Goal: Task Accomplishment & Management: Use online tool/utility

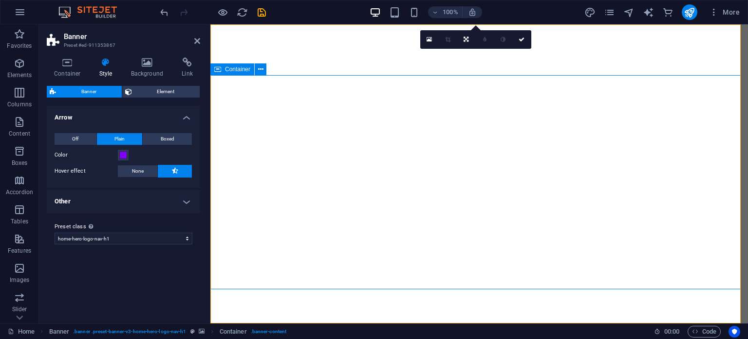
select select "preset-banner-v3-home-hero-logo-nav-h1"
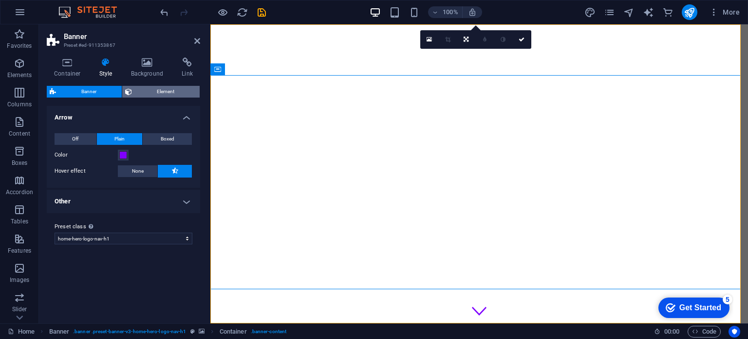
click at [150, 92] on span "Element" at bounding box center [166, 92] width 62 height 12
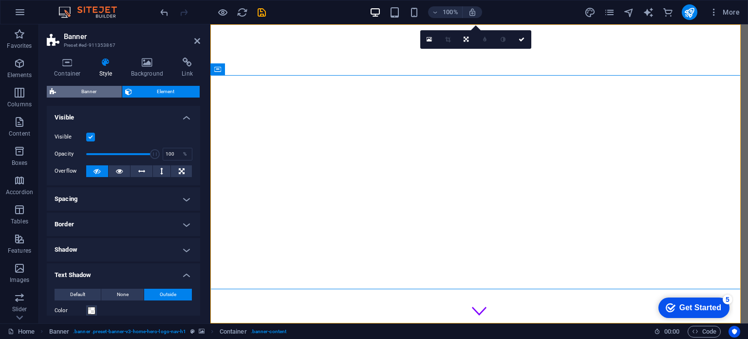
click at [78, 94] on span "Banner" at bounding box center [89, 92] width 60 height 12
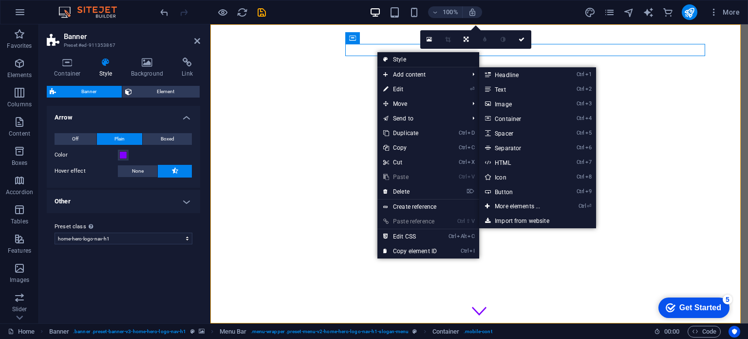
click at [393, 58] on link "Style" at bounding box center [429, 59] width 102 height 15
select select "rem"
select select "preset-menu-v2-home-hero-logo-nav-h1-slogan-menu"
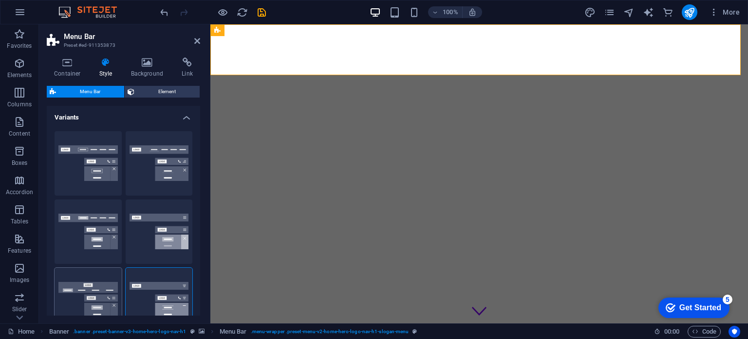
click at [95, 300] on button "Loki" at bounding box center [88, 299] width 67 height 64
type input "0"
select select "DISABLED_OPTION_VALUE"
type input "2"
type input "1"
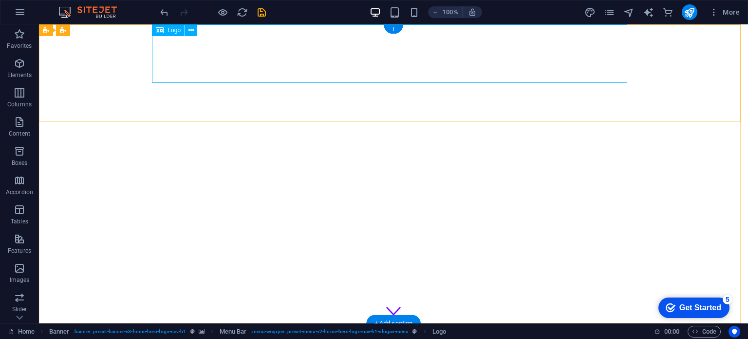
select select "px"
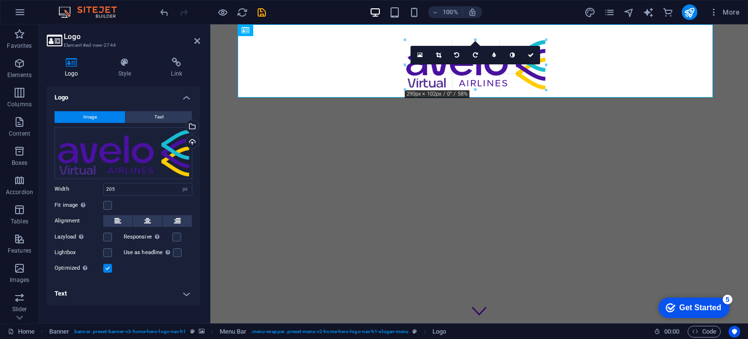
drag, startPoint x: 527, startPoint y: 75, endPoint x: 559, endPoint y: 91, distance: 36.4
type input "290"
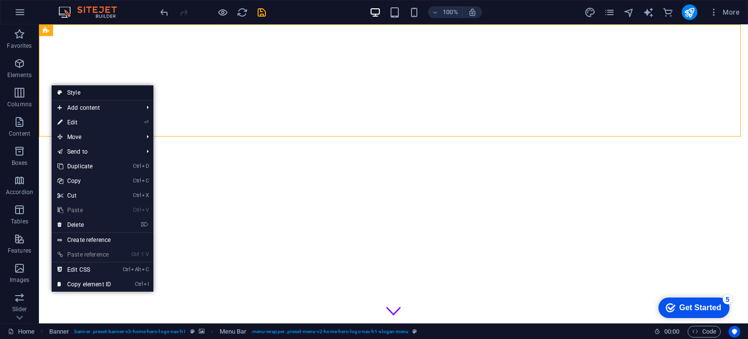
click at [65, 91] on link "Style" at bounding box center [103, 92] width 102 height 15
select select "rem"
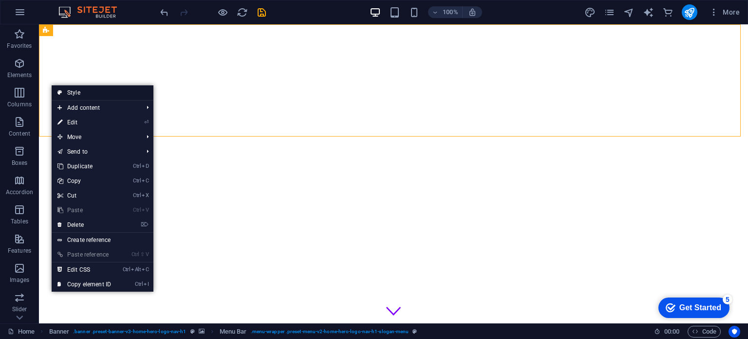
select select "rem"
select select "preset-menu-v2-home-hero-logo-nav-h1-slogan-menu"
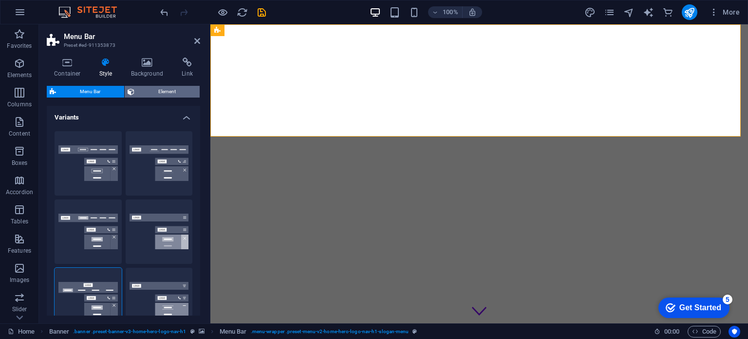
click at [156, 89] on span "Element" at bounding box center [166, 92] width 59 height 12
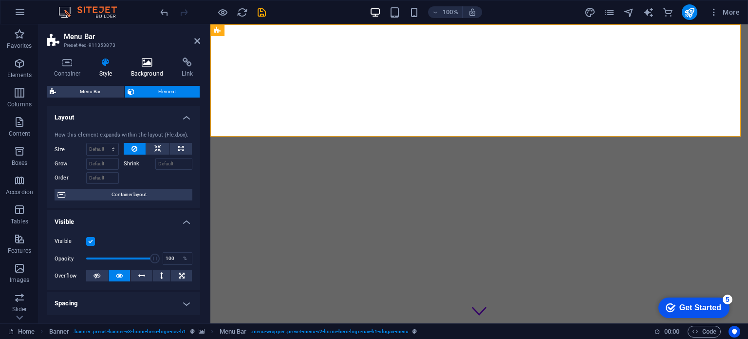
click at [148, 61] on icon at bounding box center [147, 62] width 47 height 10
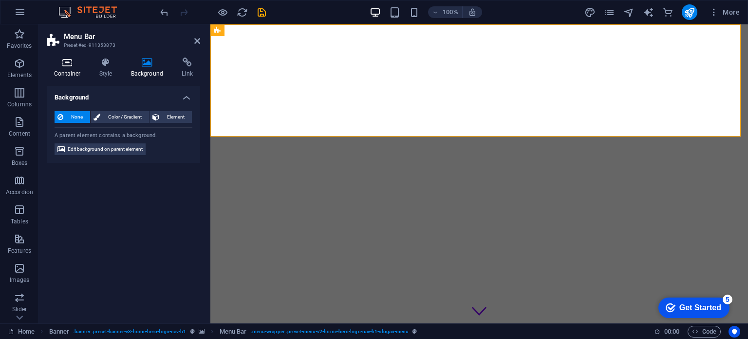
click at [77, 72] on h4 "Container" at bounding box center [69, 67] width 45 height 20
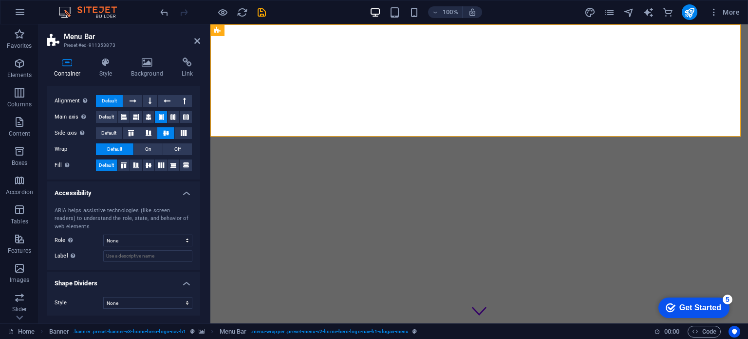
scroll to position [148, 0]
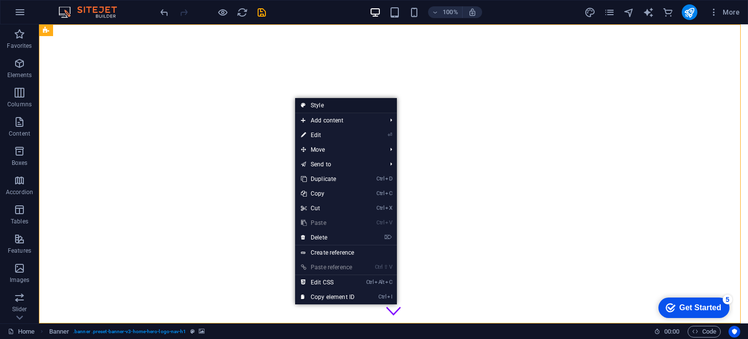
click at [332, 107] on link "Style" at bounding box center [346, 105] width 102 height 15
select select "preset-banner-v3-home-hero-logo-nav-h1"
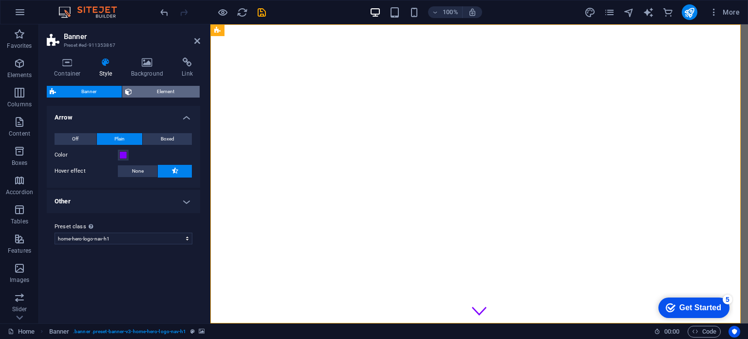
click at [149, 95] on span "Element" at bounding box center [166, 92] width 62 height 12
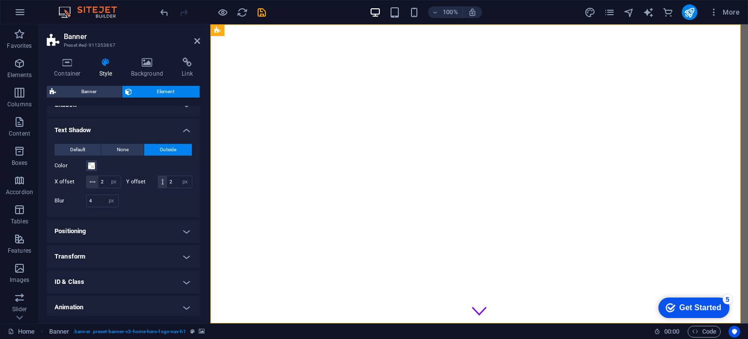
scroll to position [185, 0]
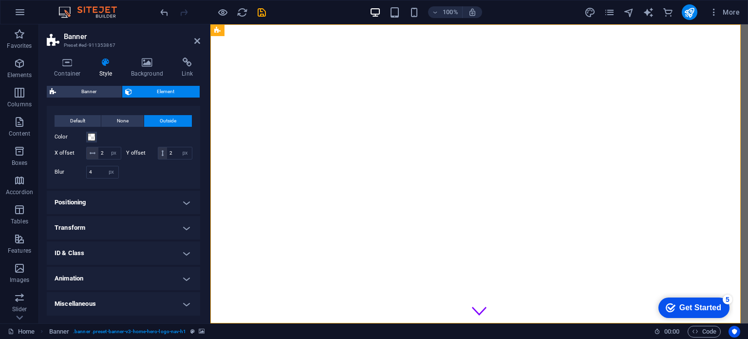
click at [162, 285] on h4 "Animation" at bounding box center [123, 277] width 153 height 23
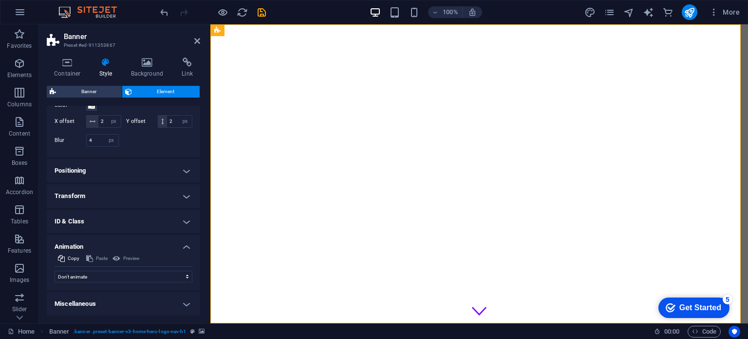
scroll to position [0, 0]
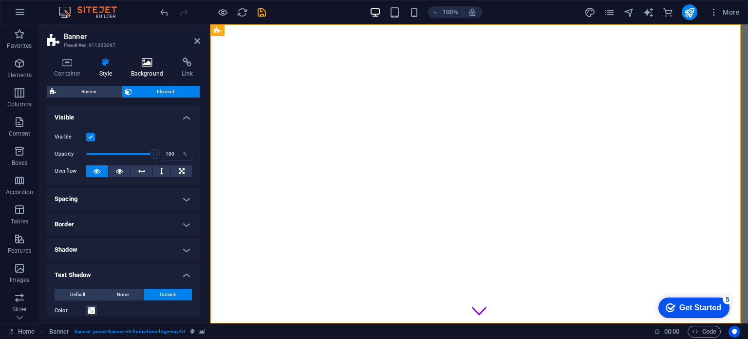
click at [135, 67] on icon at bounding box center [147, 62] width 47 height 10
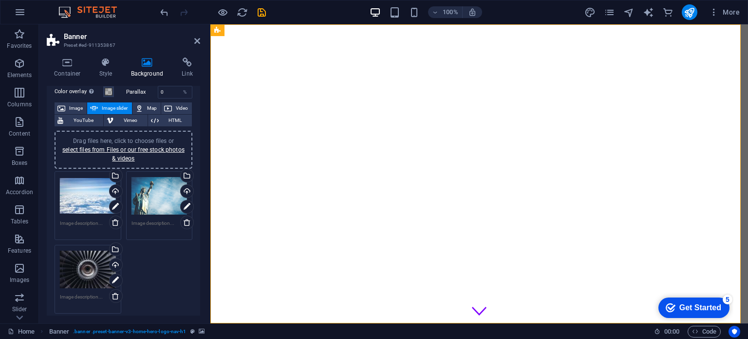
scroll to position [49, 0]
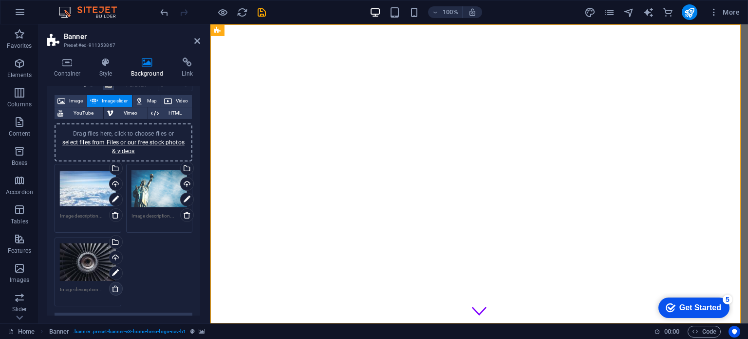
click at [114, 286] on icon at bounding box center [116, 288] width 8 height 8
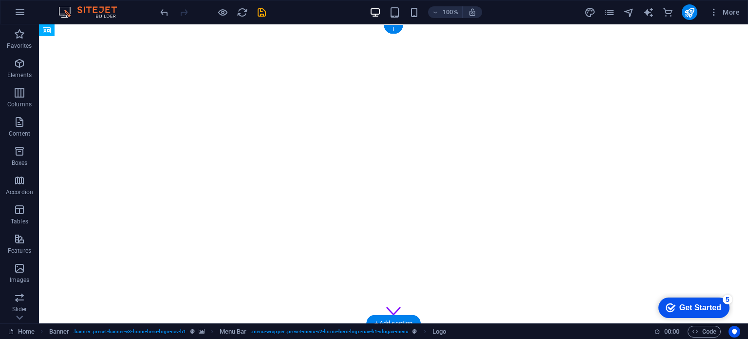
drag, startPoint x: 268, startPoint y: 77, endPoint x: 248, endPoint y: 114, distance: 41.8
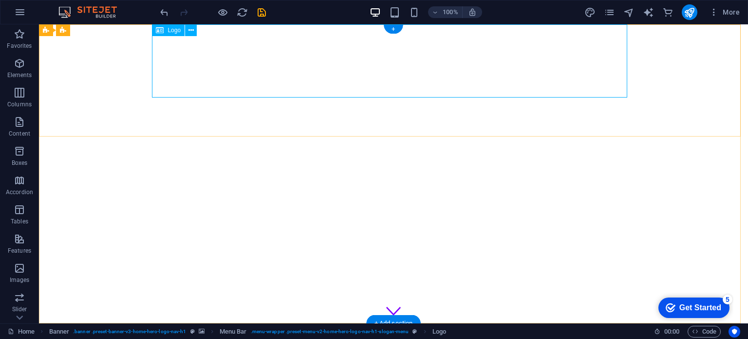
select select "px"
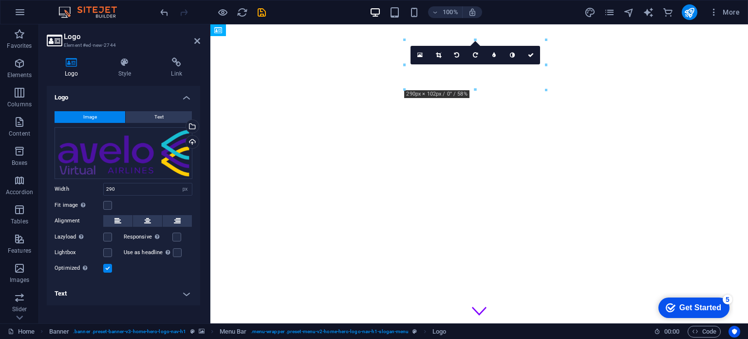
drag, startPoint x: 433, startPoint y: 76, endPoint x: 324, endPoint y: 116, distance: 116.5
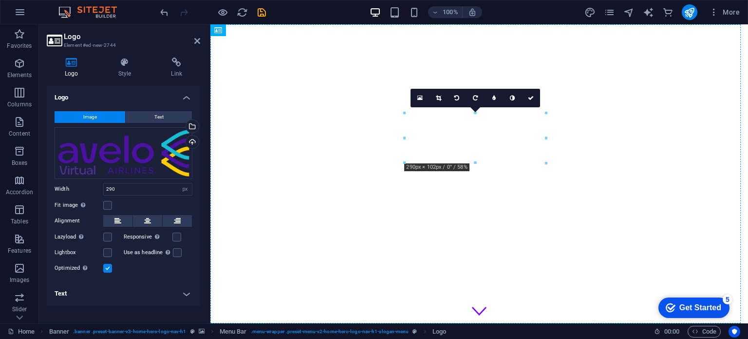
drag, startPoint x: 484, startPoint y: 54, endPoint x: 324, endPoint y: 120, distance: 173.2
drag, startPoint x: 482, startPoint y: 55, endPoint x: 276, endPoint y: 119, distance: 216.2
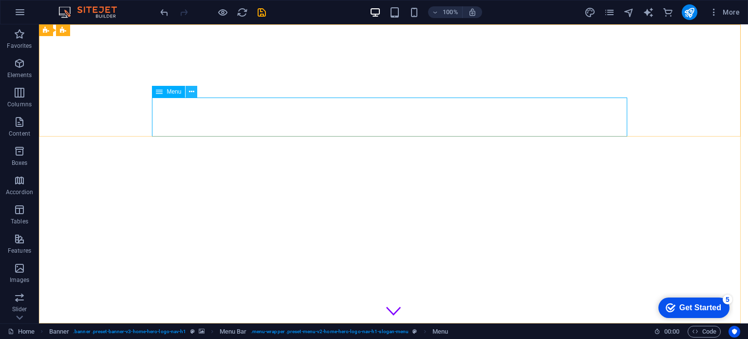
click at [190, 91] on button at bounding box center [192, 92] width 12 height 12
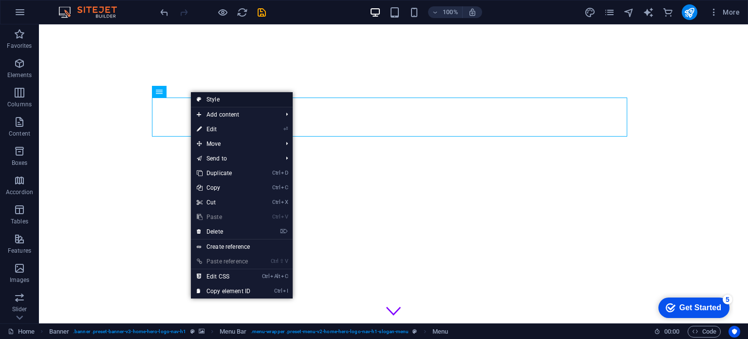
click at [204, 99] on link "Style" at bounding box center [242, 99] width 102 height 15
select select "rem"
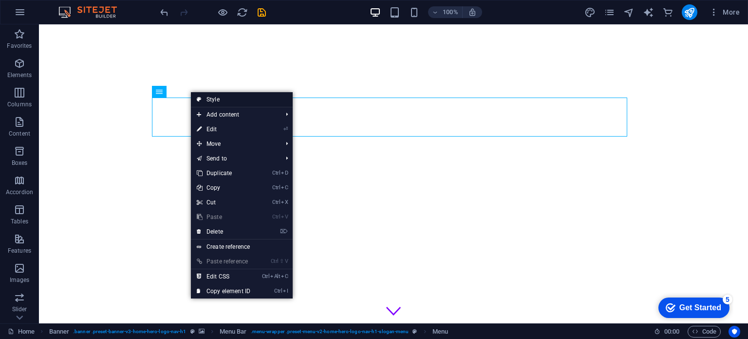
select select "rem"
select select "preset-menu-v2-home-hero-logo-nav-h1-slogan-menu"
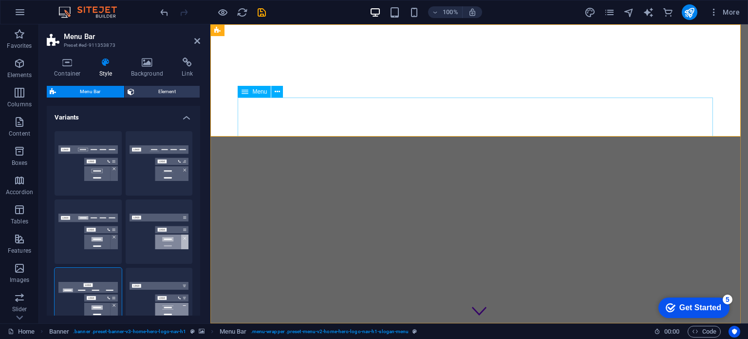
click at [284, 323] on nav "Home About Values Services Contact" at bounding box center [479, 342] width 475 height 39
click at [167, 90] on span "Element" at bounding box center [166, 92] width 59 height 12
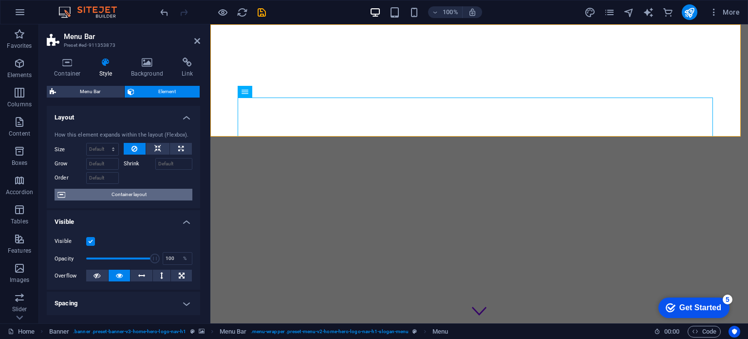
click at [144, 196] on span "Container layout" at bounding box center [128, 195] width 121 height 12
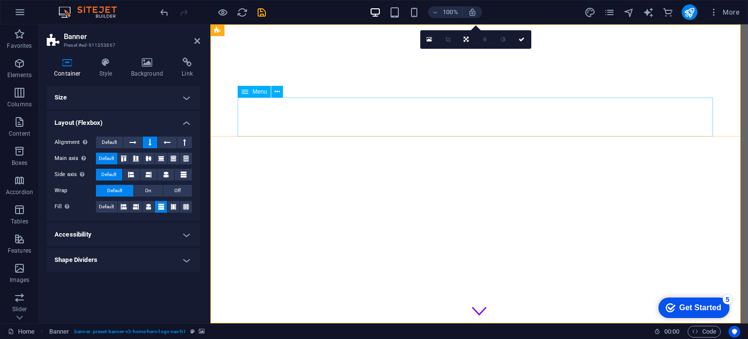
click at [248, 323] on nav "Home About Values Services Contact" at bounding box center [479, 342] width 475 height 39
select select
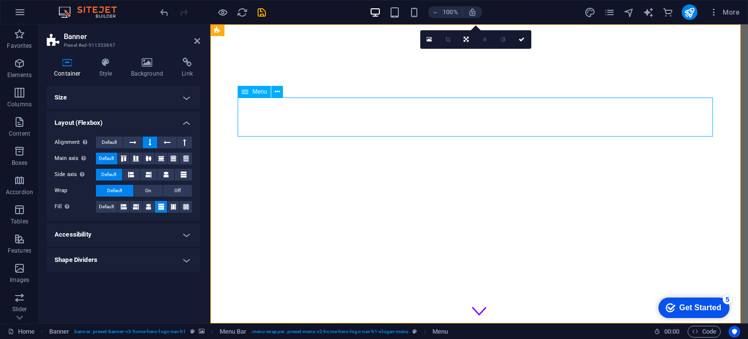
select select
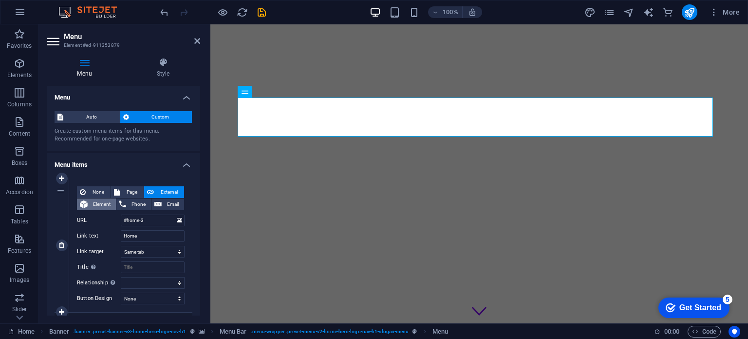
click at [99, 202] on span "Element" at bounding box center [102, 204] width 22 height 12
select select
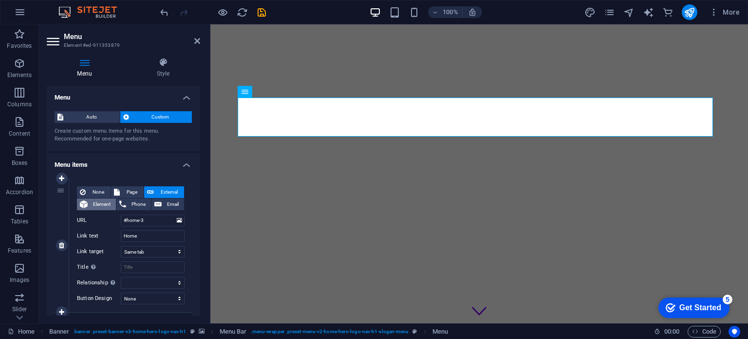
select select
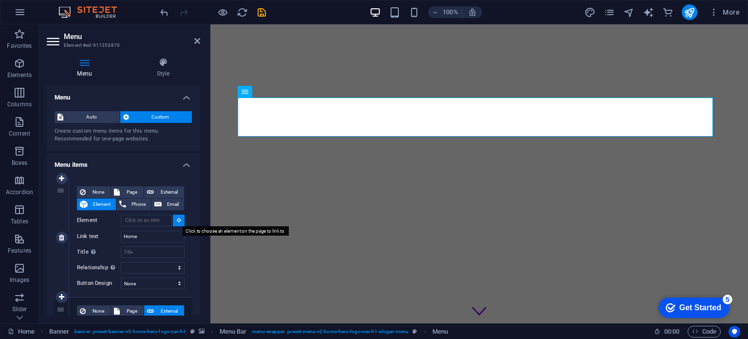
click at [178, 219] on icon at bounding box center [179, 219] width 4 height 5
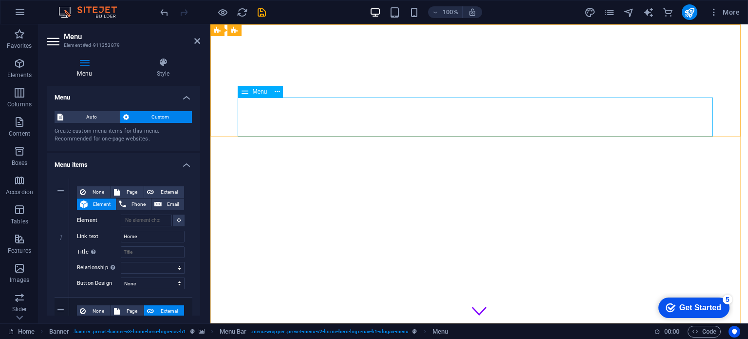
click at [249, 323] on nav "Home About Values Services Contact" at bounding box center [479, 342] width 475 height 39
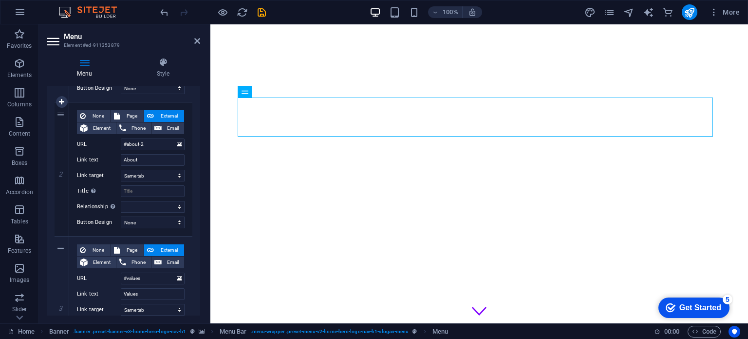
scroll to position [0, 0]
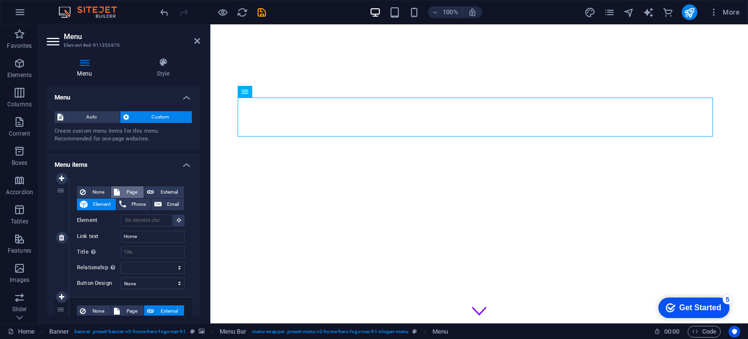
click at [120, 189] on button "Page" at bounding box center [127, 192] width 33 height 12
select select
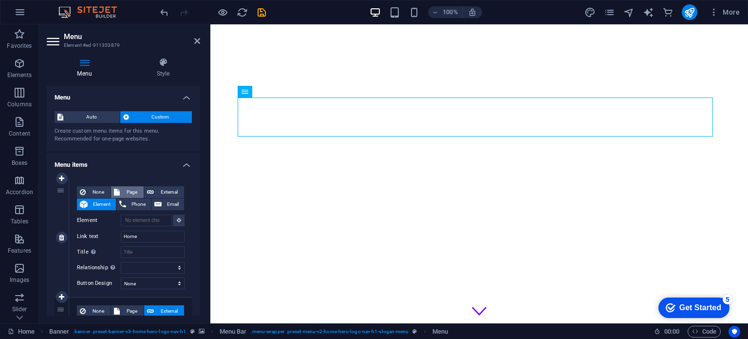
select select
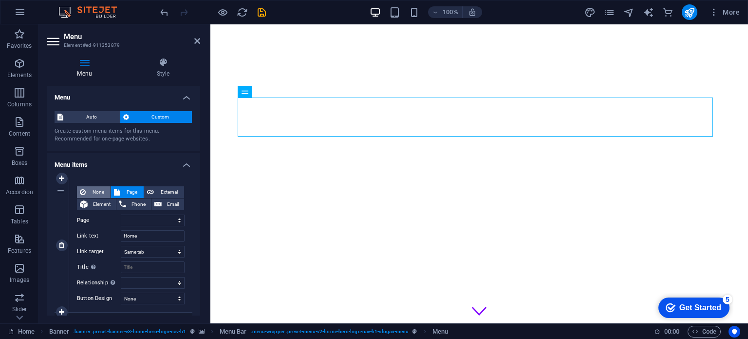
click at [95, 190] on span "None" at bounding box center [98, 192] width 19 height 12
select select
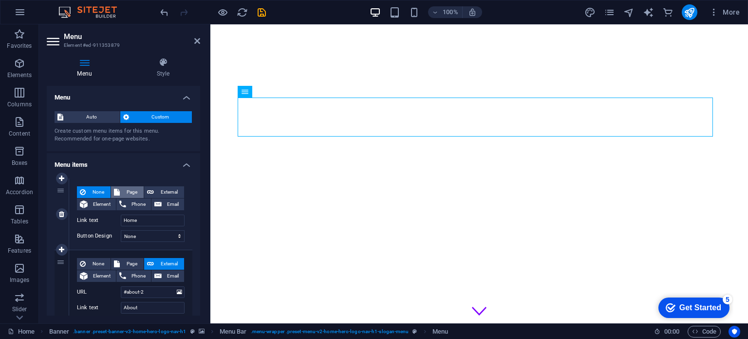
click at [125, 191] on span "Page" at bounding box center [132, 192] width 18 height 12
select select
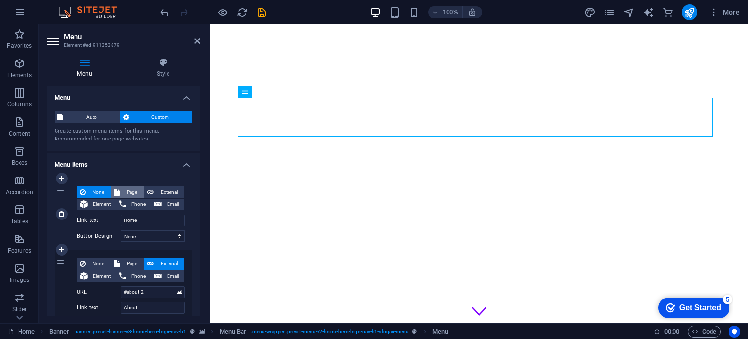
select select
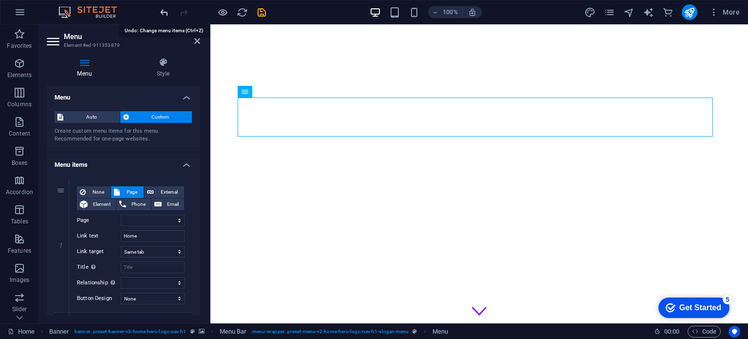
click at [164, 10] on icon "undo" at bounding box center [164, 12] width 11 height 11
select select
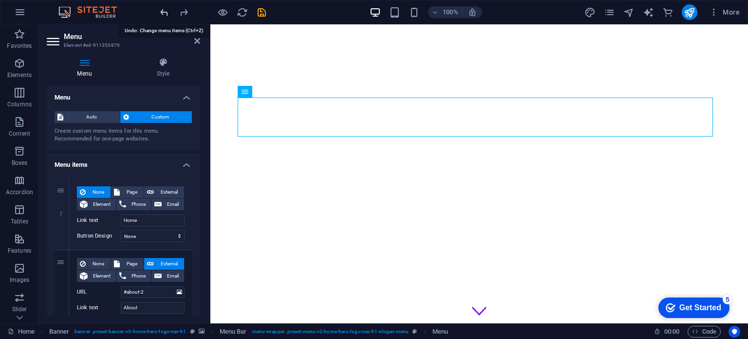
click at [164, 10] on icon "undo" at bounding box center [164, 12] width 11 height 11
select select
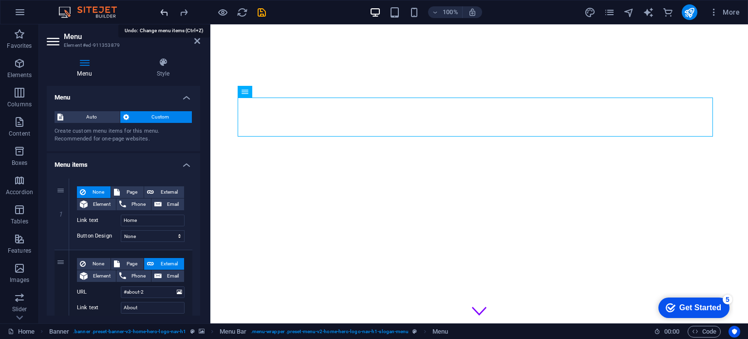
select select
click at [164, 10] on icon "undo" at bounding box center [164, 12] width 11 height 11
select select
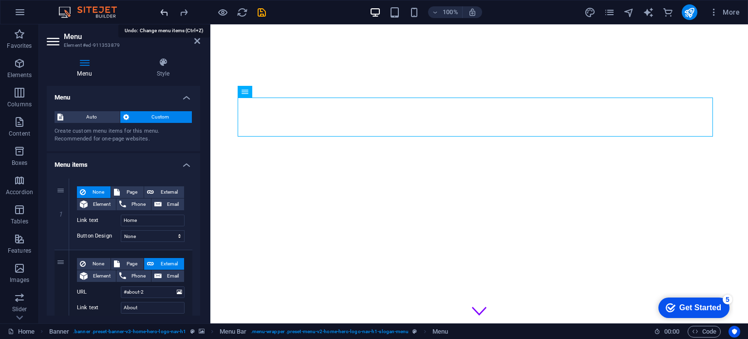
select select
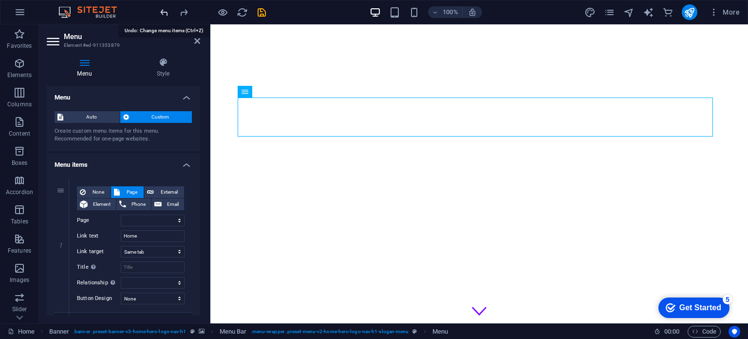
click at [164, 10] on icon "undo" at bounding box center [164, 12] width 11 height 11
select select
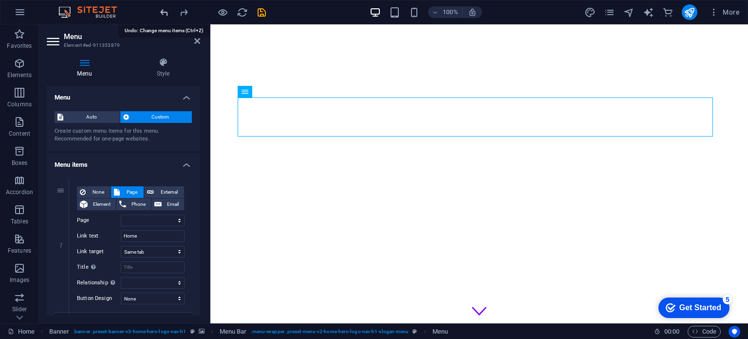
select select
click at [164, 10] on icon "undo" at bounding box center [164, 12] width 11 height 11
select select
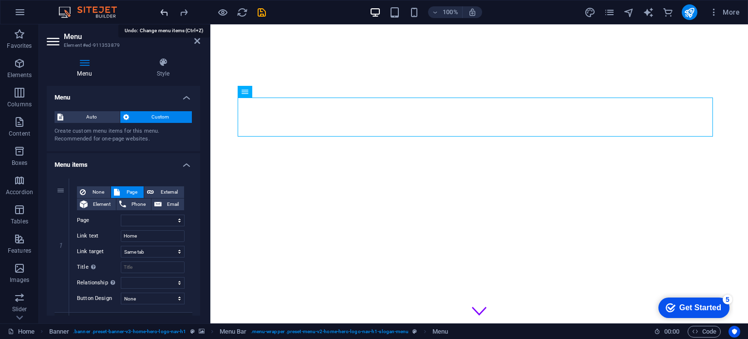
select select
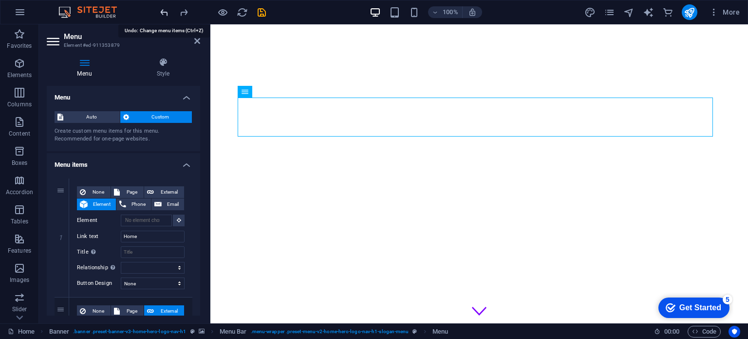
click at [164, 10] on icon "undo" at bounding box center [164, 12] width 11 height 11
select select
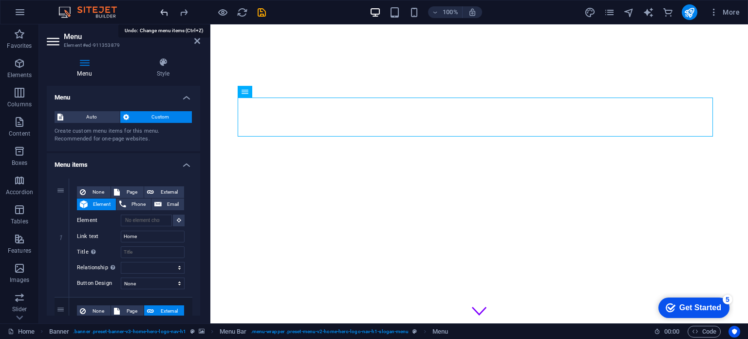
select select
click at [164, 10] on icon "undo" at bounding box center [164, 12] width 11 height 11
select select
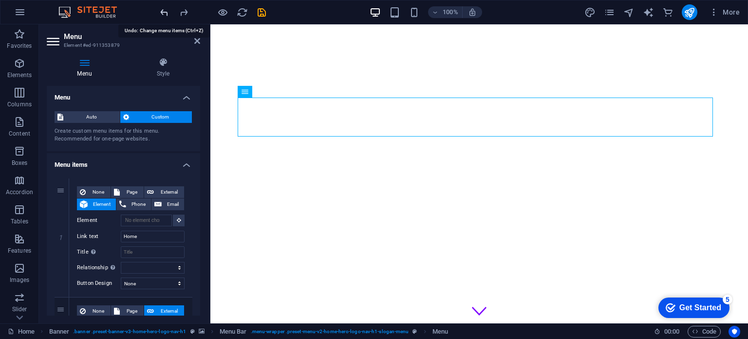
select select
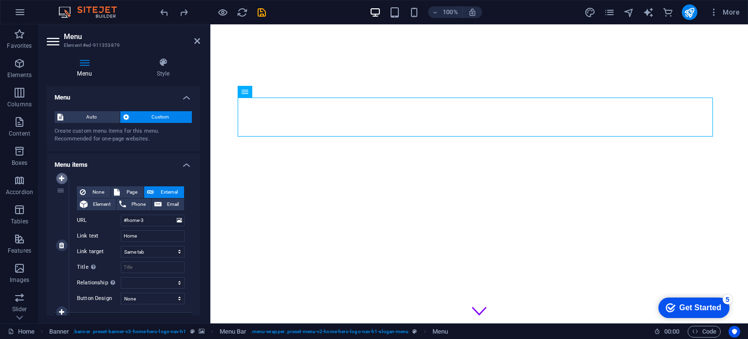
click at [63, 177] on icon at bounding box center [61, 178] width 5 height 7
select select
type input "#home-3"
type input "Home"
select select
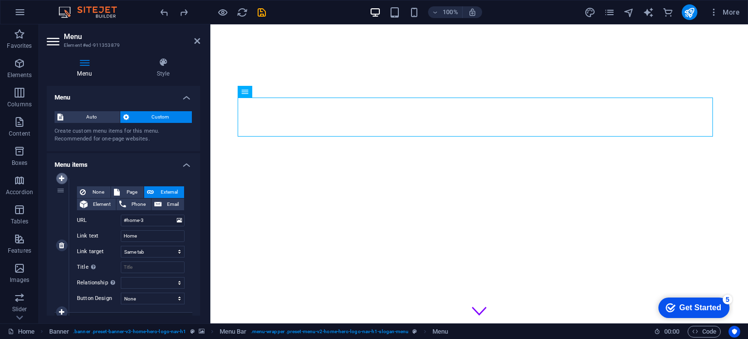
type input "#about-2"
type input "About"
select select
type input "#values"
type input "Values"
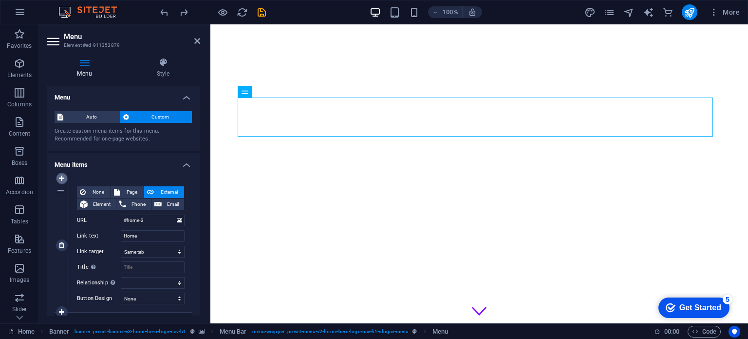
select select
type input "#services-3"
type input "Services"
select select
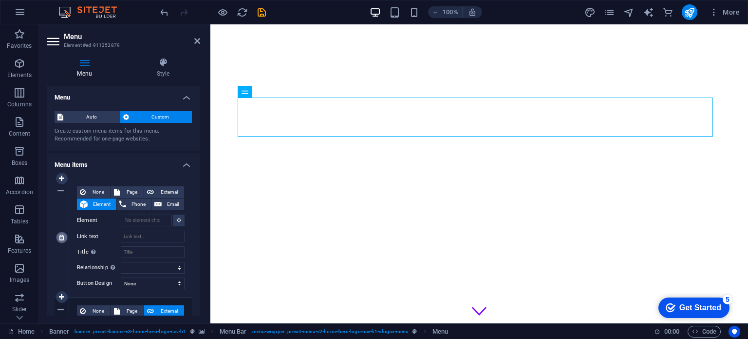
click at [63, 236] on icon at bounding box center [61, 237] width 5 height 7
type input "#home-3"
type input "Home"
select select
type input "#about-2"
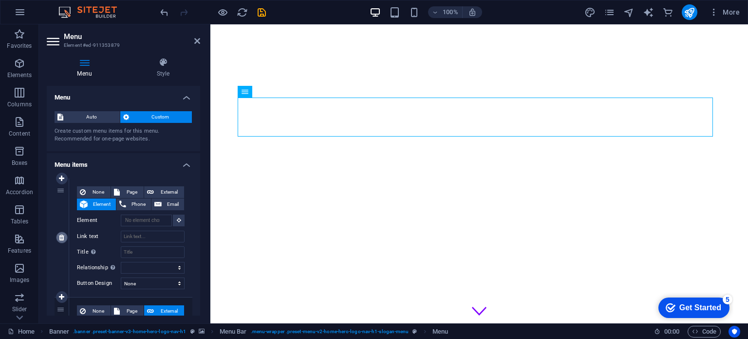
type input "About"
select select
type input "#values"
type input "Values"
select select
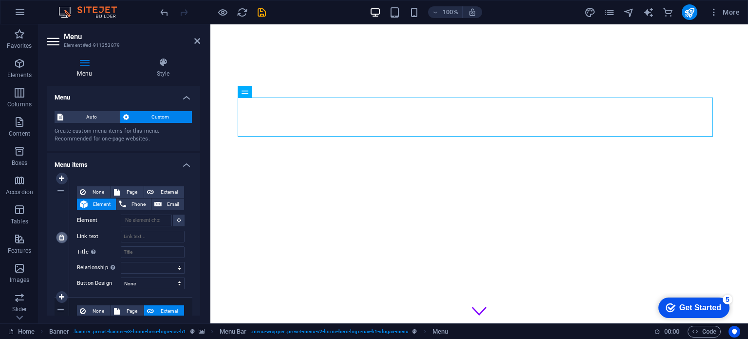
type input "#services-3"
type input "Services"
select select
type input "#contact-us-1"
type input "Contact"
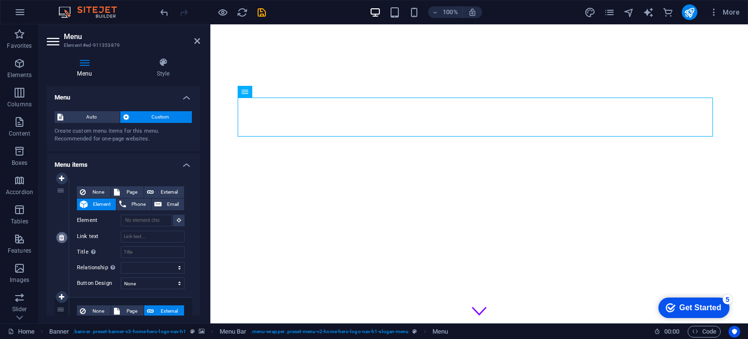
select select
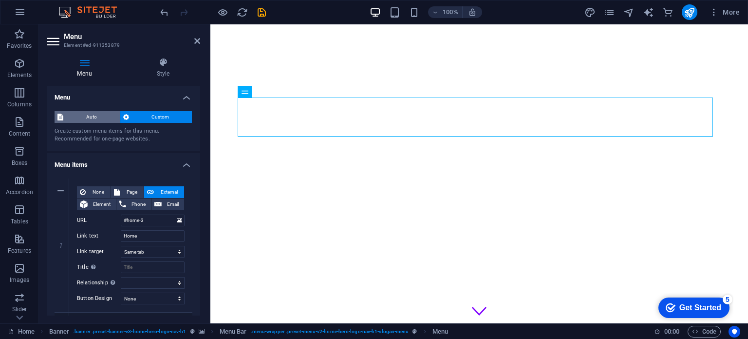
click at [96, 116] on span "Auto" at bounding box center [91, 117] width 51 height 12
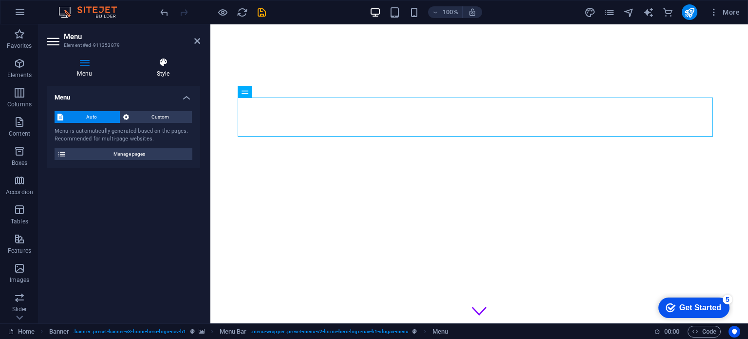
click at [172, 59] on icon at bounding box center [163, 62] width 74 height 10
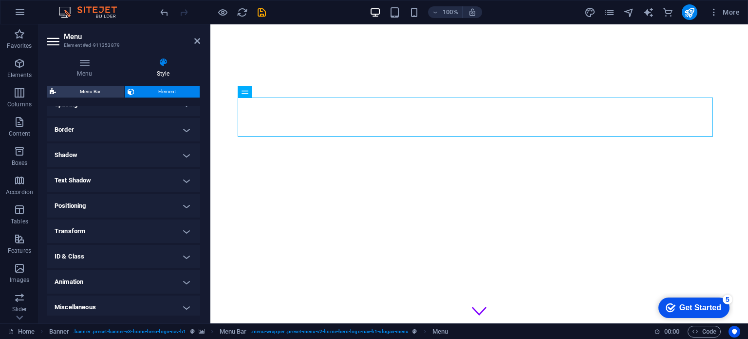
scroll to position [202, 0]
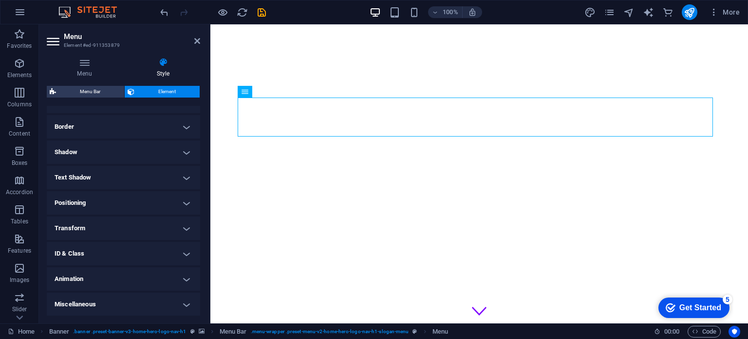
click at [147, 198] on h4 "Positioning" at bounding box center [123, 202] width 153 height 23
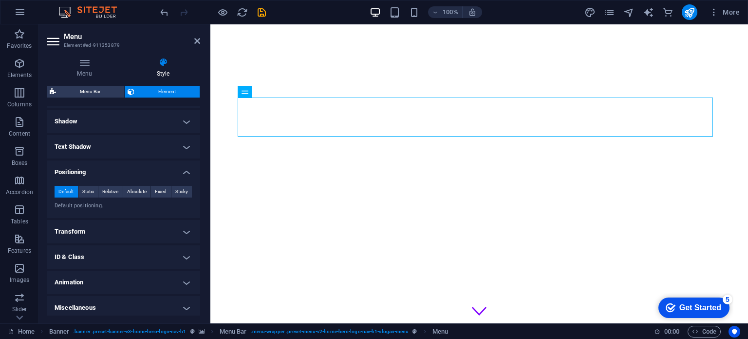
scroll to position [236, 0]
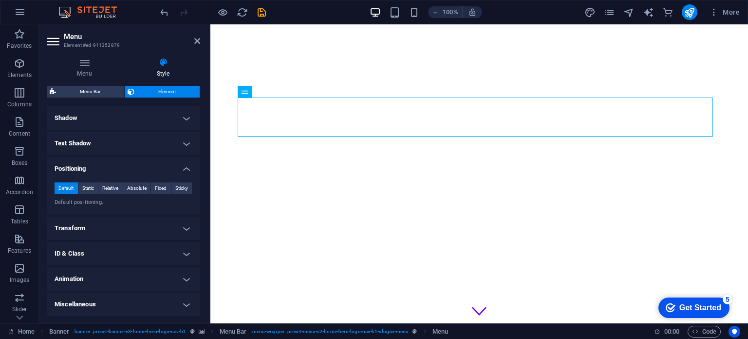
click at [124, 301] on h4 "Miscellaneous" at bounding box center [123, 303] width 153 height 23
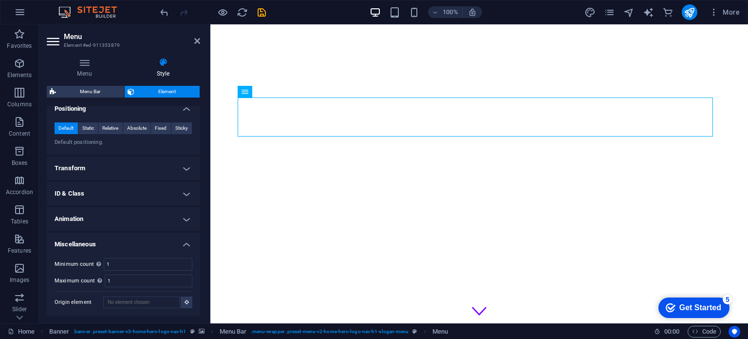
click at [105, 188] on h4 "ID & Class" at bounding box center [123, 193] width 153 height 23
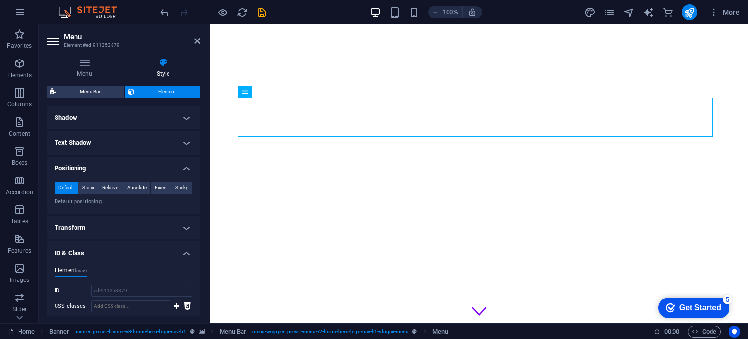
scroll to position [198, 0]
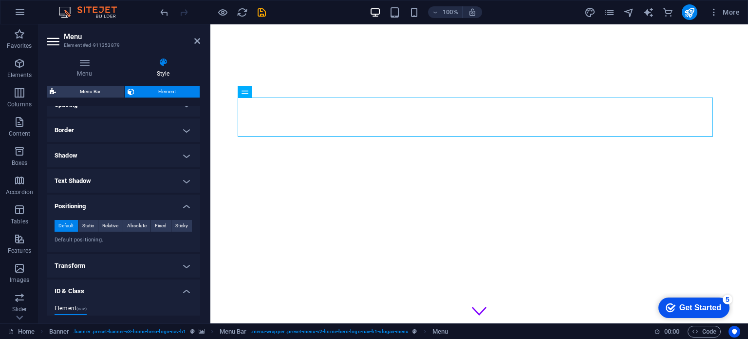
click at [123, 266] on h4 "Transform" at bounding box center [123, 265] width 153 height 23
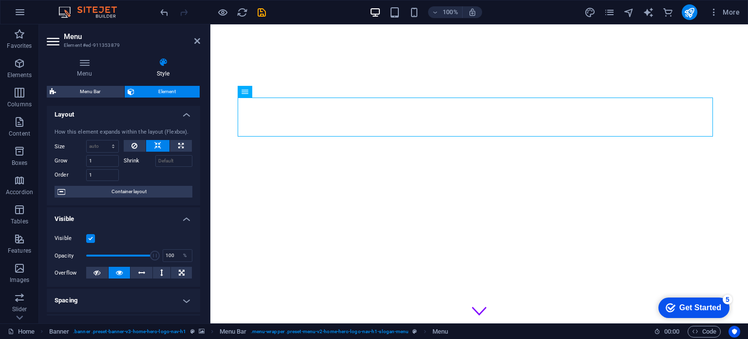
scroll to position [0, 0]
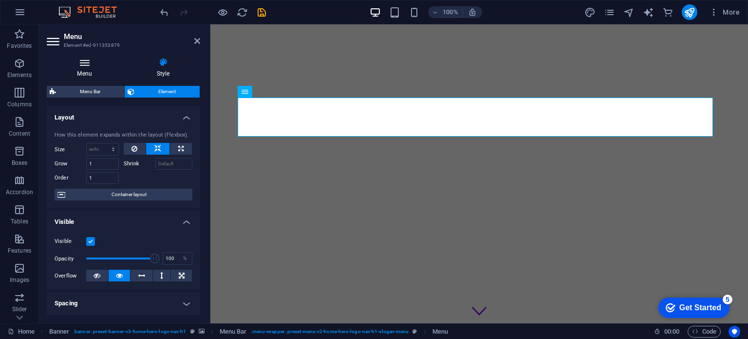
click at [87, 67] on icon at bounding box center [85, 62] width 76 height 10
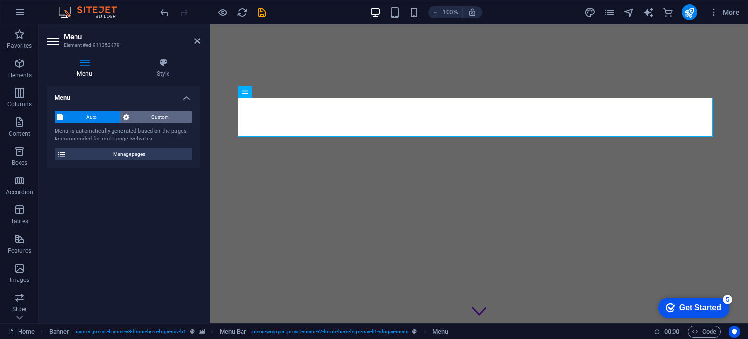
click at [165, 115] on span "Custom" at bounding box center [160, 117] width 57 height 12
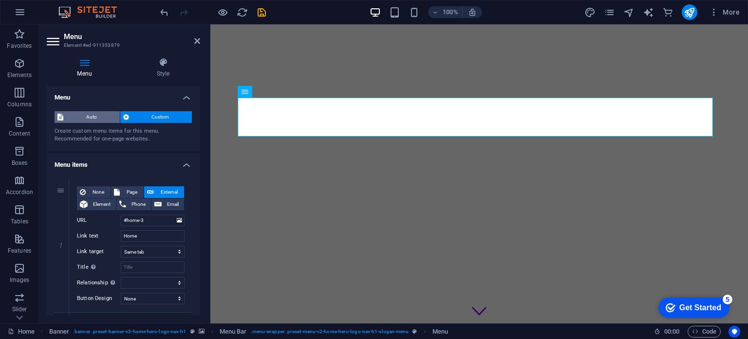
click at [94, 114] on span "Auto" at bounding box center [91, 117] width 51 height 12
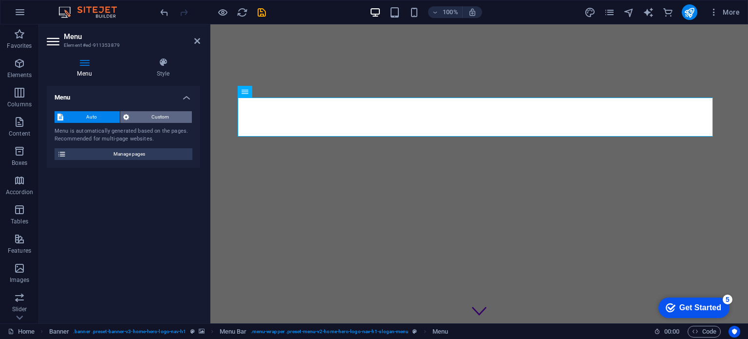
click at [164, 116] on span "Custom" at bounding box center [160, 117] width 57 height 12
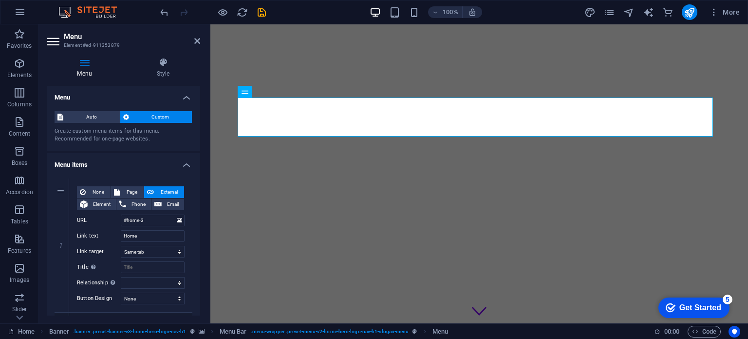
click at [50, 40] on icon at bounding box center [54, 42] width 15 height 16
click at [276, 93] on icon at bounding box center [277, 92] width 5 height 10
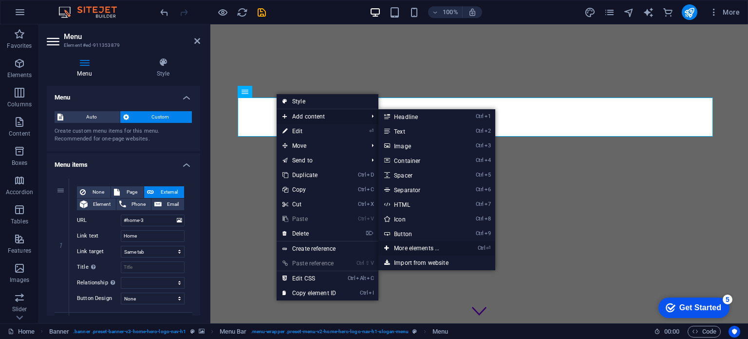
click at [431, 247] on link "Ctrl ⏎ More elements ..." at bounding box center [418, 248] width 80 height 15
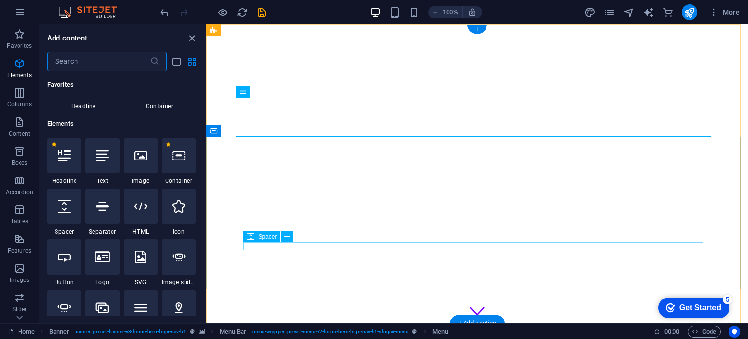
scroll to position [104, 0]
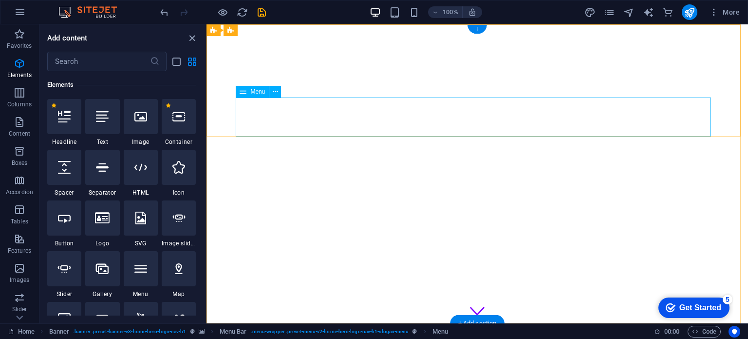
click at [295, 323] on nav "Home About Values Services Contact" at bounding box center [477, 342] width 475 height 39
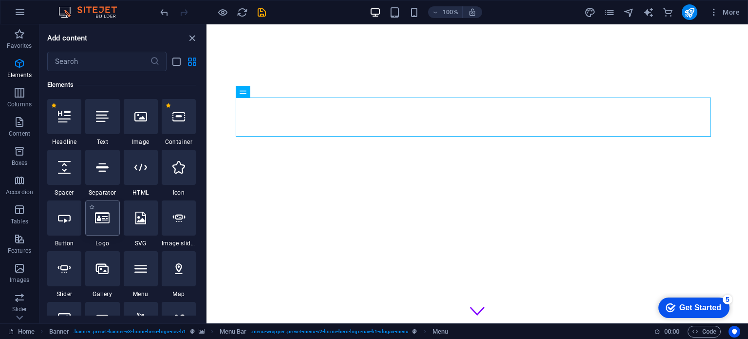
click at [105, 227] on div at bounding box center [102, 217] width 34 height 35
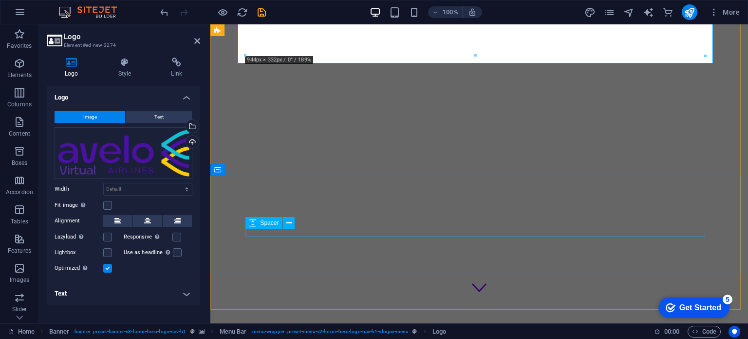
scroll to position [0, 0]
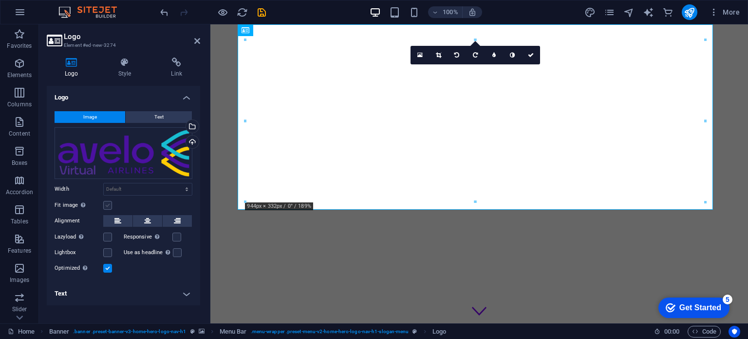
click at [107, 203] on label at bounding box center [107, 205] width 9 height 9
click at [0, 0] on input "Fit image Automatically fit image to a fixed width and height" at bounding box center [0, 0] width 0 height 0
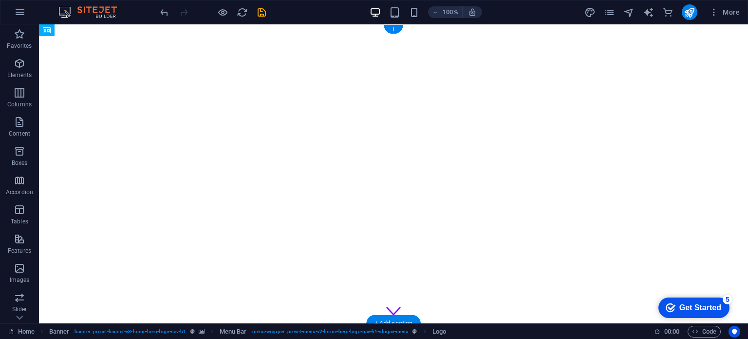
drag, startPoint x: 211, startPoint y: 57, endPoint x: 617, endPoint y: 120, distance: 410.8
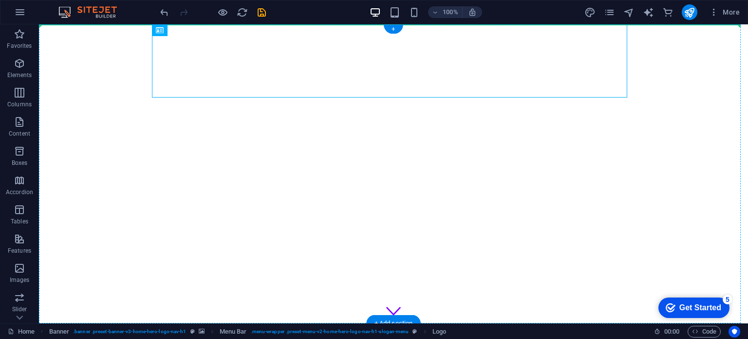
drag, startPoint x: 367, startPoint y: 73, endPoint x: 87, endPoint y: 125, distance: 285.4
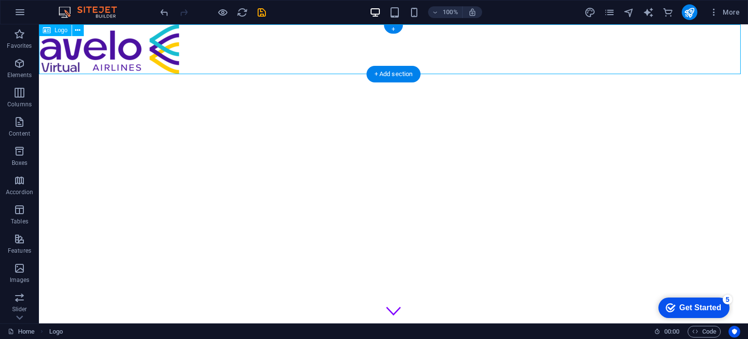
click at [134, 49] on div at bounding box center [393, 49] width 709 height 50
drag, startPoint x: 158, startPoint y: 53, endPoint x: 210, endPoint y: 51, distance: 52.2
click at [160, 53] on div at bounding box center [393, 49] width 709 height 50
click at [250, 53] on div at bounding box center [393, 49] width 709 height 50
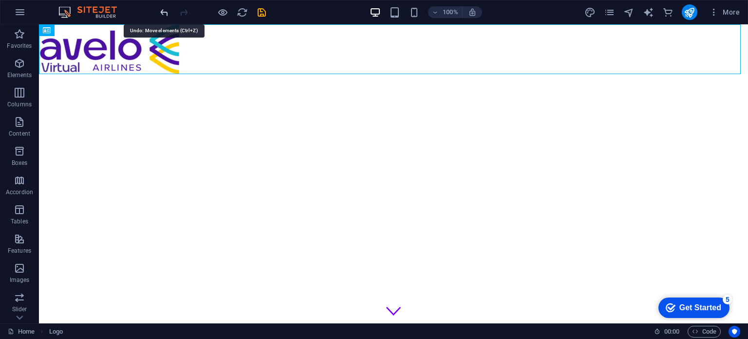
click at [169, 13] on icon "undo" at bounding box center [164, 12] width 11 height 11
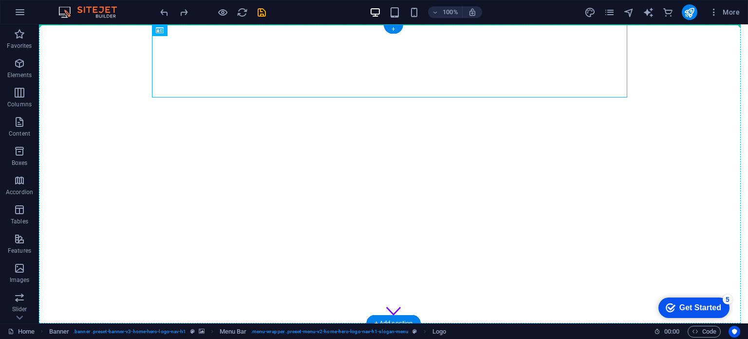
drag, startPoint x: 337, startPoint y: 76, endPoint x: 81, endPoint y: 141, distance: 263.9
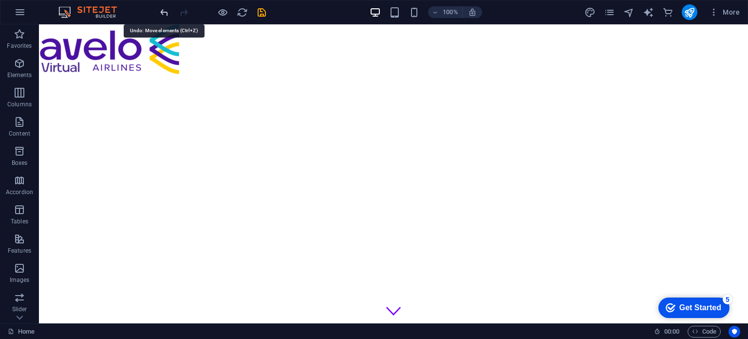
click at [161, 11] on icon "undo" at bounding box center [164, 12] width 11 height 11
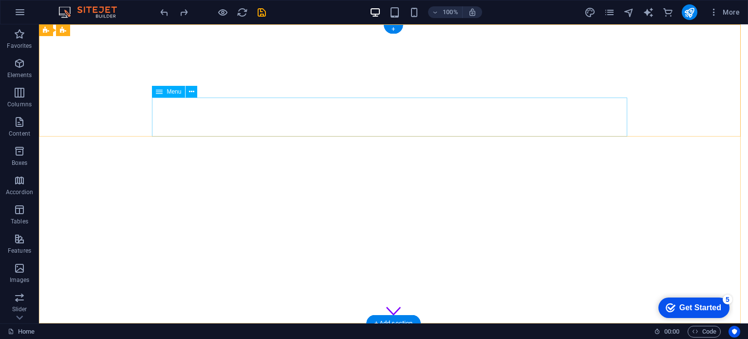
click at [425, 323] on nav "Home About Values Services Contact" at bounding box center [393, 342] width 475 height 39
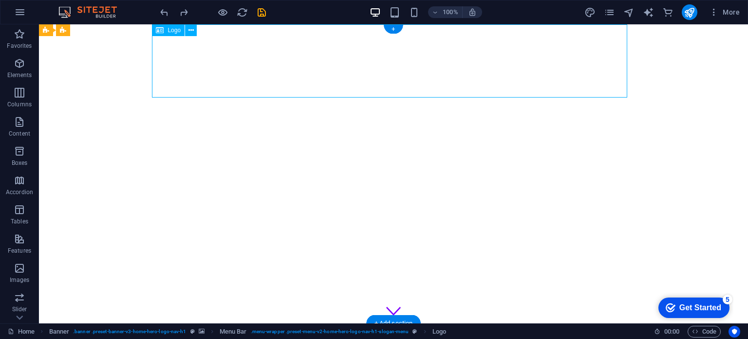
select select "px"
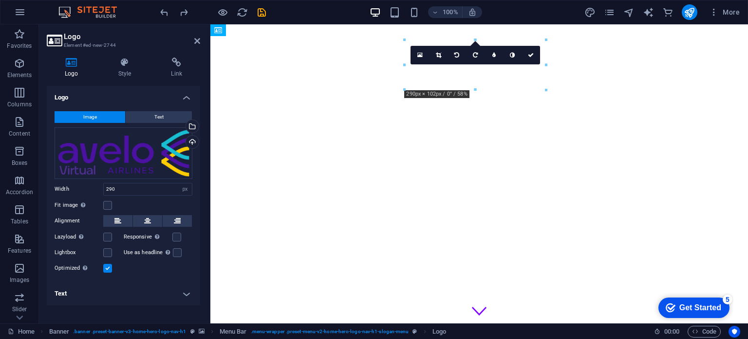
drag, startPoint x: 443, startPoint y: 76, endPoint x: 429, endPoint y: 127, distance: 52.6
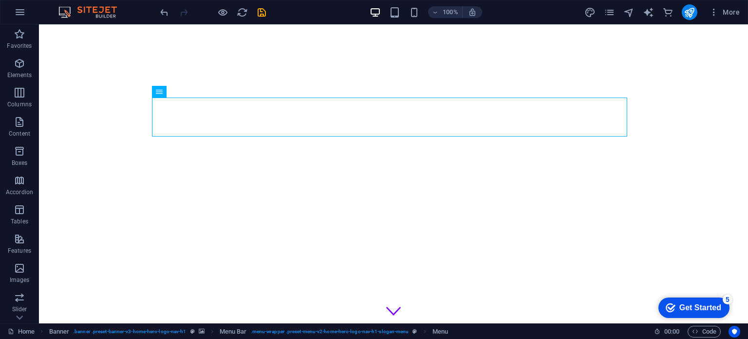
click at [229, 323] on nav "Home About Values Services Contact" at bounding box center [393, 342] width 475 height 39
select select
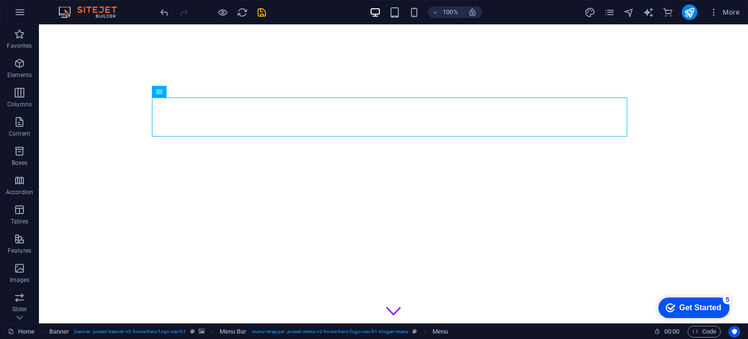
select select
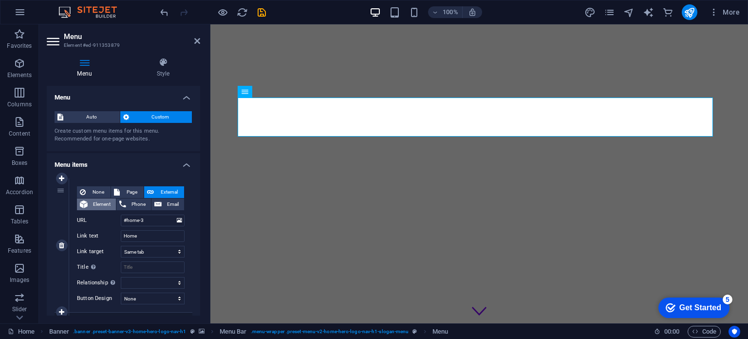
click at [102, 206] on span "Element" at bounding box center [102, 204] width 22 height 12
select select
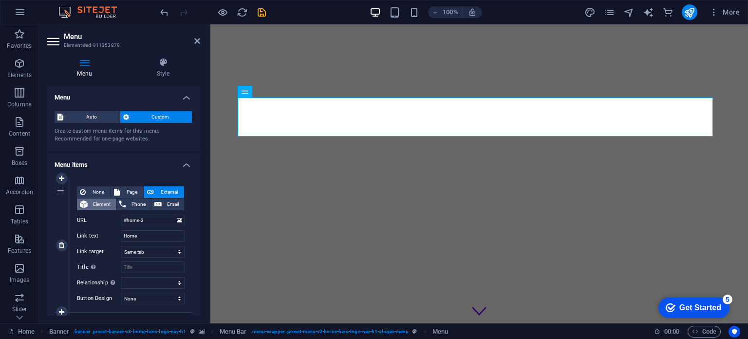
select select
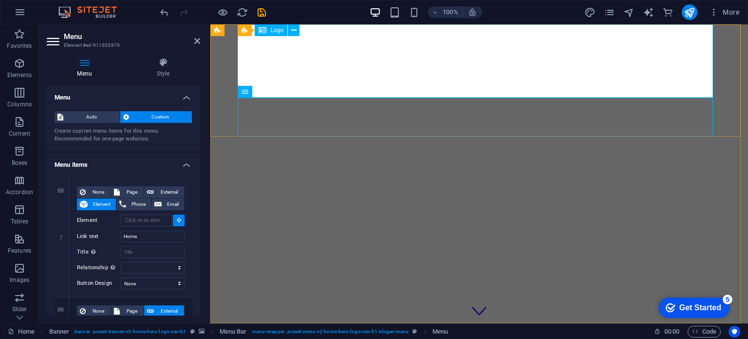
type input "#ed-new-2744"
select select
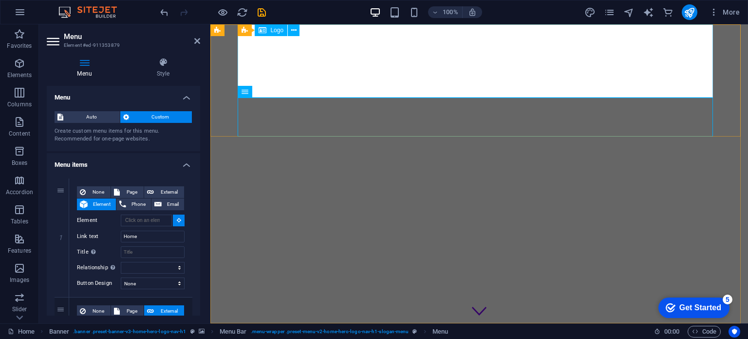
select select
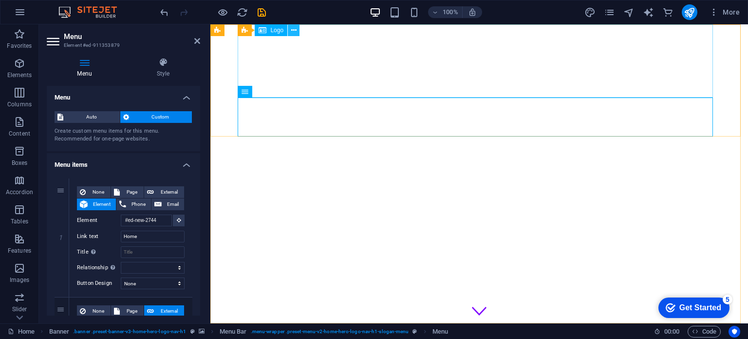
click at [293, 31] on icon at bounding box center [293, 30] width 5 height 10
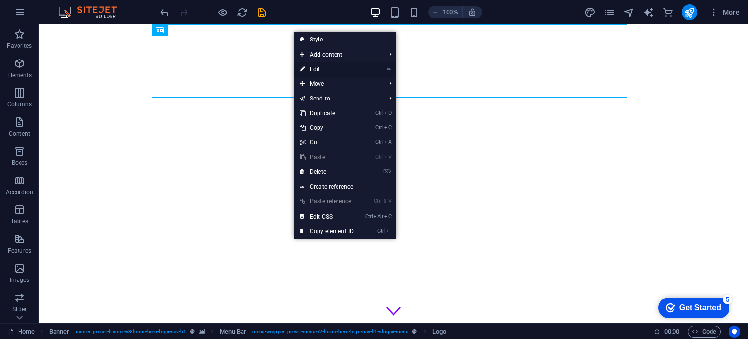
click at [323, 69] on link "⏎ Edit" at bounding box center [326, 69] width 65 height 15
select select "px"
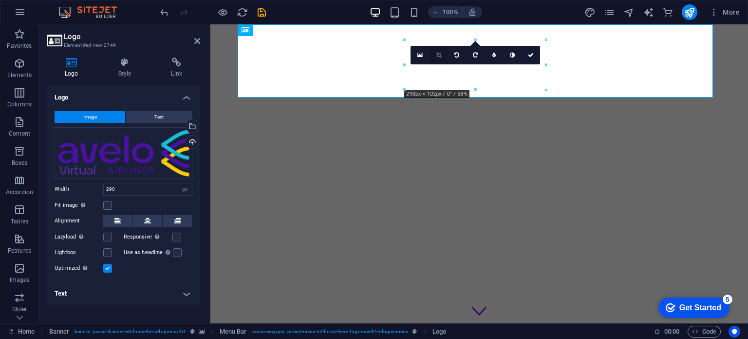
click at [441, 55] on icon at bounding box center [438, 55] width 5 height 6
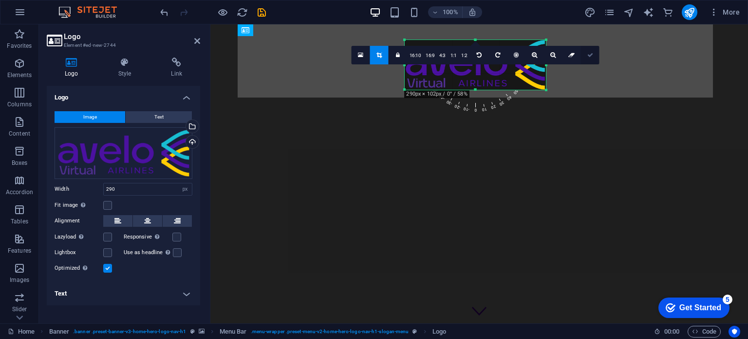
click at [590, 57] on icon at bounding box center [590, 55] width 6 height 6
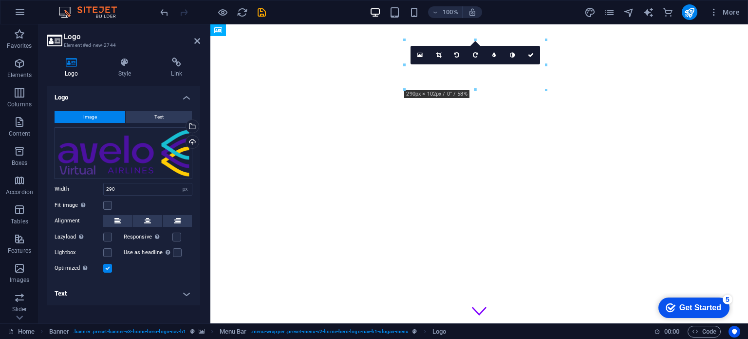
drag, startPoint x: 255, startPoint y: 77, endPoint x: 260, endPoint y: 115, distance: 38.9
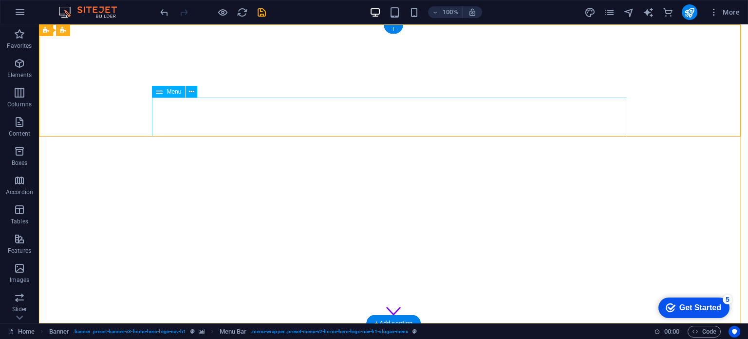
select select
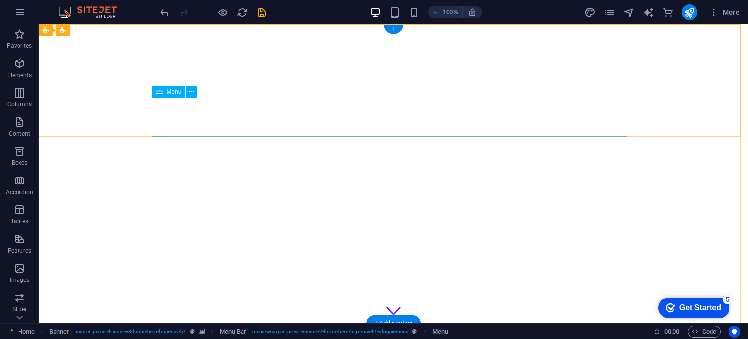
select select
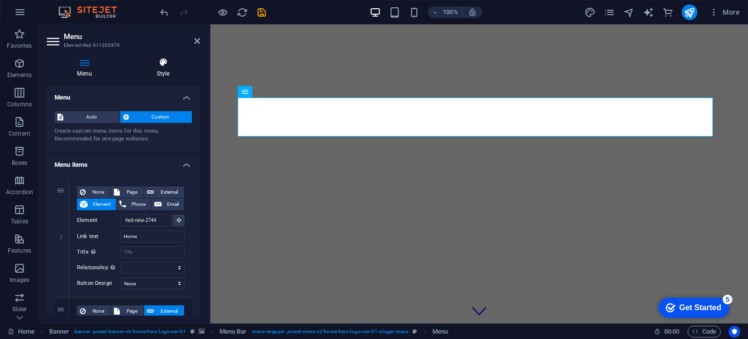
click at [161, 73] on h4 "Style" at bounding box center [163, 67] width 74 height 20
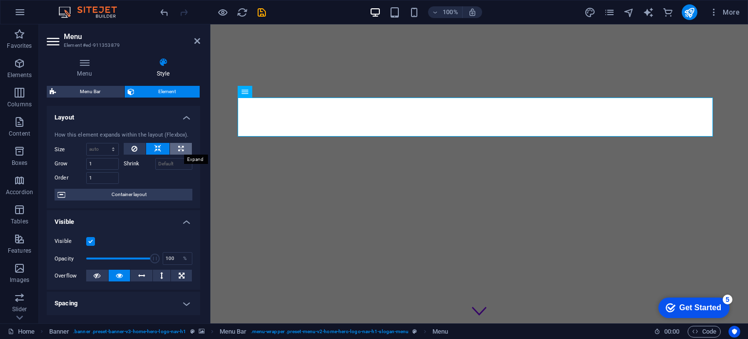
click at [183, 147] on button at bounding box center [181, 149] width 22 height 12
type input "100"
select select "%"
click at [158, 146] on icon at bounding box center [157, 149] width 7 height 12
select select "DISABLED_OPTION_VALUE"
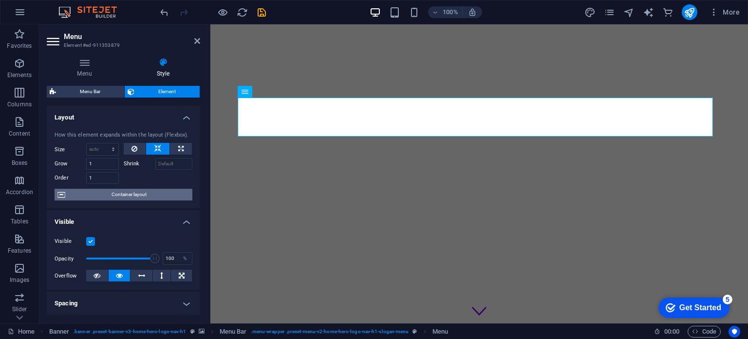
click at [131, 195] on span "Container layout" at bounding box center [128, 195] width 121 height 12
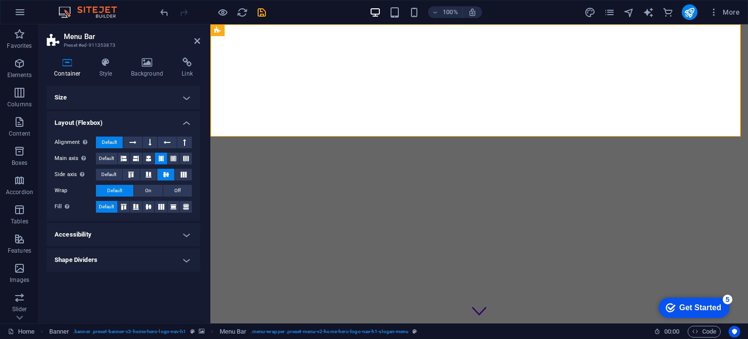
click at [130, 100] on h4 "Size" at bounding box center [123, 97] width 153 height 23
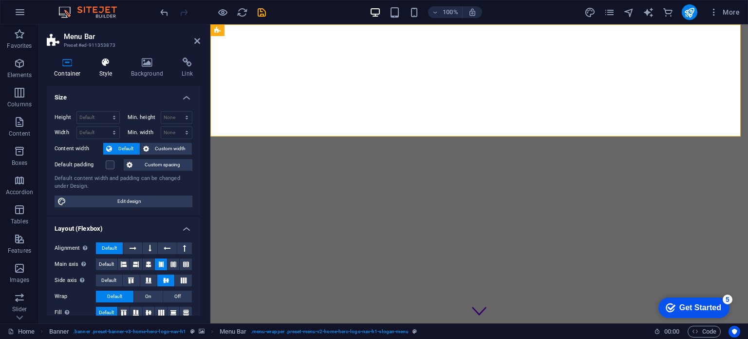
click at [110, 68] on h4 "Style" at bounding box center [108, 67] width 32 height 20
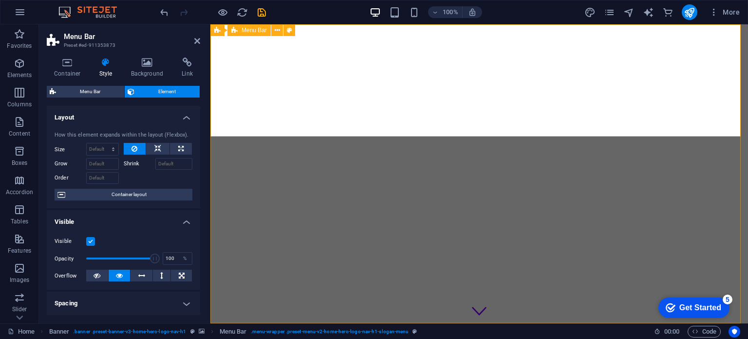
click at [72, 60] on icon at bounding box center [67, 62] width 41 height 10
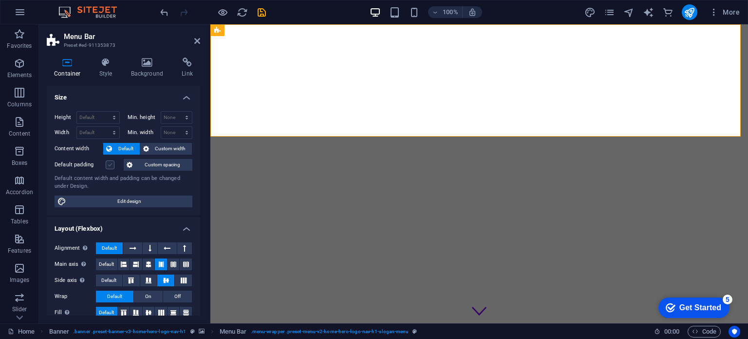
click at [111, 164] on label at bounding box center [110, 164] width 9 height 9
click at [0, 0] on input "Default padding" at bounding box center [0, 0] width 0 height 0
click at [114, 164] on label at bounding box center [110, 164] width 9 height 9
click at [0, 0] on input "Default padding" at bounding box center [0, 0] width 0 height 0
click at [154, 165] on span "Custom spacing" at bounding box center [162, 165] width 54 height 12
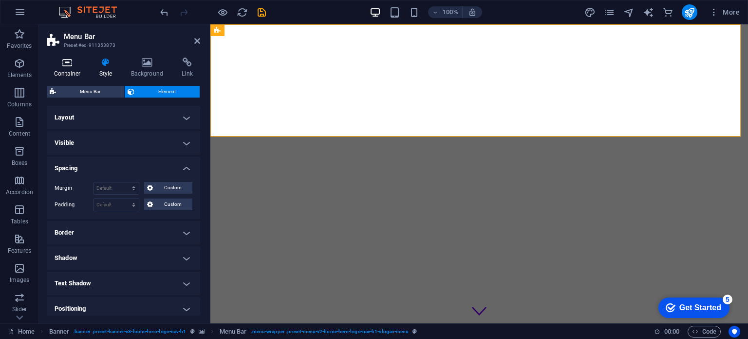
click at [75, 63] on icon at bounding box center [67, 62] width 41 height 10
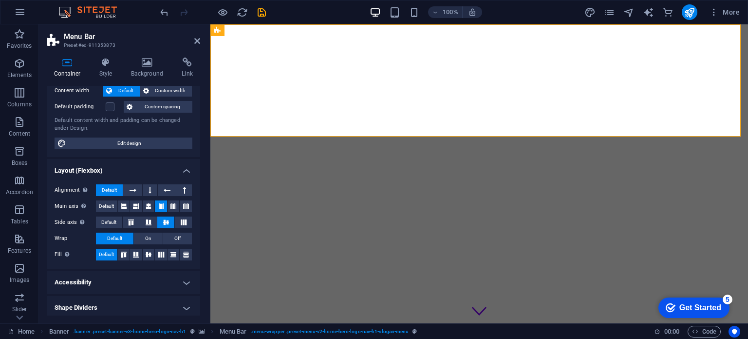
scroll to position [61, 0]
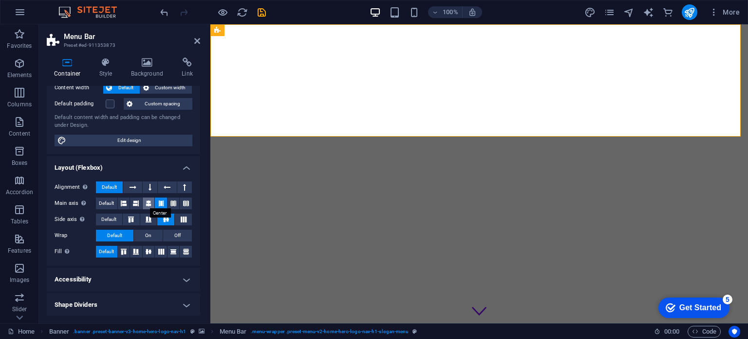
click at [146, 201] on icon at bounding box center [149, 203] width 6 height 12
click at [160, 202] on icon at bounding box center [161, 203] width 6 height 12
click at [168, 186] on icon at bounding box center [167, 187] width 7 height 12
click at [164, 185] on icon at bounding box center [167, 187] width 7 height 12
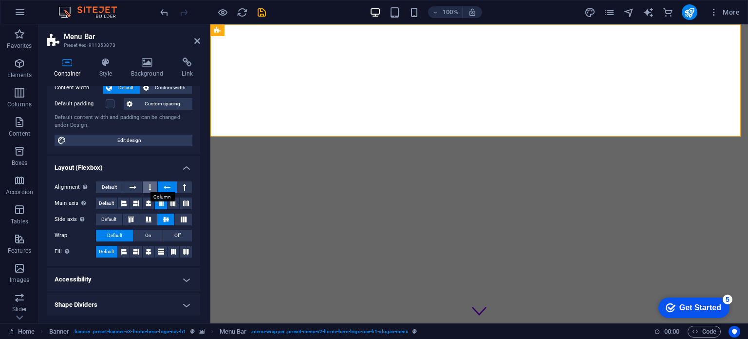
click at [144, 186] on button at bounding box center [150, 187] width 15 height 12
click at [133, 188] on icon at bounding box center [133, 187] width 7 height 12
click at [185, 186] on button at bounding box center [184, 187] width 15 height 12
click at [168, 187] on icon at bounding box center [167, 187] width 7 height 12
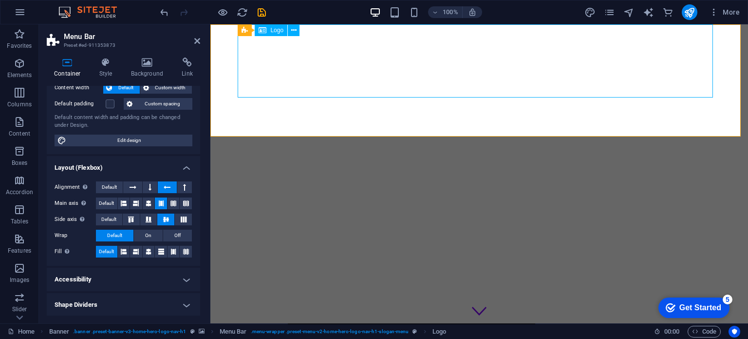
select select "px"
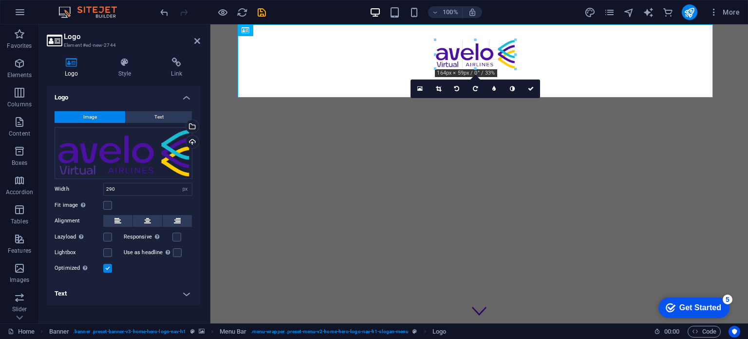
drag, startPoint x: 405, startPoint y: 89, endPoint x: 467, endPoint y: 62, distance: 67.9
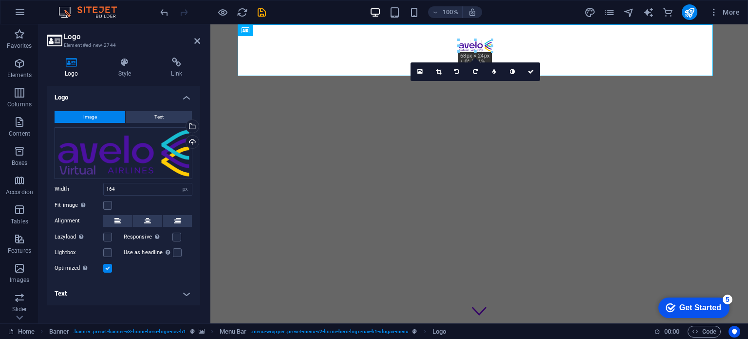
drag, startPoint x: 435, startPoint y: 68, endPoint x: 491, endPoint y: 49, distance: 58.2
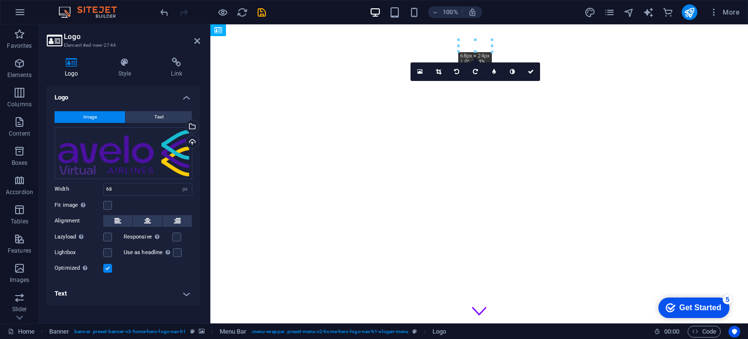
drag, startPoint x: 477, startPoint y: 47, endPoint x: 304, endPoint y: 88, distance: 177.1
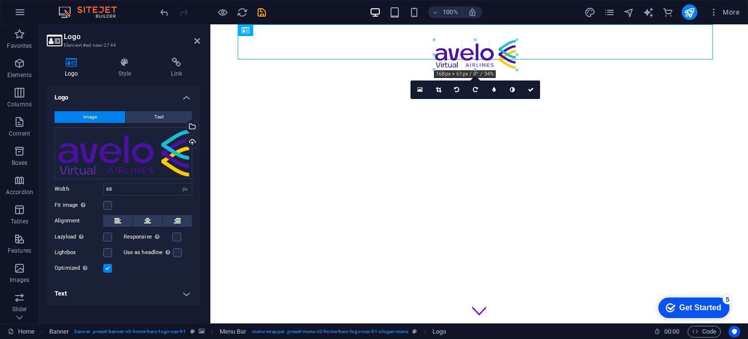
drag, startPoint x: 460, startPoint y: 53, endPoint x: 413, endPoint y: 74, distance: 51.0
type input "168"
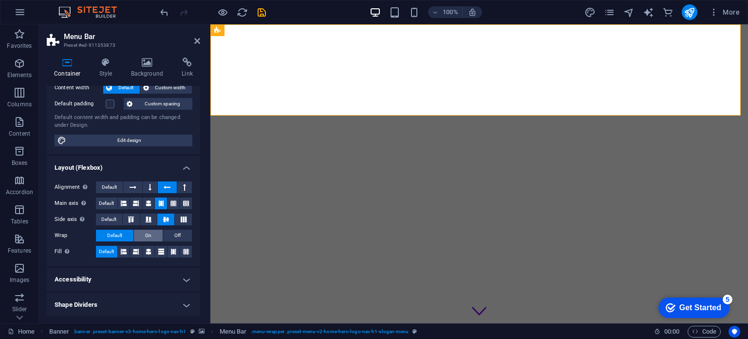
click at [148, 236] on span "On" at bounding box center [148, 235] width 6 height 12
click at [178, 235] on span "Off" at bounding box center [177, 235] width 6 height 12
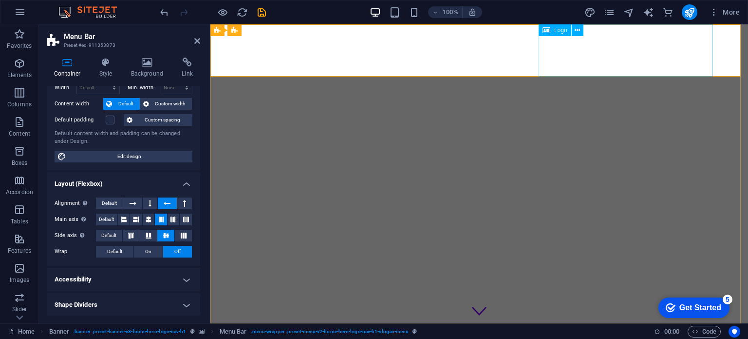
select select "px"
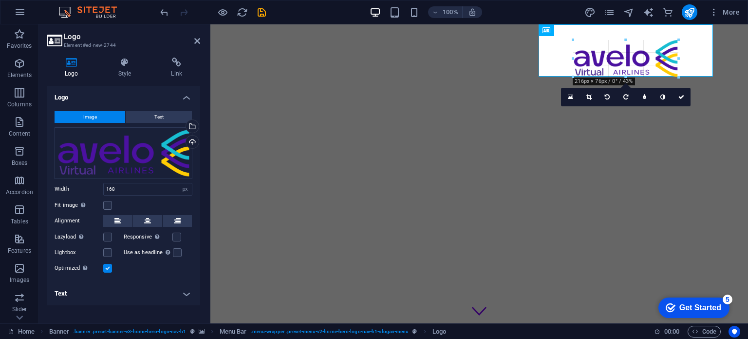
drag, startPoint x: 667, startPoint y: 39, endPoint x: 686, endPoint y: 32, distance: 20.5
type input "216"
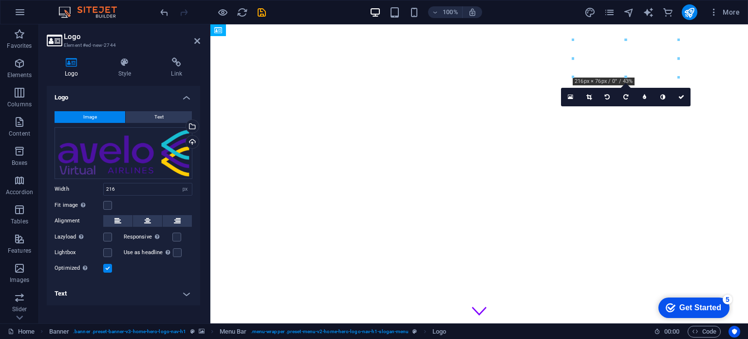
drag, startPoint x: 645, startPoint y: 61, endPoint x: 244, endPoint y: 57, distance: 401.4
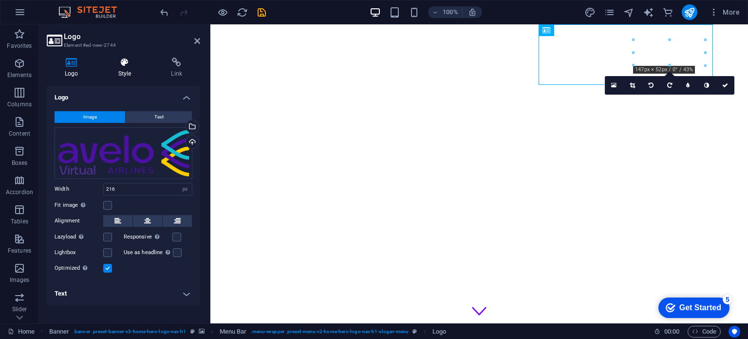
click at [124, 71] on h4 "Style" at bounding box center [126, 67] width 53 height 20
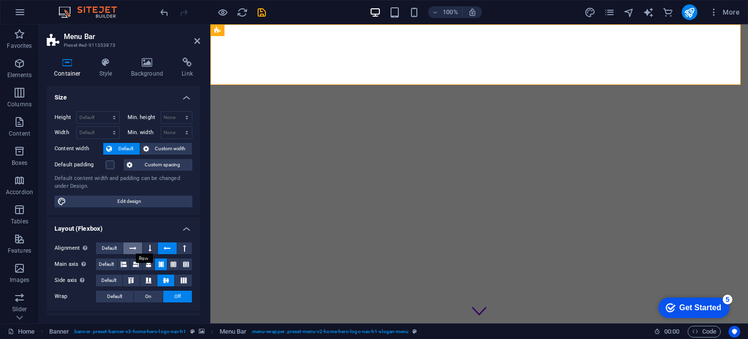
click at [134, 250] on icon at bounding box center [133, 248] width 7 height 12
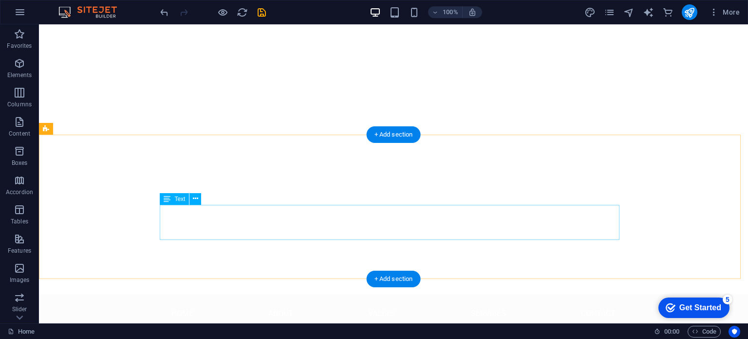
scroll to position [0, 0]
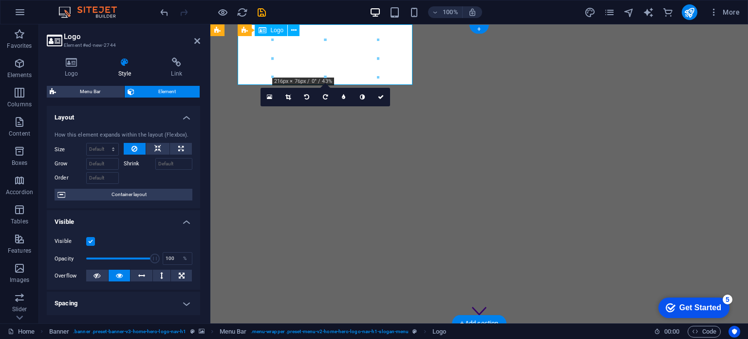
drag, startPoint x: 433, startPoint y: 60, endPoint x: 261, endPoint y: 60, distance: 171.5
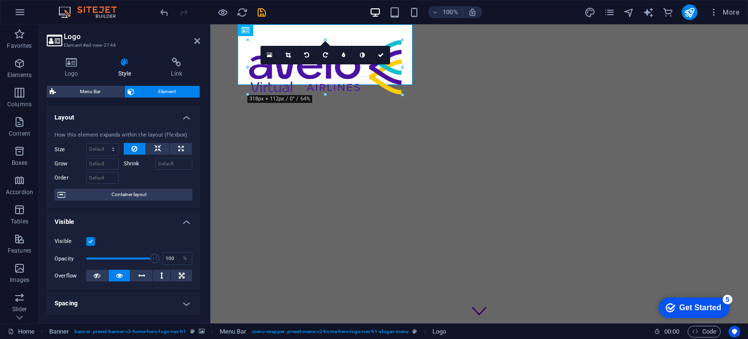
drag, startPoint x: 378, startPoint y: 77, endPoint x: 396, endPoint y: 96, distance: 25.9
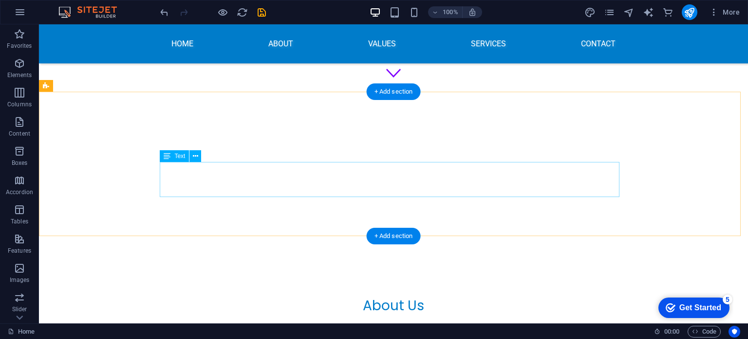
scroll to position [244, 0]
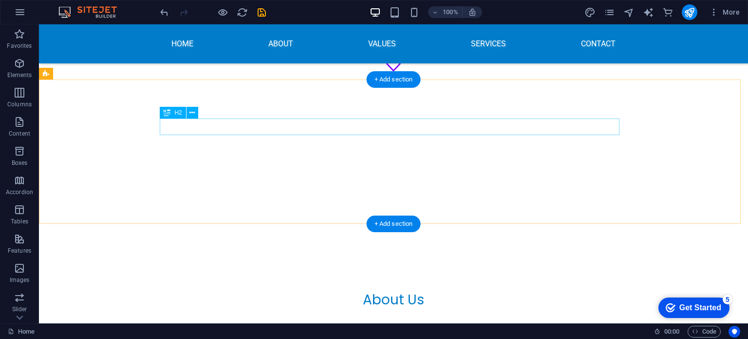
click at [395, 291] on div "About Us" at bounding box center [394, 299] width 460 height 17
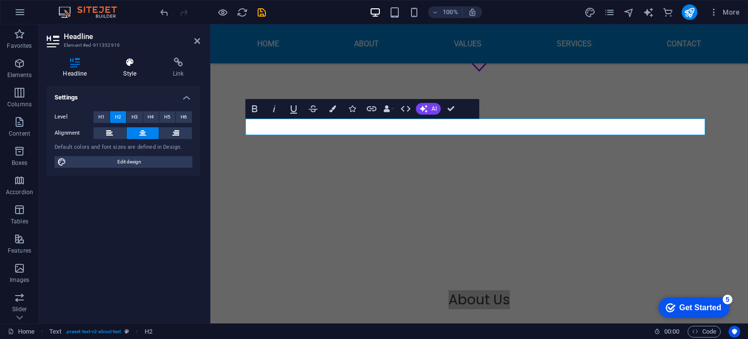
click at [131, 64] on icon at bounding box center [130, 62] width 46 height 10
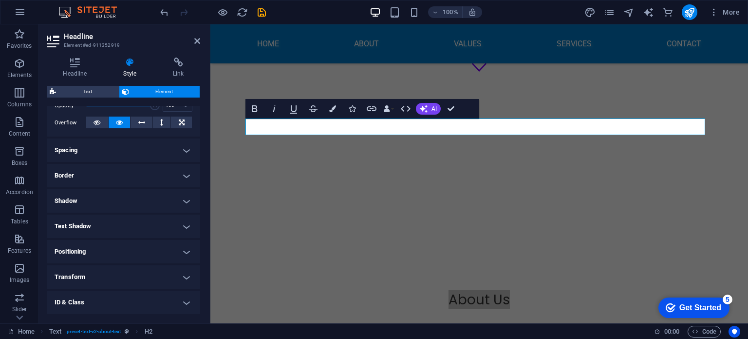
scroll to position [0, 0]
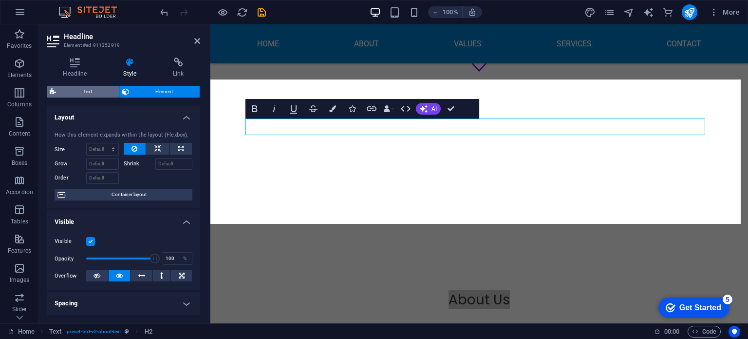
click at [86, 86] on span "Text" at bounding box center [87, 92] width 57 height 12
select select "rem"
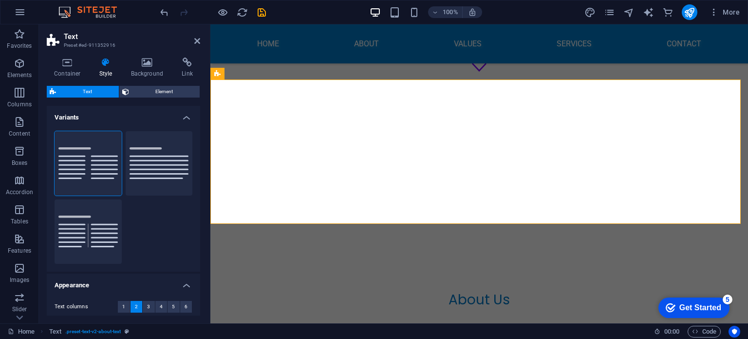
scroll to position [78, 0]
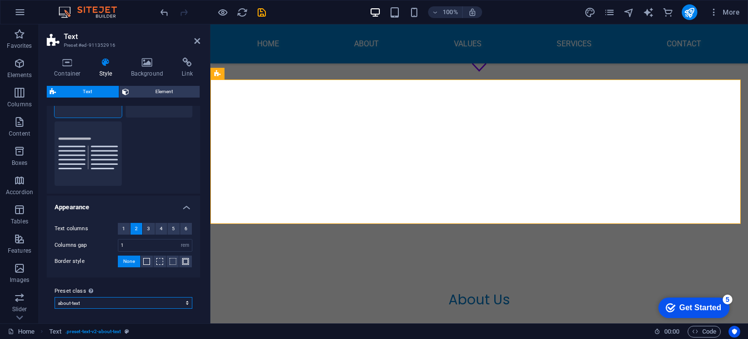
click at [172, 300] on select "columns about-text default Add preset class" at bounding box center [124, 303] width 138 height 12
click at [55, 297] on select "columns about-text default Add preset class" at bounding box center [124, 303] width 138 height 12
click at [166, 301] on select "columns about-text default Add preset class" at bounding box center [124, 303] width 138 height 12
click at [55, 297] on select "columns about-text default Add preset class" at bounding box center [124, 303] width 138 height 12
click at [162, 302] on select "columns about-text default Add preset class" at bounding box center [124, 303] width 138 height 12
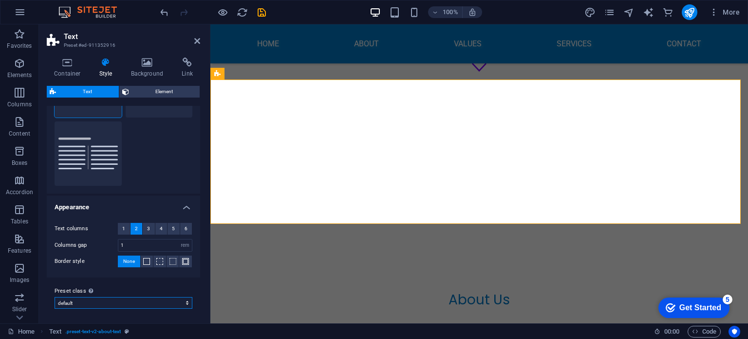
click at [55, 297] on select "columns about-text default Add preset class" at bounding box center [124, 303] width 138 height 12
select select "preset-text-v2-default"
click at [471, 291] on div "About Us" at bounding box center [479, 299] width 460 height 17
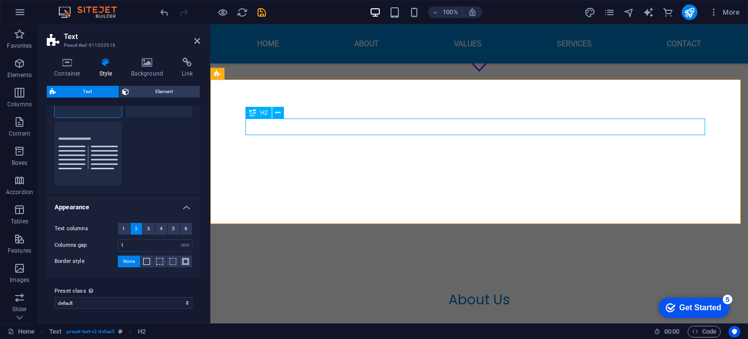
click at [484, 291] on div "About Us" at bounding box center [479, 299] width 460 height 17
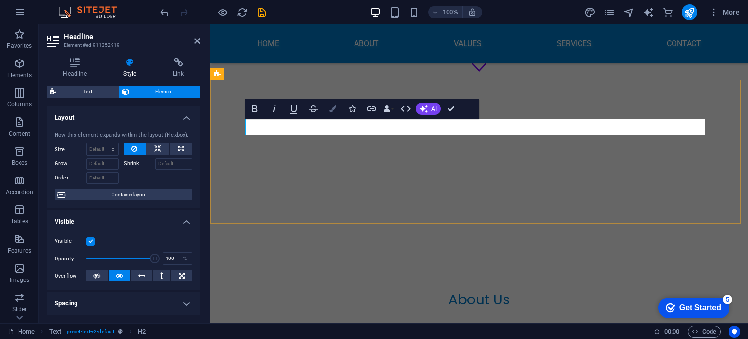
drag, startPoint x: 274, startPoint y: 98, endPoint x: 330, endPoint y: 111, distance: 57.9
click at [330, 111] on icon "button" at bounding box center [332, 108] width 7 height 7
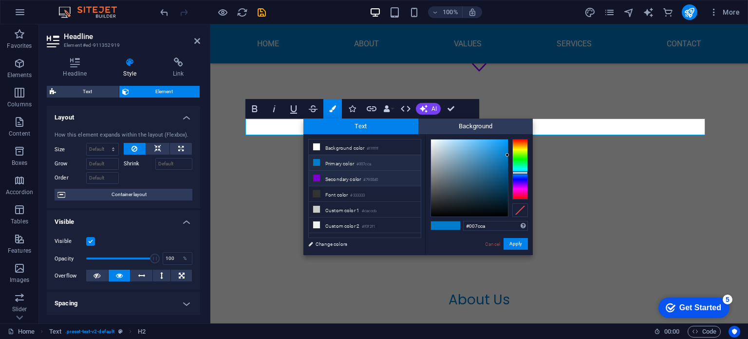
click at [332, 178] on li "Secondary color #7900d0" at bounding box center [365, 178] width 112 height 16
type input "#7900d0"
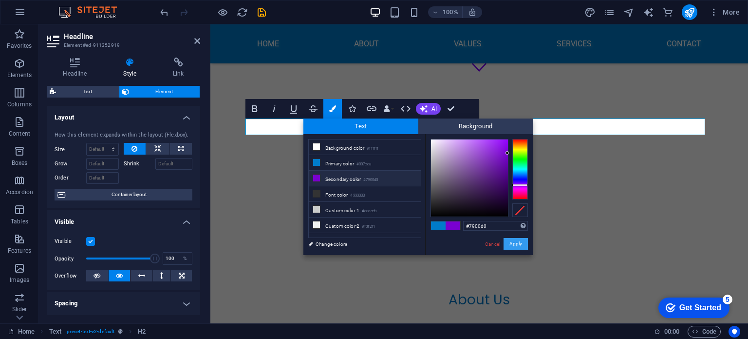
click at [519, 244] on button "Apply" at bounding box center [516, 244] width 24 height 12
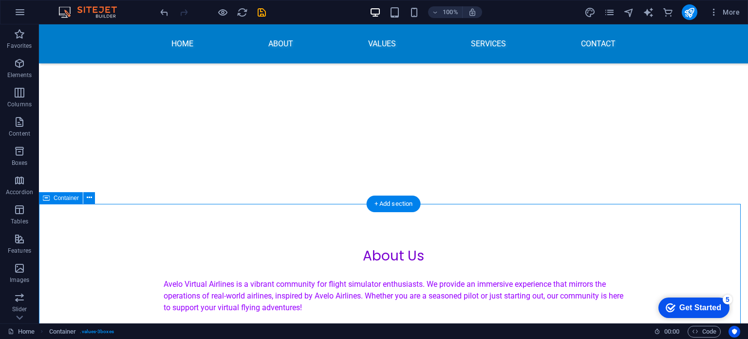
scroll to position [292, 0]
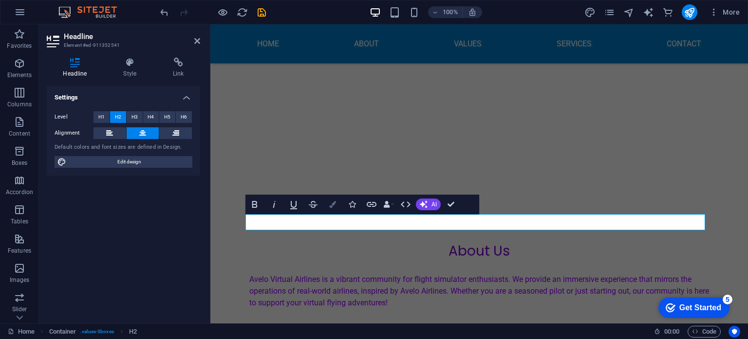
click at [332, 203] on icon "button" at bounding box center [332, 204] width 7 height 7
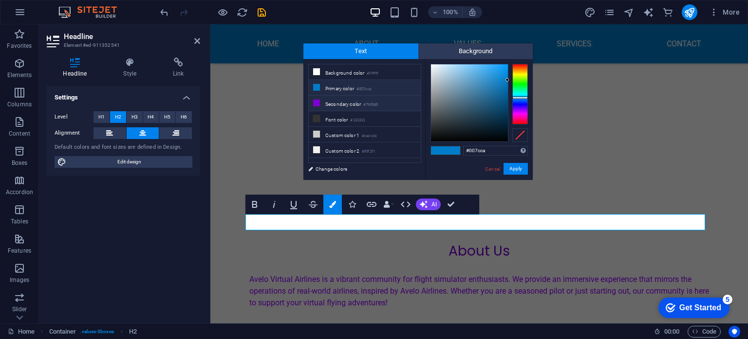
click at [343, 103] on li "Secondary color #7900d0" at bounding box center [365, 103] width 112 height 16
type input "#7900d0"
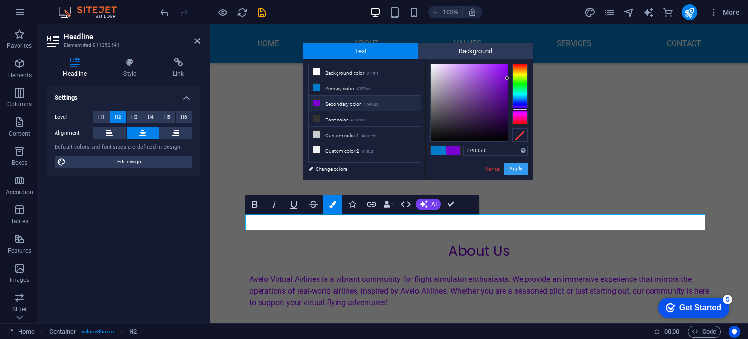
click at [521, 167] on button "Apply" at bounding box center [516, 169] width 24 height 12
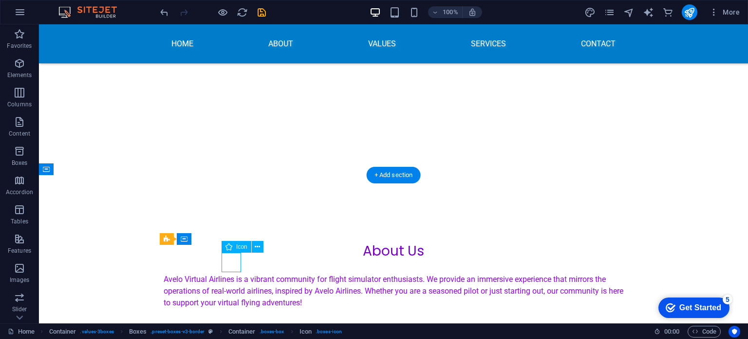
select select "xMidYMid"
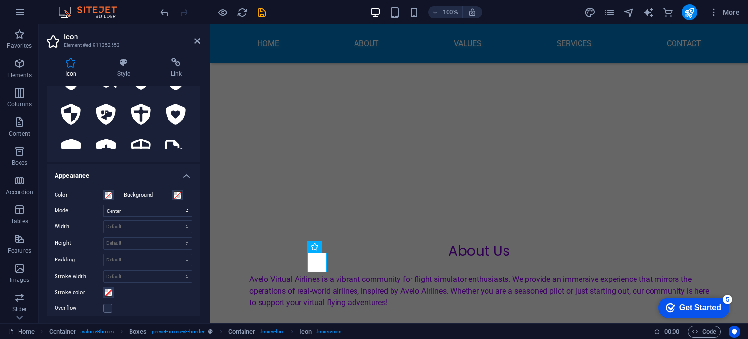
scroll to position [0, 0]
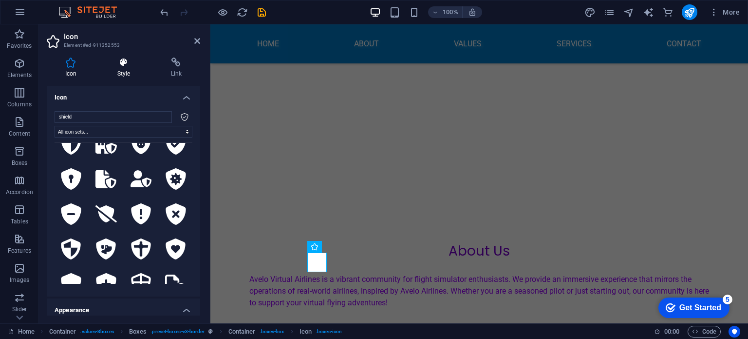
click at [123, 65] on icon at bounding box center [124, 62] width 50 height 10
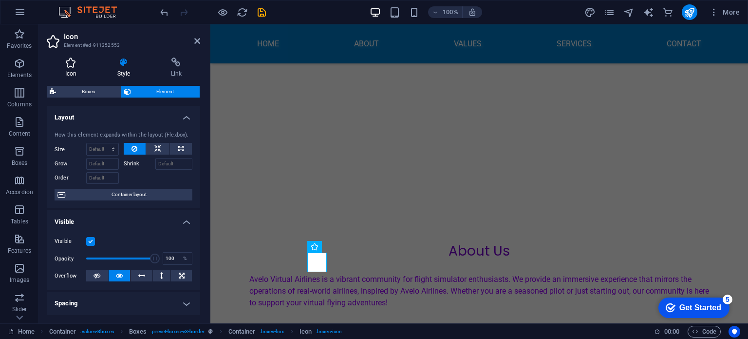
click at [71, 62] on icon at bounding box center [71, 62] width 48 height 10
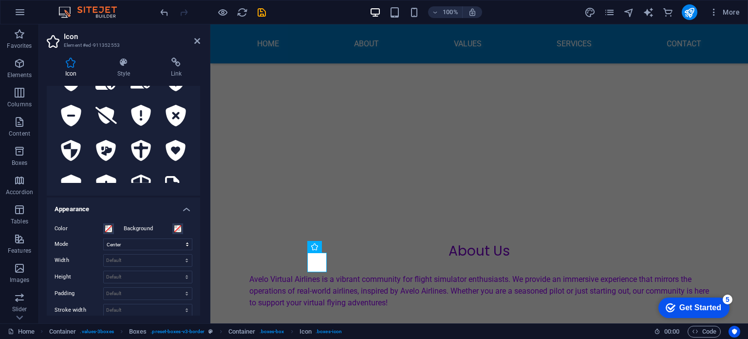
scroll to position [146, 0]
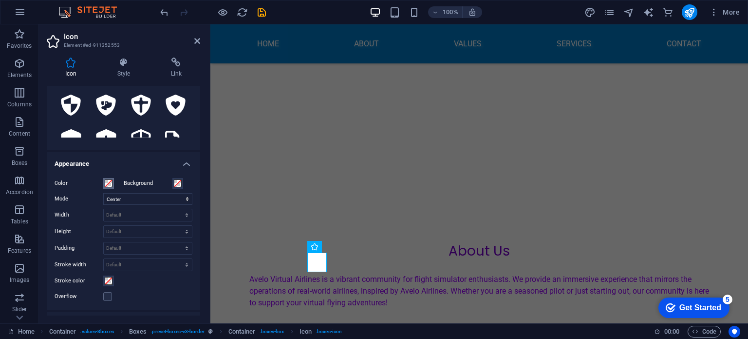
click at [110, 182] on span at bounding box center [109, 183] width 8 height 8
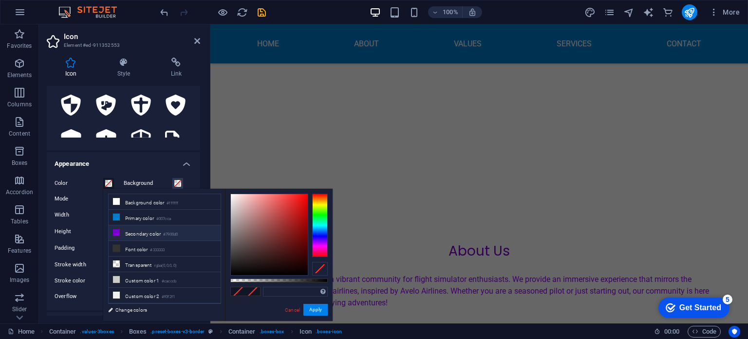
click at [132, 235] on li "Secondary color #7900d0" at bounding box center [165, 233] width 112 height 16
type input "#7900d0"
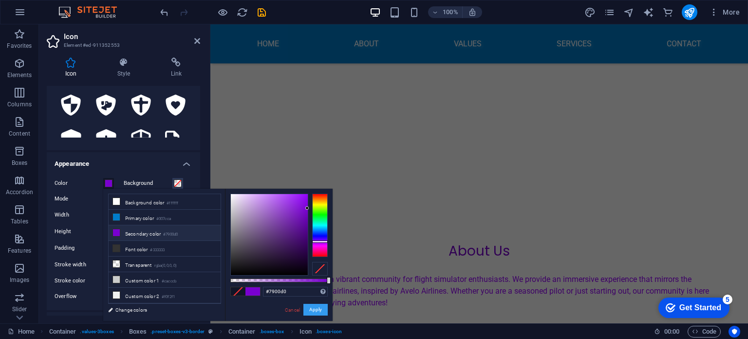
click at [325, 311] on button "Apply" at bounding box center [315, 309] width 24 height 12
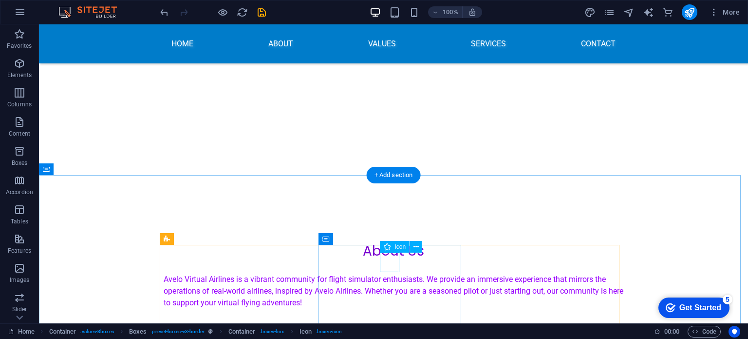
drag, startPoint x: 393, startPoint y: 266, endPoint x: 204, endPoint y: 261, distance: 189.6
select select "xMidYMid"
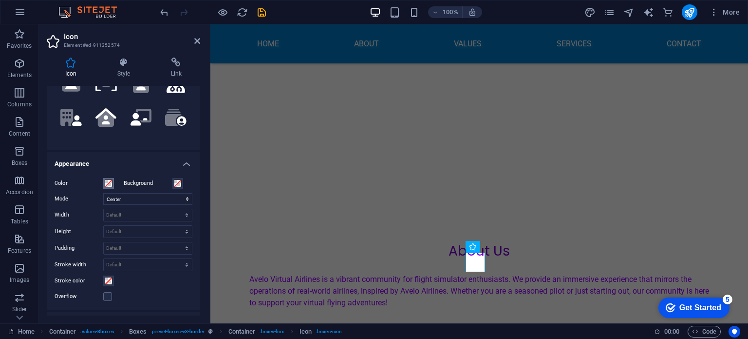
click at [110, 181] on span at bounding box center [109, 183] width 8 height 8
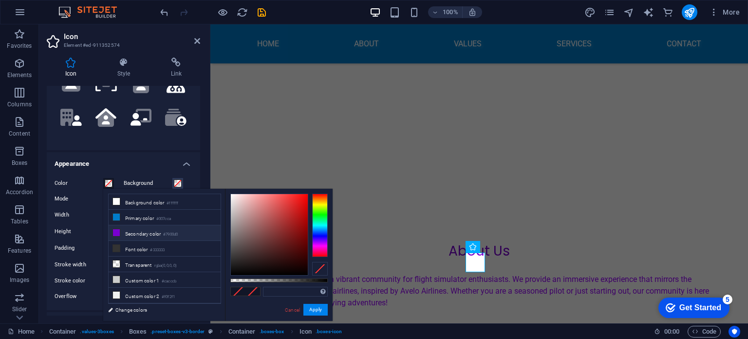
click at [125, 228] on li "Secondary color #7900d0" at bounding box center [165, 233] width 112 height 16
type input "#7900d0"
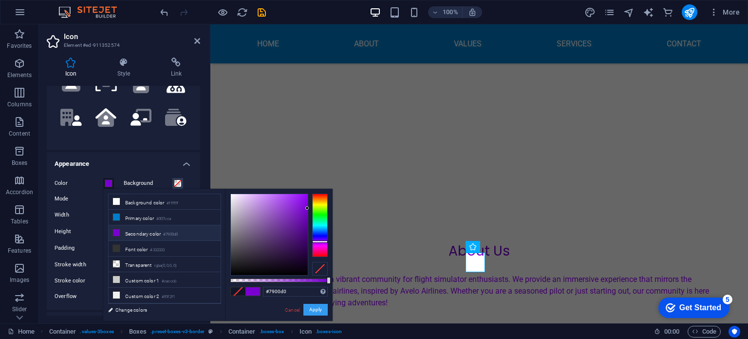
click at [322, 308] on button "Apply" at bounding box center [315, 309] width 24 height 12
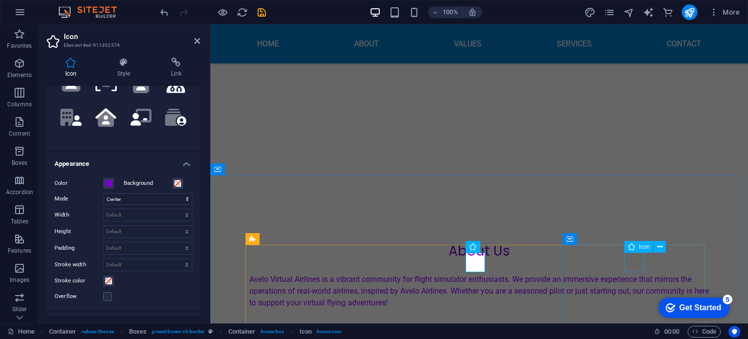
select select "xMidYMid"
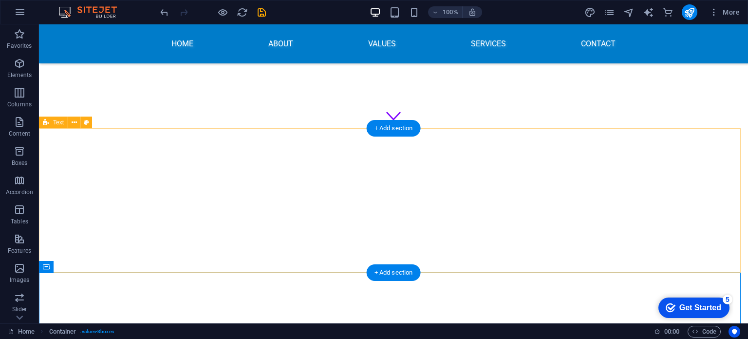
scroll to position [0, 0]
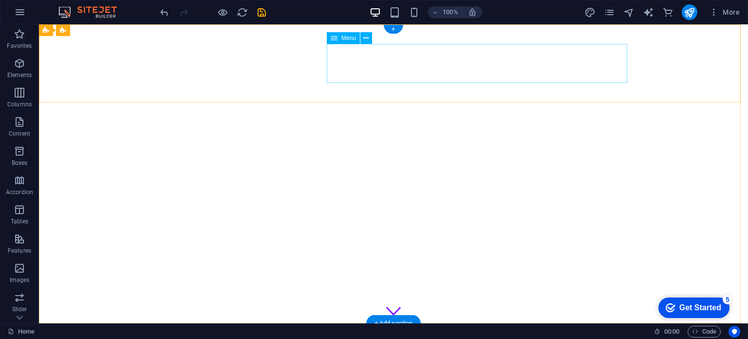
click at [599, 323] on nav "Home About Values Services Contact" at bounding box center [393, 342] width 475 height 39
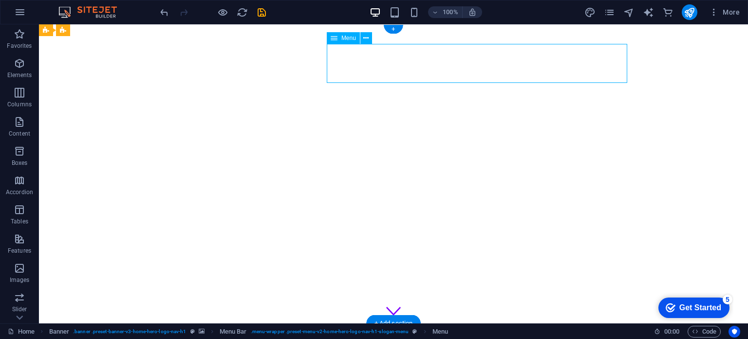
click at [602, 323] on nav "Home About Values Services Contact" at bounding box center [393, 342] width 475 height 39
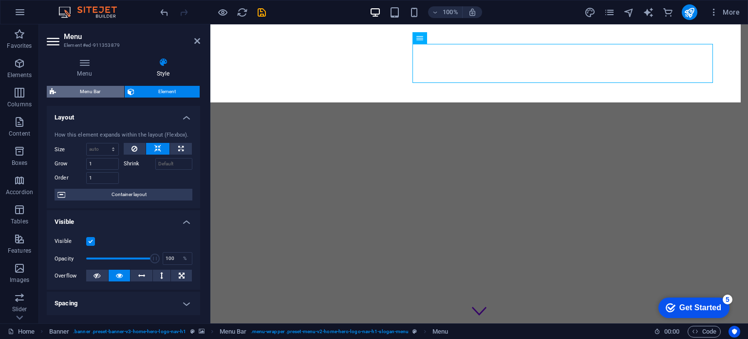
click at [88, 91] on span "Menu Bar" at bounding box center [90, 92] width 62 height 12
select select "rem"
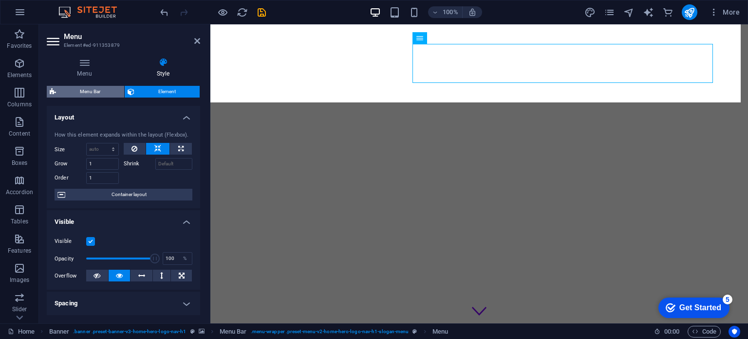
select select "rem"
select select "preset-menu-v2-home-hero-logo-nav-h1-slogan-menu"
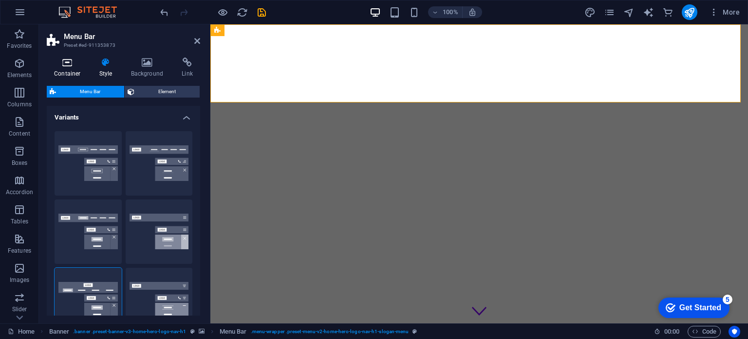
click at [70, 62] on icon at bounding box center [67, 62] width 41 height 10
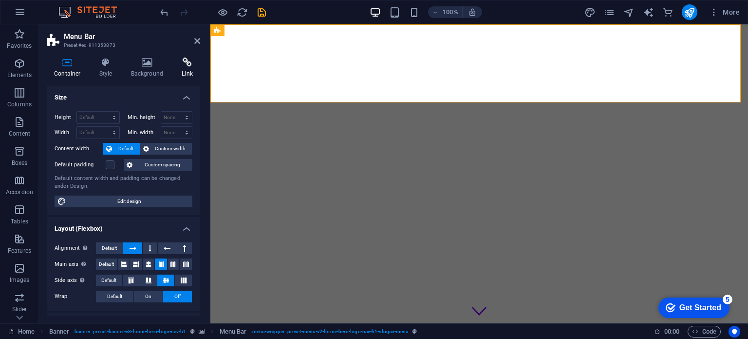
click at [189, 68] on h4 "Link" at bounding box center [187, 67] width 26 height 20
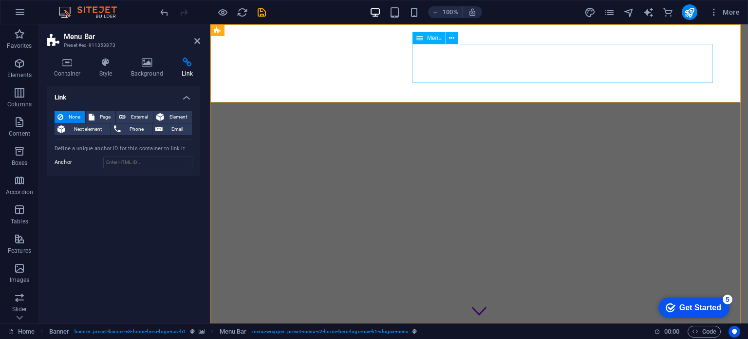
click at [712, 323] on nav "Home About Values Services Contact" at bounding box center [479, 342] width 475 height 39
click at [434, 38] on span "Menu" at bounding box center [434, 38] width 15 height 6
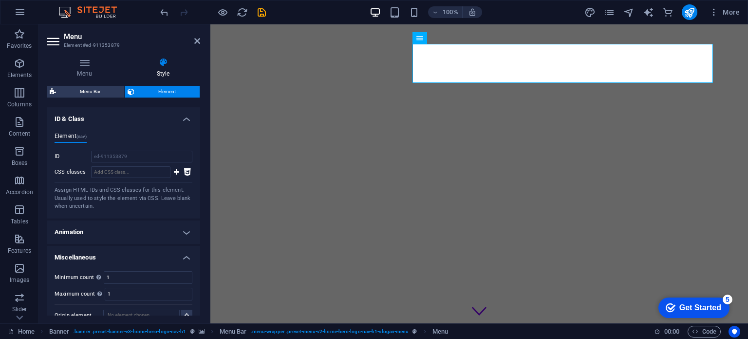
scroll to position [451, 0]
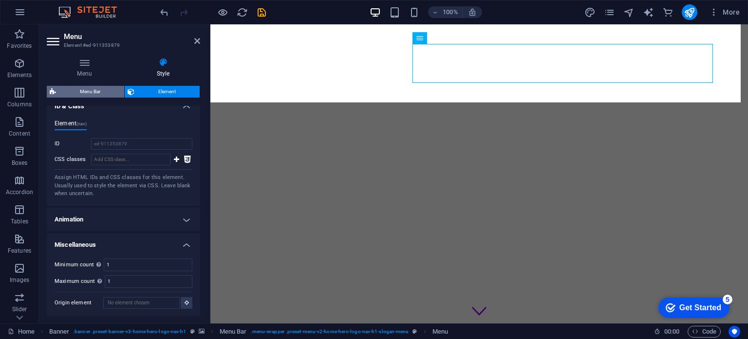
click at [90, 86] on span "Menu Bar" at bounding box center [90, 92] width 62 height 12
select select "rem"
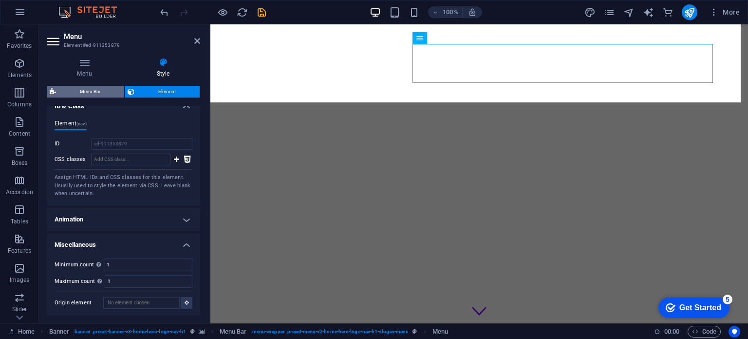
select select "rem"
select select "preset-menu-v2-home-hero-logo-nav-h1-slogan-menu"
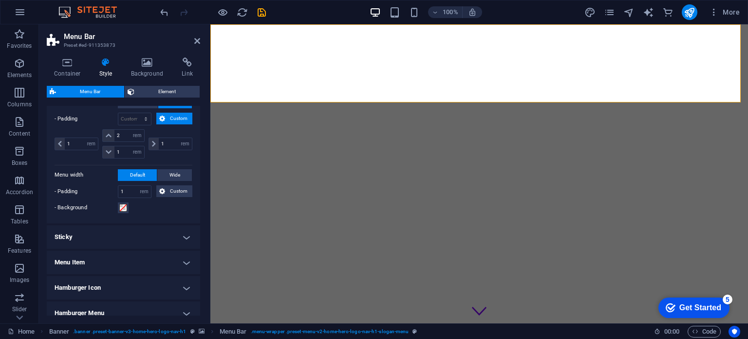
scroll to position [461, 0]
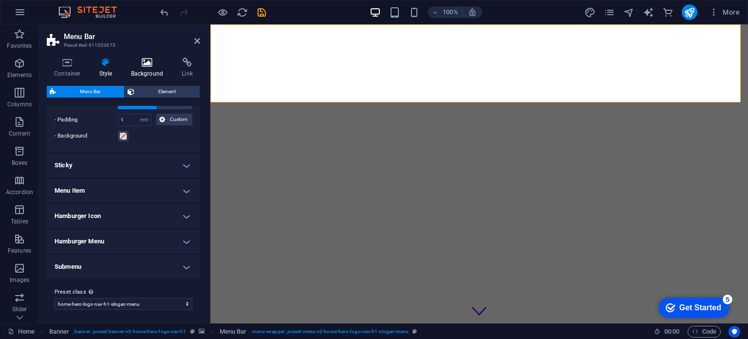
click at [143, 65] on icon at bounding box center [147, 62] width 47 height 10
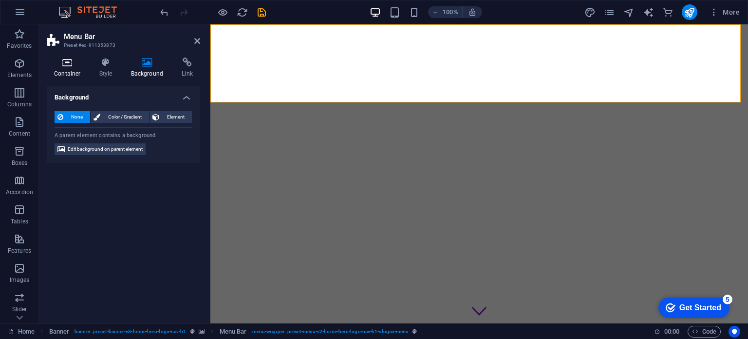
click at [76, 63] on icon at bounding box center [67, 62] width 41 height 10
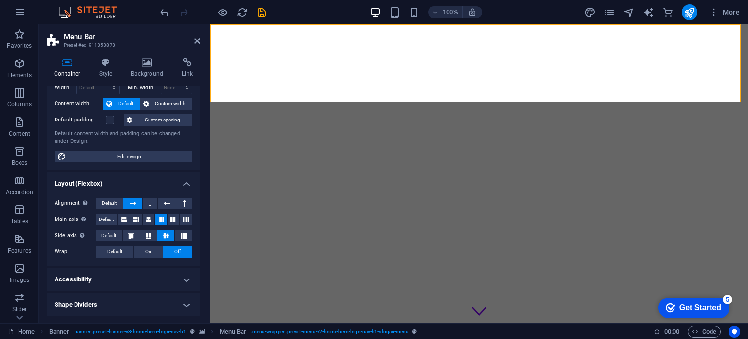
scroll to position [0, 0]
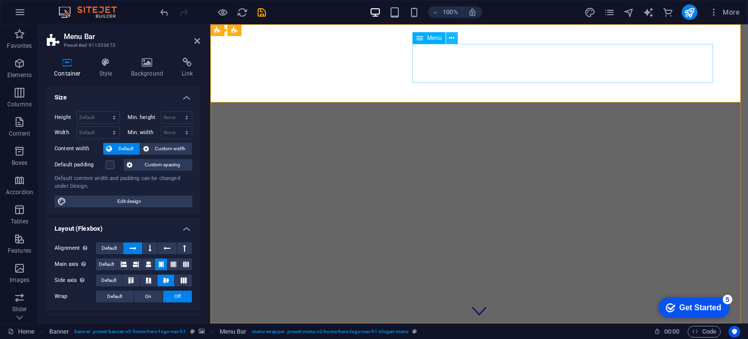
click at [454, 38] on icon at bounding box center [451, 38] width 5 height 10
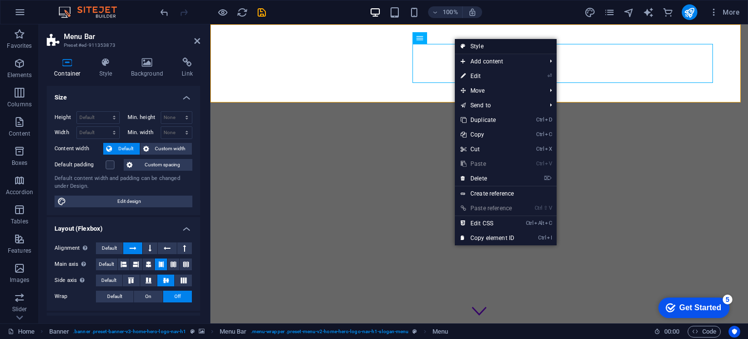
click at [474, 48] on link "Style" at bounding box center [506, 46] width 102 height 15
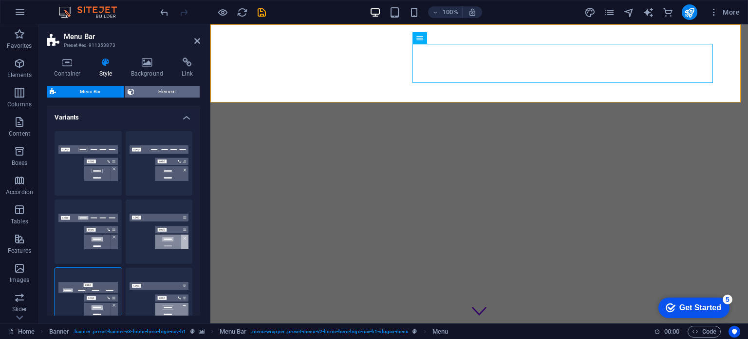
click at [161, 93] on span "Element" at bounding box center [166, 92] width 59 height 12
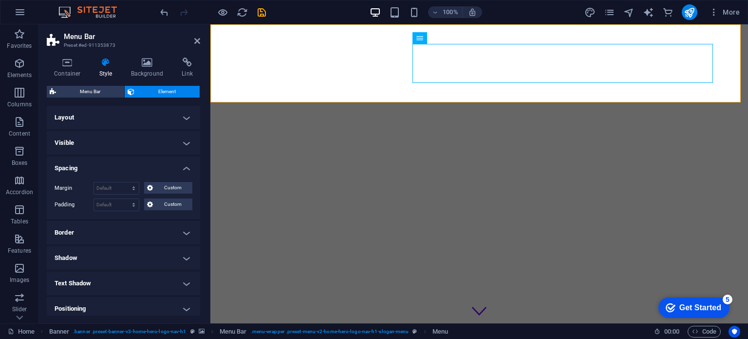
click at [141, 114] on h4 "Layout" at bounding box center [123, 117] width 153 height 23
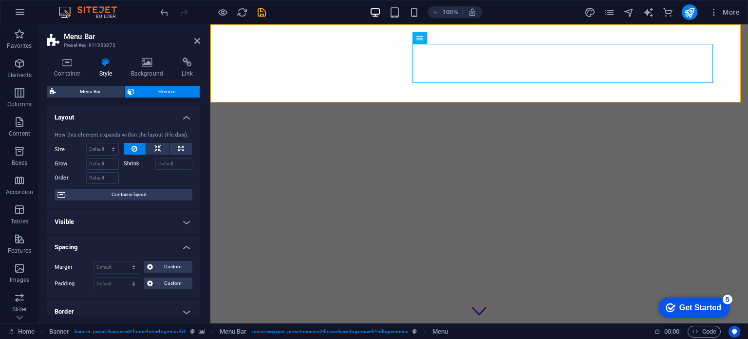
click at [141, 114] on h4 "Layout" at bounding box center [123, 115] width 153 height 18
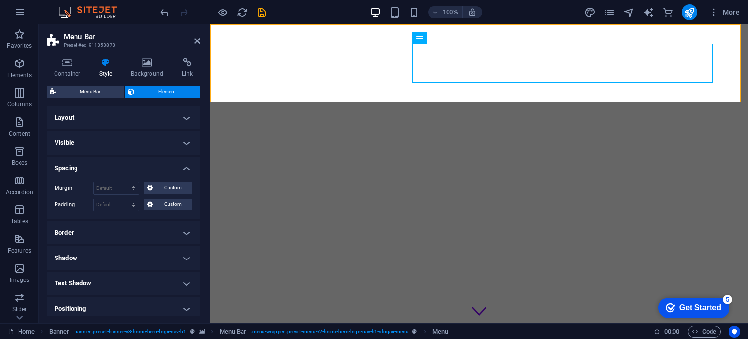
click at [141, 115] on h4 "Layout" at bounding box center [123, 117] width 153 height 23
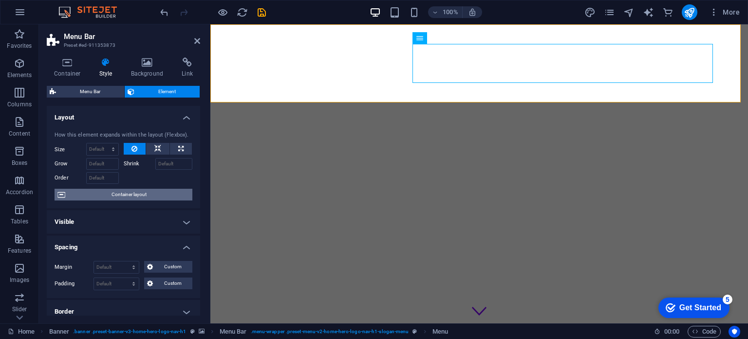
click at [145, 197] on span "Container layout" at bounding box center [128, 195] width 121 height 12
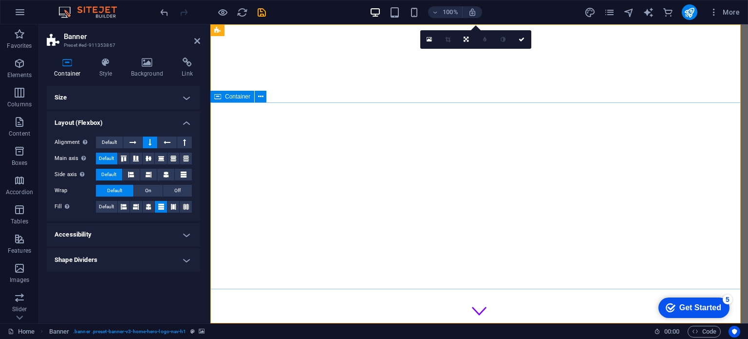
click at [560, 323] on nav "Home About Values Services Contact" at bounding box center [479, 342] width 475 height 39
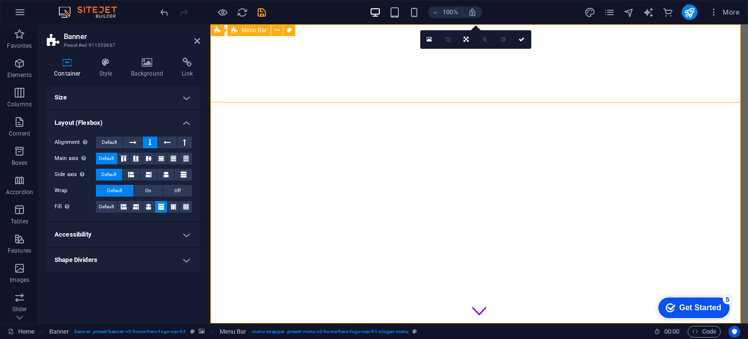
select select "rem"
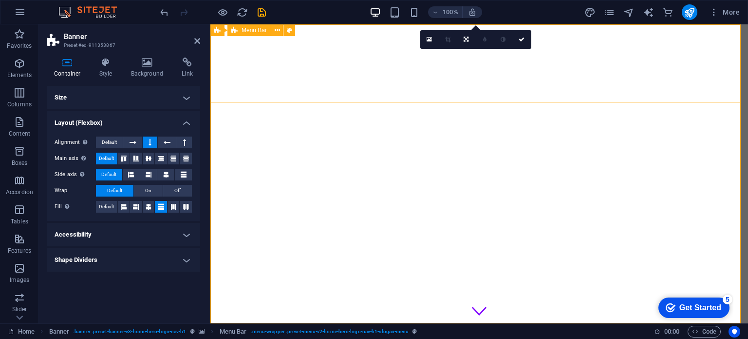
select select "rem"
select select "preset-menu-v2-home-hero-logo-nav-h1-slogan-menu"
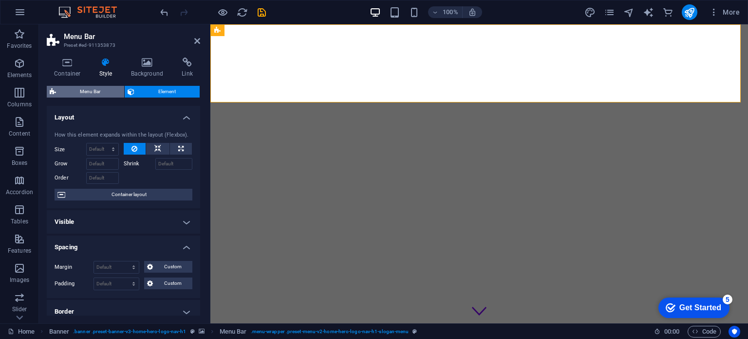
click at [100, 89] on span "Menu Bar" at bounding box center [90, 92] width 62 height 12
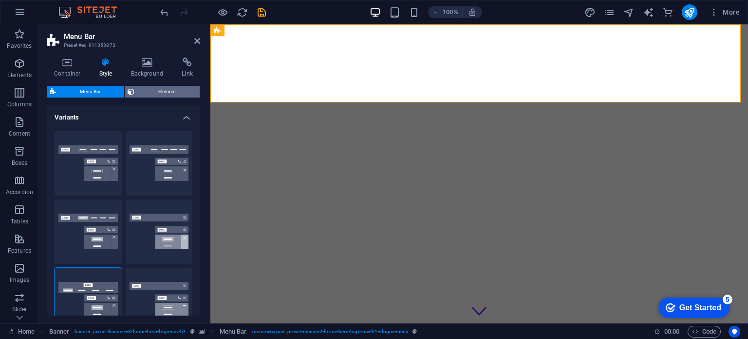
click at [166, 89] on span "Element" at bounding box center [166, 92] width 59 height 12
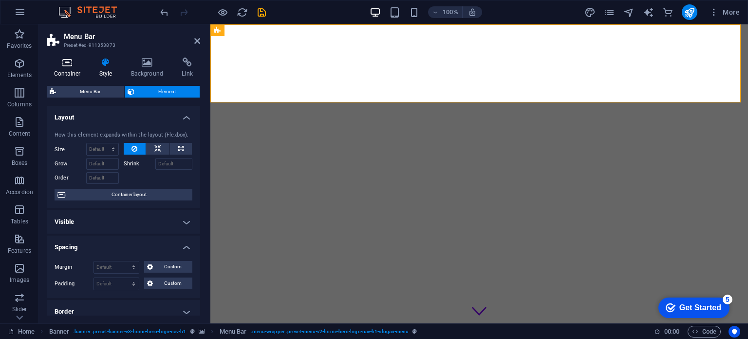
click at [75, 70] on h4 "Container" at bounding box center [69, 67] width 45 height 20
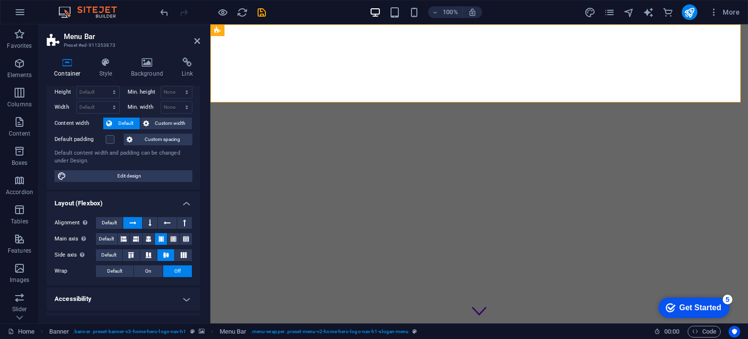
scroll to position [45, 0]
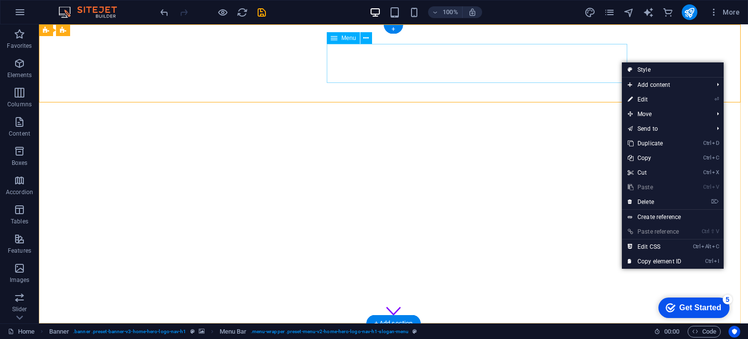
click at [573, 323] on nav "Home About Values Services Contact" at bounding box center [393, 342] width 475 height 39
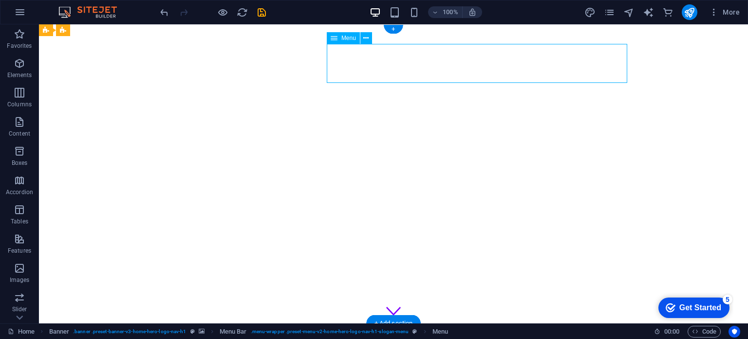
click at [587, 323] on nav "Home About Values Services Contact" at bounding box center [393, 342] width 475 height 39
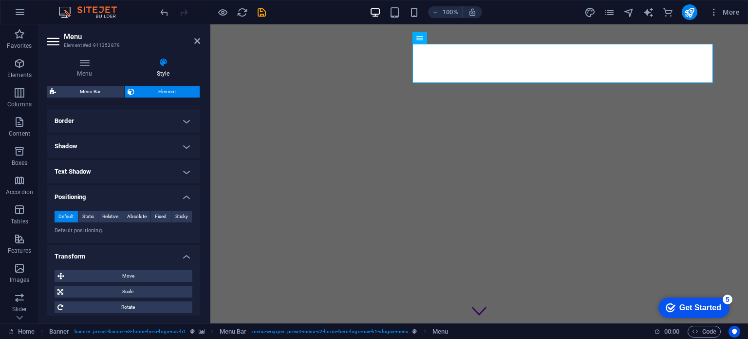
scroll to position [0, 0]
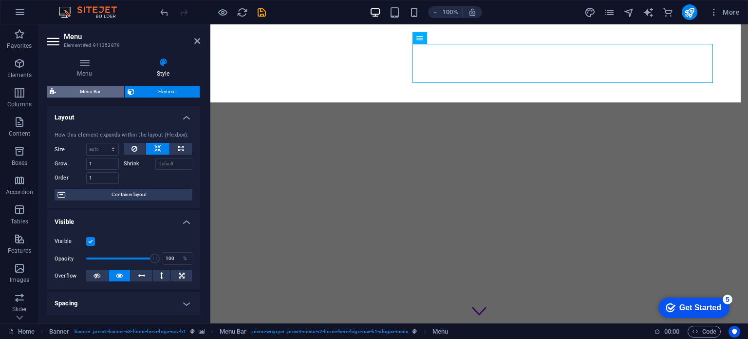
click at [90, 91] on span "Menu Bar" at bounding box center [90, 92] width 62 height 12
select select "rem"
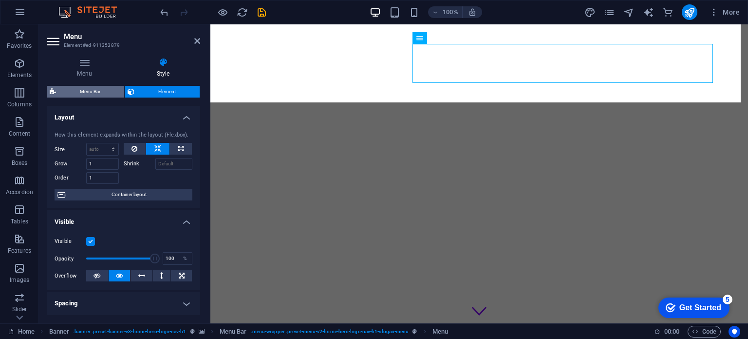
select select "rem"
select select "preset-menu-v2-home-hero-logo-nav-h1-slogan-menu"
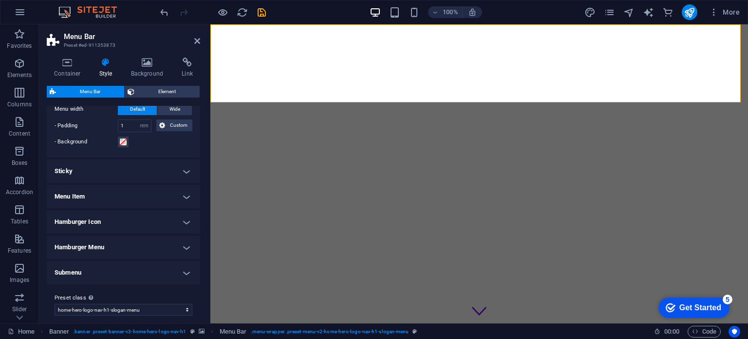
scroll to position [461, 0]
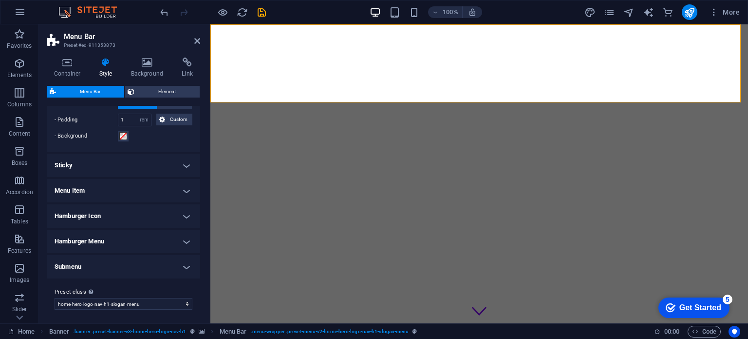
click at [147, 239] on h4 "Hamburger Menu" at bounding box center [123, 240] width 153 height 23
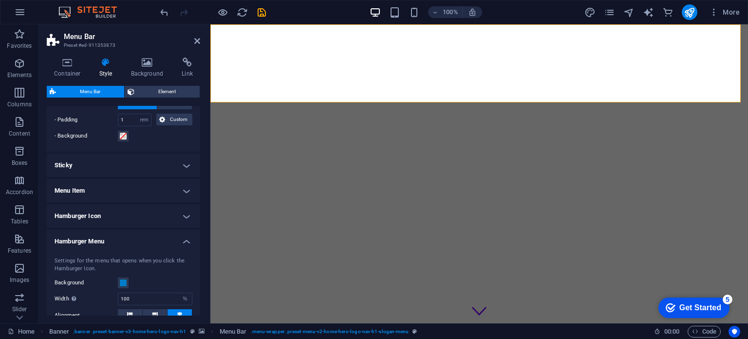
scroll to position [606, 0]
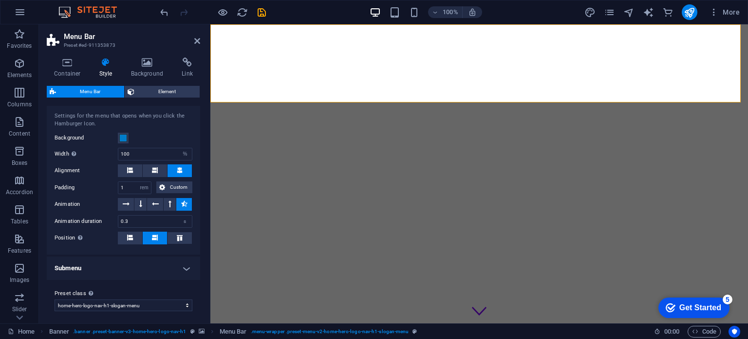
click at [151, 261] on h4 "Submenu" at bounding box center [123, 267] width 153 height 23
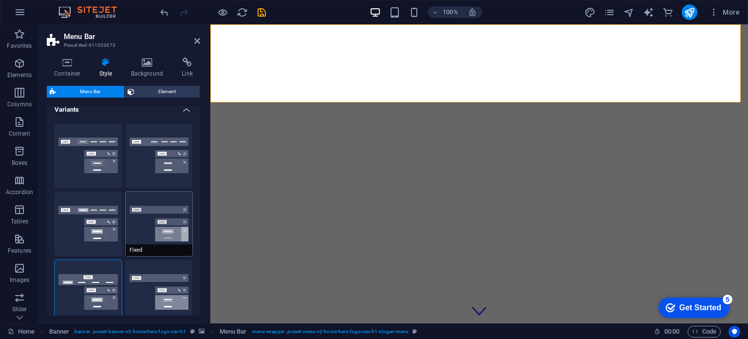
scroll to position [0, 0]
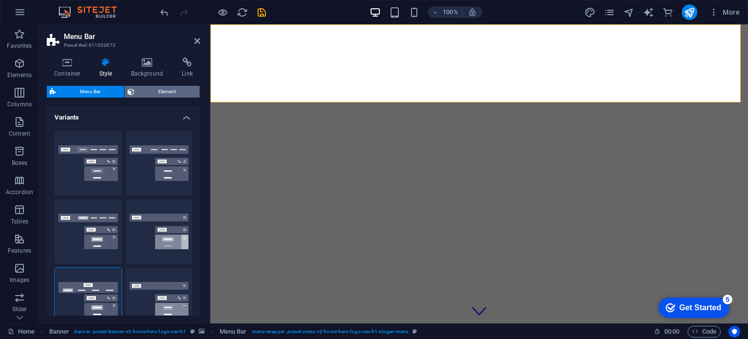
click at [159, 87] on span "Element" at bounding box center [166, 92] width 59 height 12
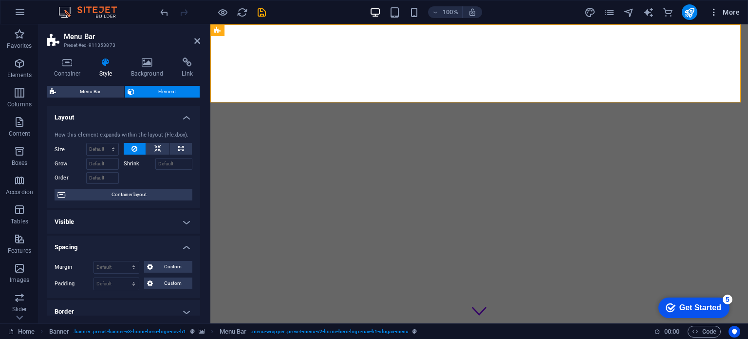
click at [729, 10] on span "More" at bounding box center [724, 12] width 31 height 10
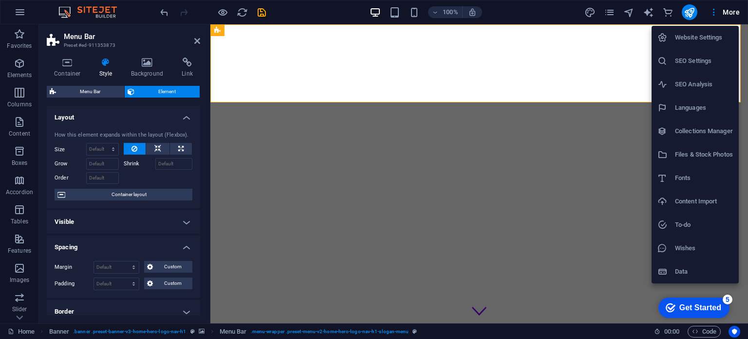
click at [727, 13] on div at bounding box center [374, 169] width 748 height 339
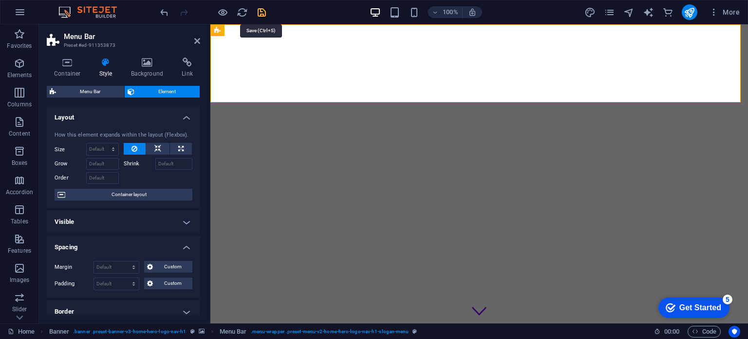
click at [260, 11] on icon "save" at bounding box center [261, 12] width 11 height 11
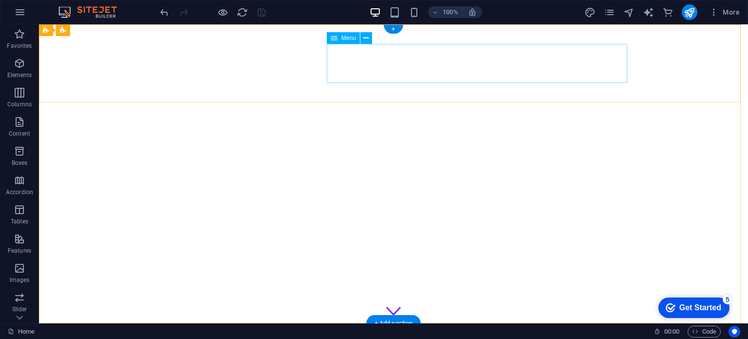
click at [369, 323] on nav "Home About Values Services Contact" at bounding box center [393, 342] width 475 height 39
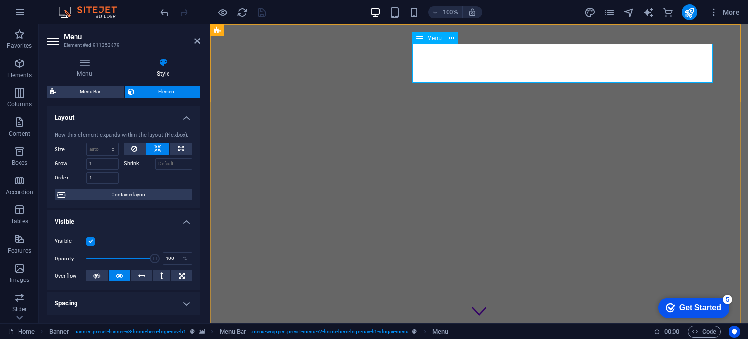
click at [425, 41] on div "Menu" at bounding box center [429, 38] width 33 height 12
click at [456, 37] on button at bounding box center [452, 38] width 12 height 12
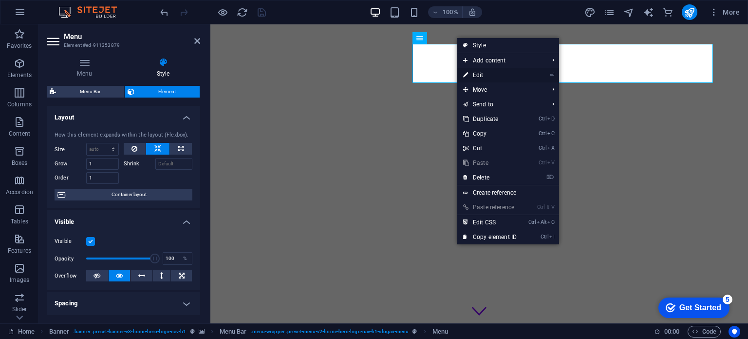
click at [481, 76] on link "⏎ Edit" at bounding box center [489, 75] width 65 height 15
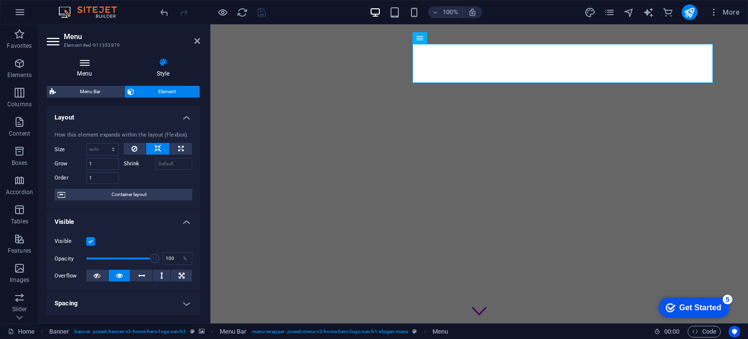
click at [88, 66] on icon at bounding box center [85, 62] width 76 height 10
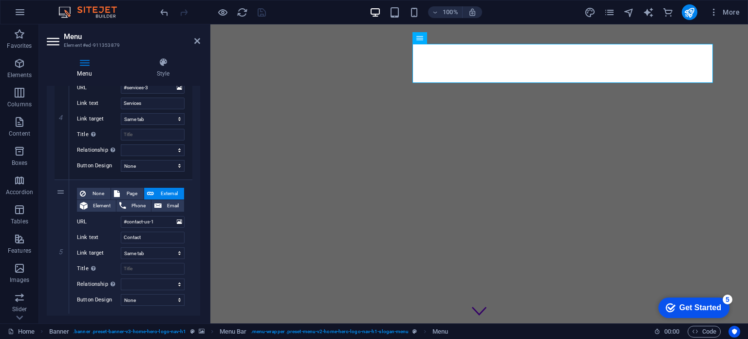
scroll to position [544, 0]
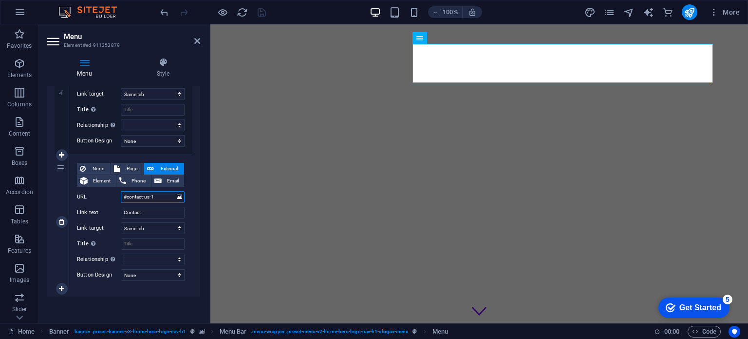
drag, startPoint x: 154, startPoint y: 195, endPoint x: 116, endPoint y: 192, distance: 38.1
click at [116, 192] on div "URL #contact-us-1" at bounding box center [131, 197] width 108 height 12
paste input "[URL][DOMAIN_NAME]"
type input "[URL][DOMAIN_NAME]"
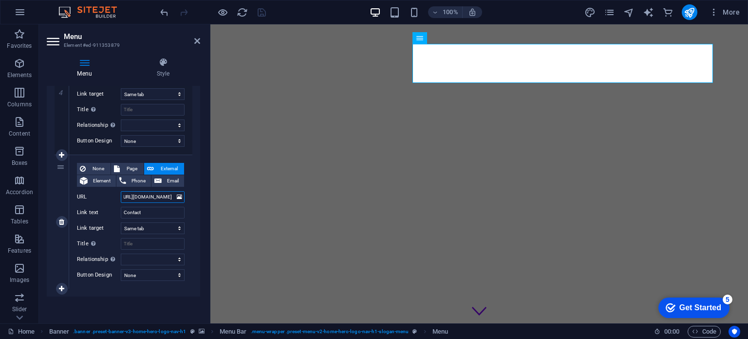
type input "#ed-911908548"
select select
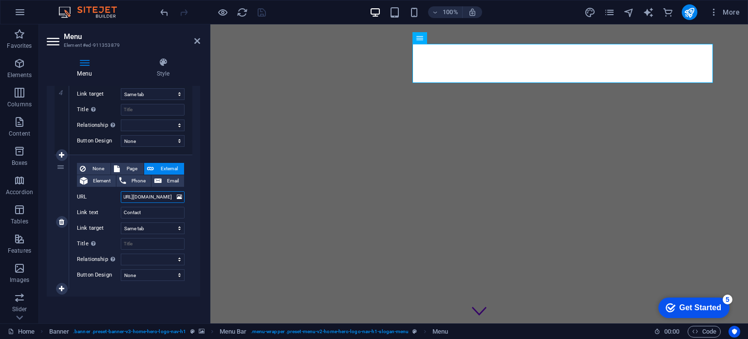
select select
type input "[URL][DOMAIN_NAME]"
drag, startPoint x: 149, startPoint y: 211, endPoint x: 116, endPoint y: 212, distance: 32.7
click at [114, 212] on div "Link text Contact" at bounding box center [131, 213] width 108 height 12
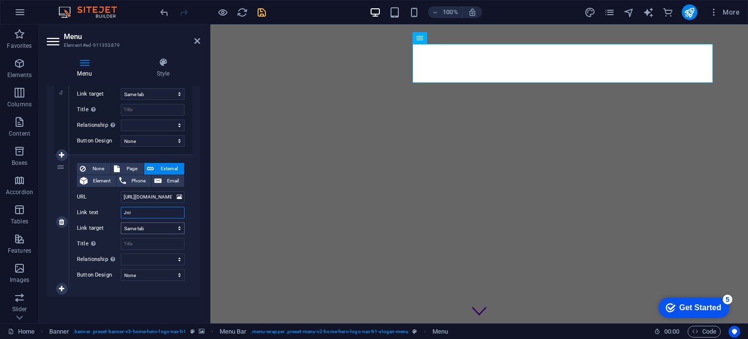
type input "Join"
select select
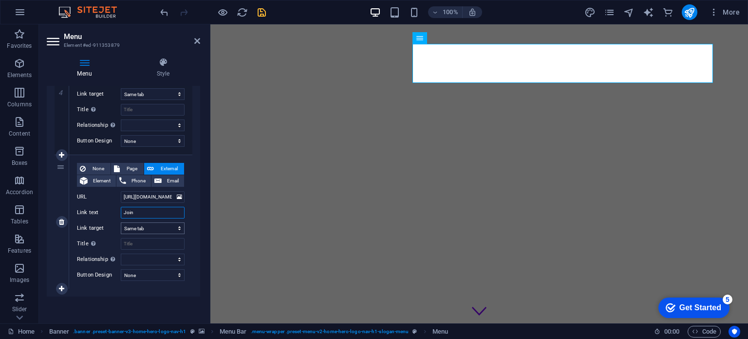
select select
type input "Join TGoda"
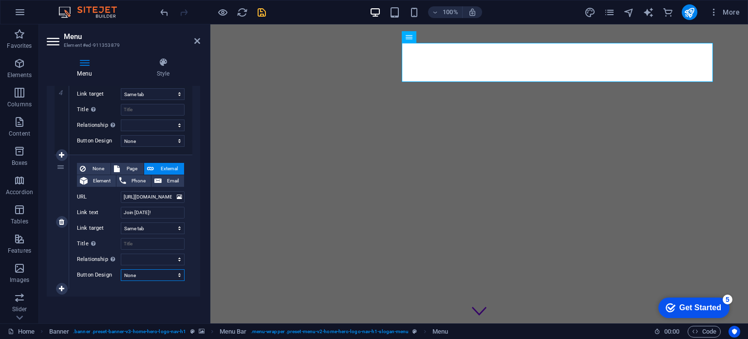
click at [149, 276] on select "None Default Primary Secondary" at bounding box center [153, 275] width 64 height 12
click at [152, 273] on select "None Default Primary Secondary" at bounding box center [153, 275] width 64 height 12
click at [121, 269] on select "None Default Primary Secondary" at bounding box center [153, 275] width 64 height 12
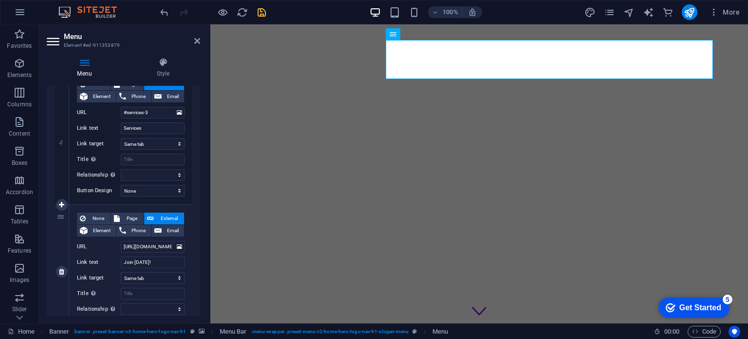
scroll to position [447, 0]
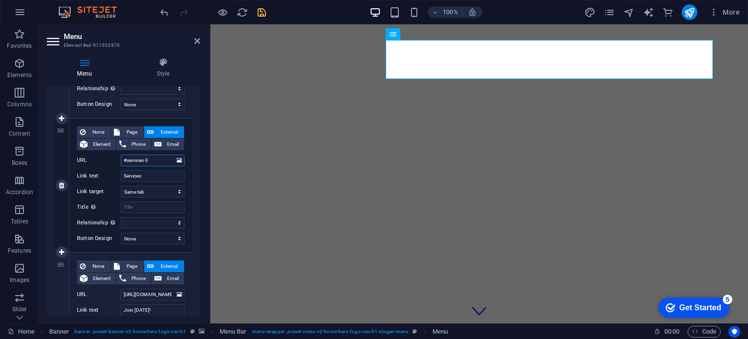
drag, startPoint x: 159, startPoint y: 157, endPoint x: 116, endPoint y: 161, distance: 43.0
click at [116, 161] on div "URL #services-3" at bounding box center [131, 160] width 108 height 12
paste input "[URL][DOMAIN_NAME]"
drag, startPoint x: 154, startPoint y: 174, endPoint x: 115, endPoint y: 177, distance: 39.0
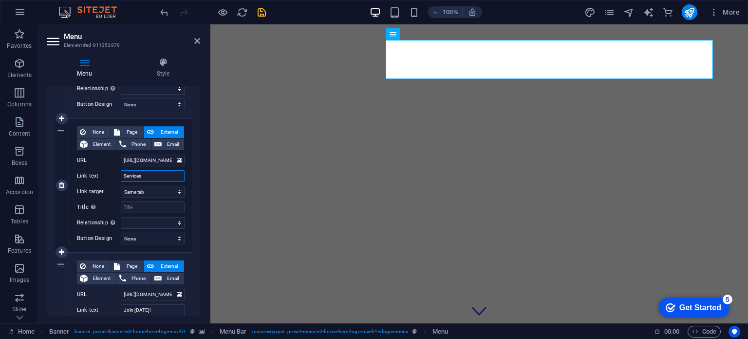
click at [115, 177] on div "Link text Services" at bounding box center [131, 176] width 108 height 12
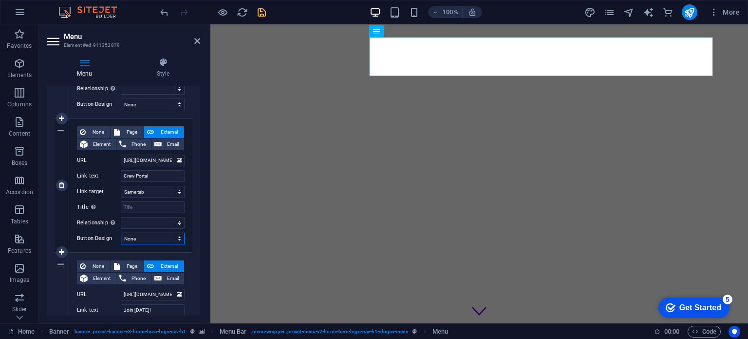
click at [146, 238] on select "None Default Primary Secondary" at bounding box center [153, 238] width 64 height 12
click at [121, 232] on select "None Default Primary Secondary" at bounding box center [153, 238] width 64 height 12
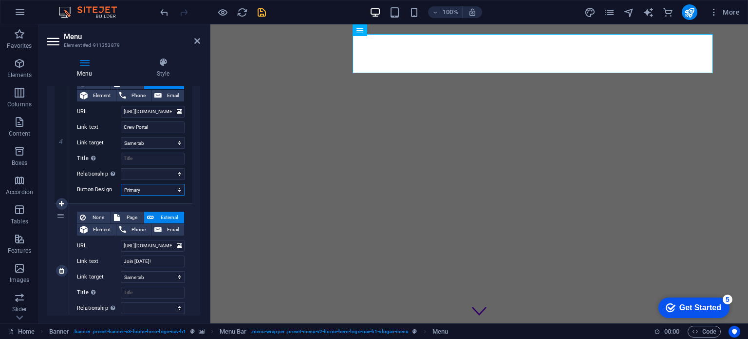
scroll to position [398, 0]
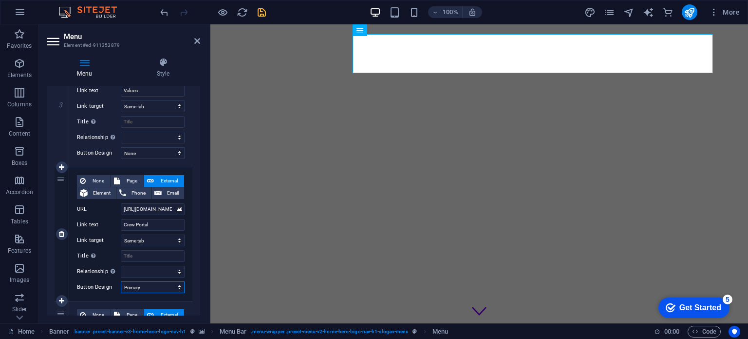
click at [156, 285] on select "None Default Primary Secondary" at bounding box center [153, 287] width 64 height 12
click at [121, 281] on select "None Default Primary Secondary" at bounding box center [153, 287] width 64 height 12
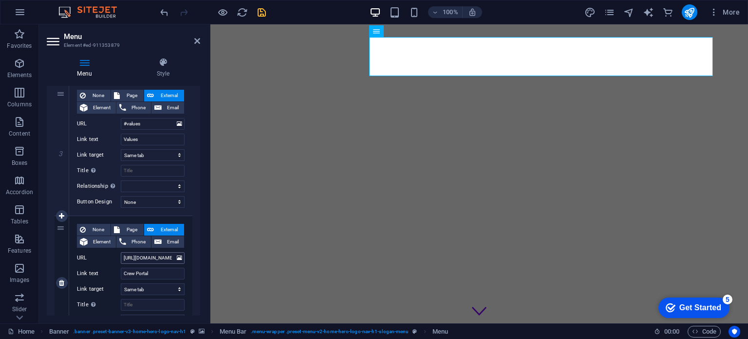
scroll to position [301, 0]
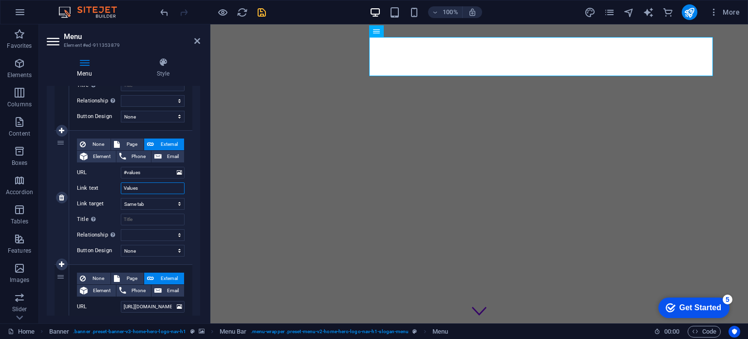
drag, startPoint x: 149, startPoint y: 189, endPoint x: 123, endPoint y: 186, distance: 26.5
click at [123, 186] on input "Values" at bounding box center [153, 188] width 64 height 12
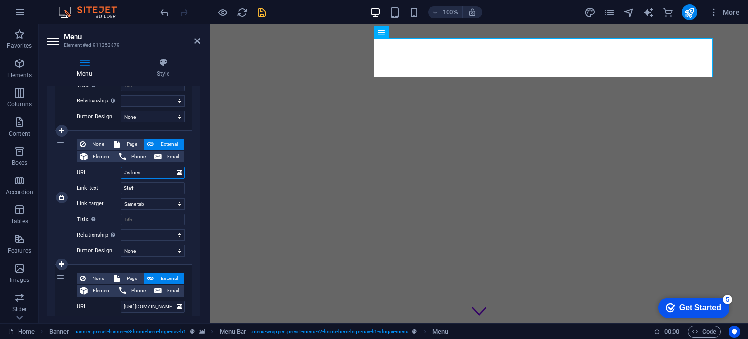
click at [158, 172] on input "#values" at bounding box center [153, 173] width 64 height 12
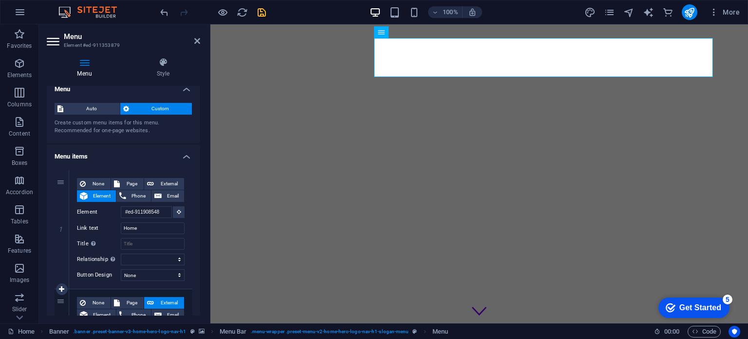
scroll to position [0, 0]
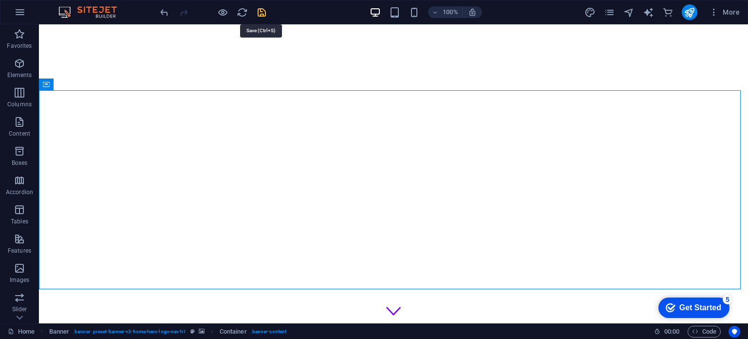
click at [265, 13] on icon "save" at bounding box center [261, 12] width 11 height 11
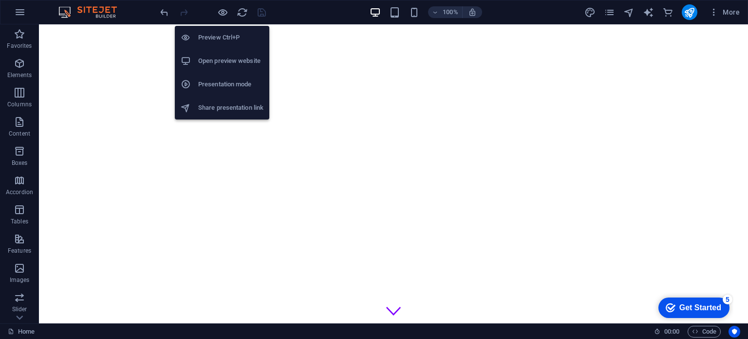
click at [219, 33] on h6 "Preview Ctrl+P" at bounding box center [230, 38] width 65 height 12
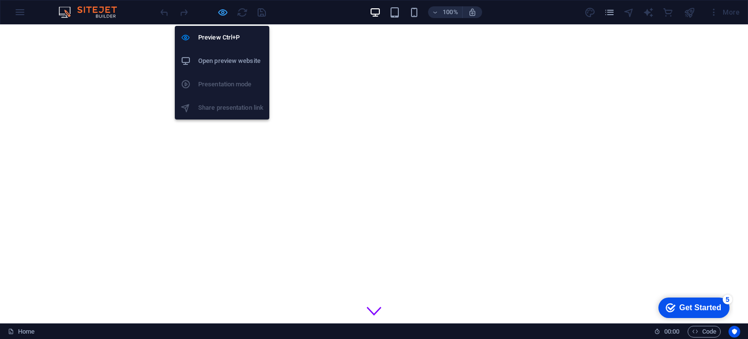
click at [222, 13] on icon "button" at bounding box center [222, 12] width 11 height 11
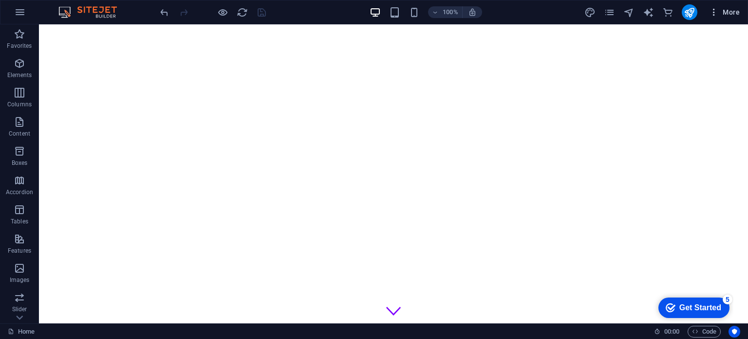
click at [729, 9] on span "More" at bounding box center [724, 12] width 31 height 10
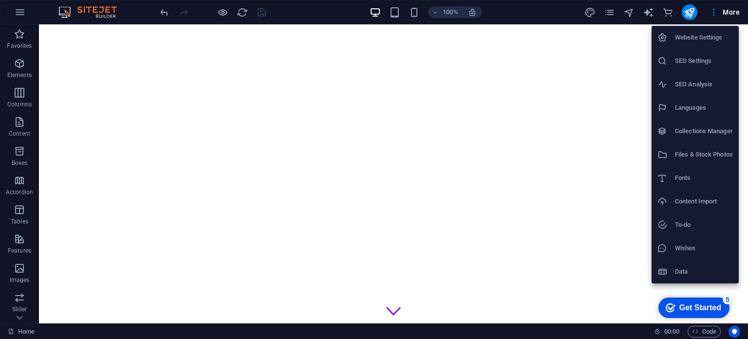
click at [711, 15] on div at bounding box center [374, 169] width 748 height 339
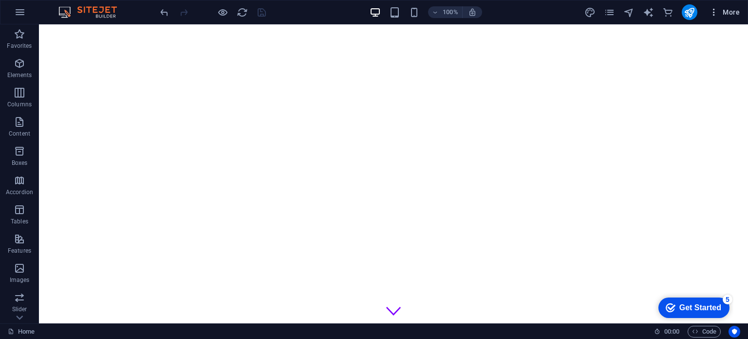
click at [716, 14] on icon "button" at bounding box center [714, 12] width 10 height 10
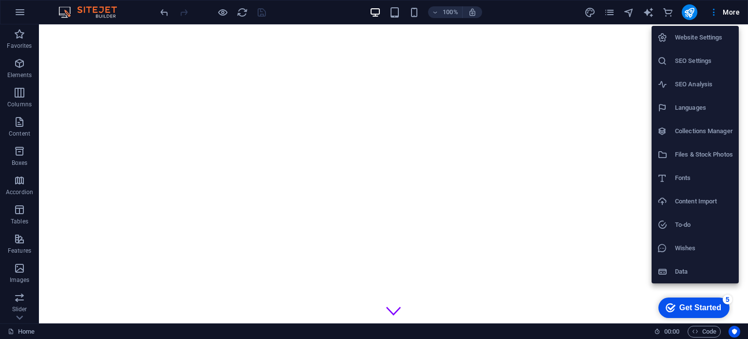
click at [716, 14] on div at bounding box center [374, 169] width 748 height 339
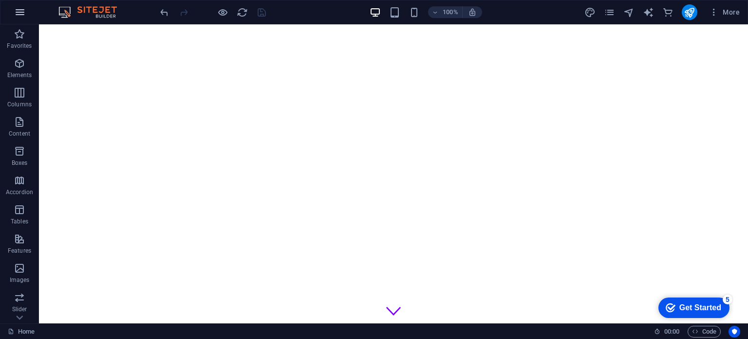
click at [20, 9] on icon "button" at bounding box center [20, 12] width 12 height 12
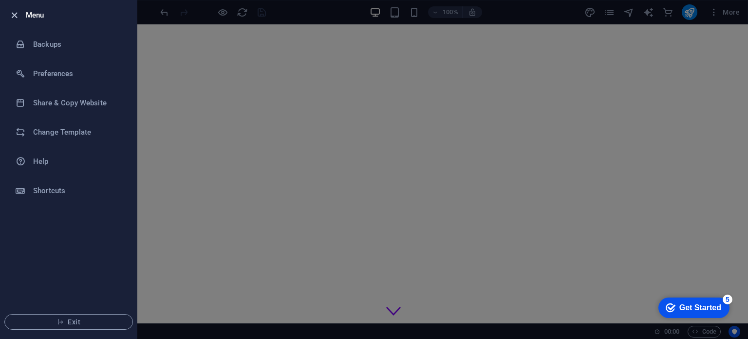
click at [16, 14] on icon "button" at bounding box center [14, 15] width 11 height 11
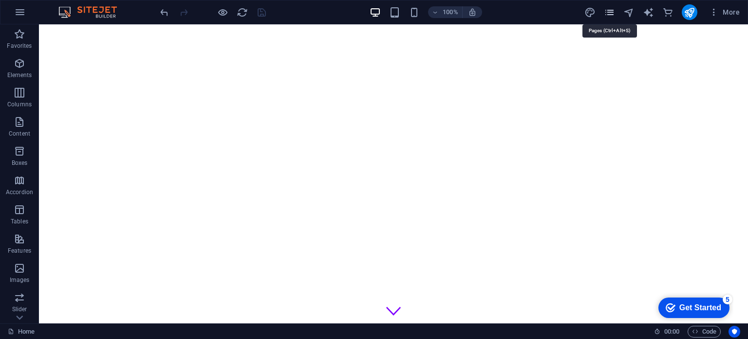
click at [614, 15] on icon "pages" at bounding box center [609, 12] width 11 height 11
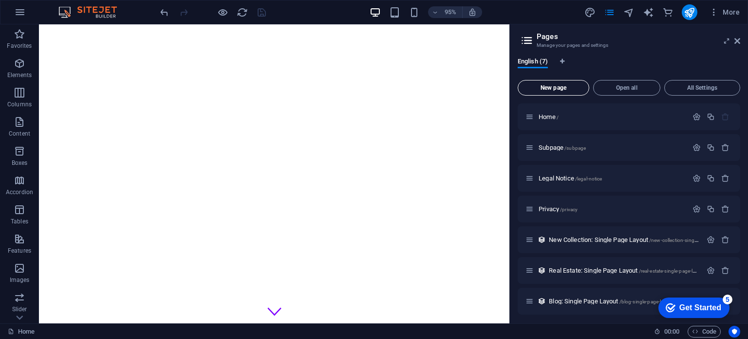
click at [556, 86] on span "New page" at bounding box center [553, 88] width 63 height 6
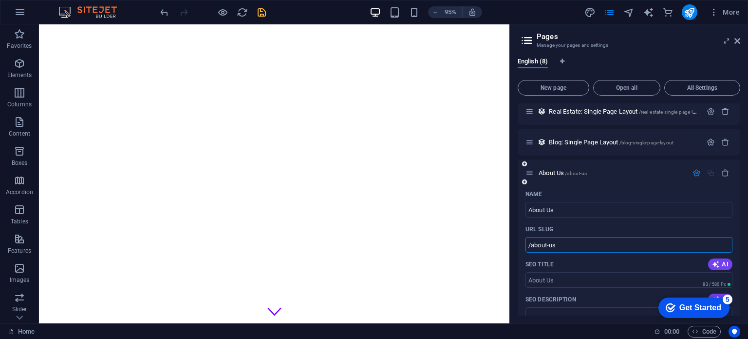
click at [576, 241] on input "/about-us" at bounding box center [629, 245] width 207 height 16
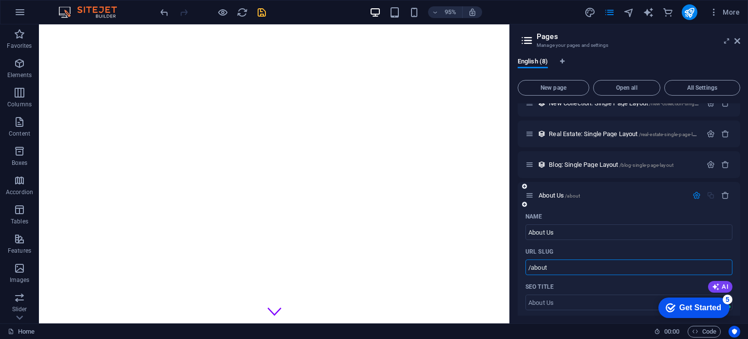
scroll to position [97, 0]
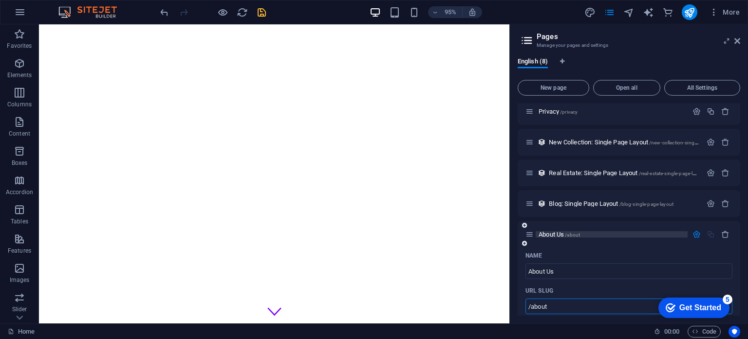
click at [589, 235] on p "About Us /about" at bounding box center [612, 234] width 146 height 6
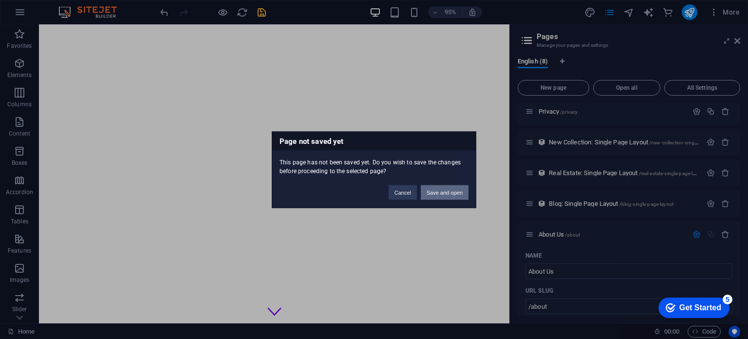
click at [452, 191] on button "Save and open" at bounding box center [445, 192] width 48 height 15
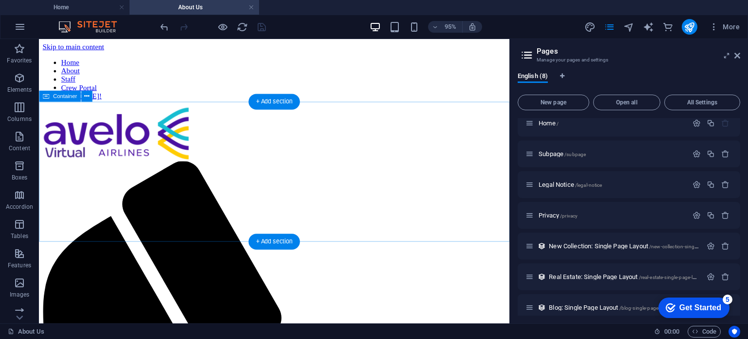
scroll to position [0, 0]
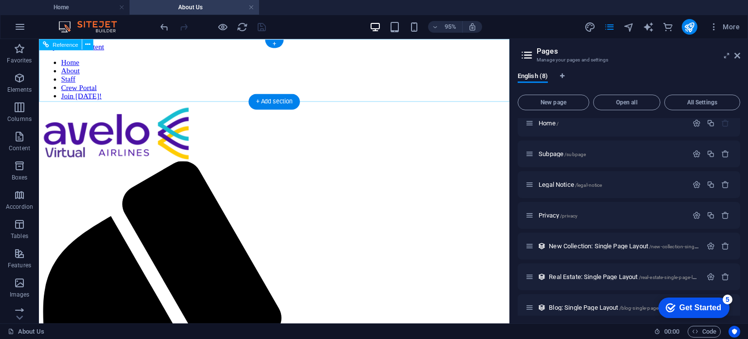
click at [372, 81] on nav "Home About Staff Crew Portal Join [DATE]!" at bounding box center [287, 81] width 488 height 44
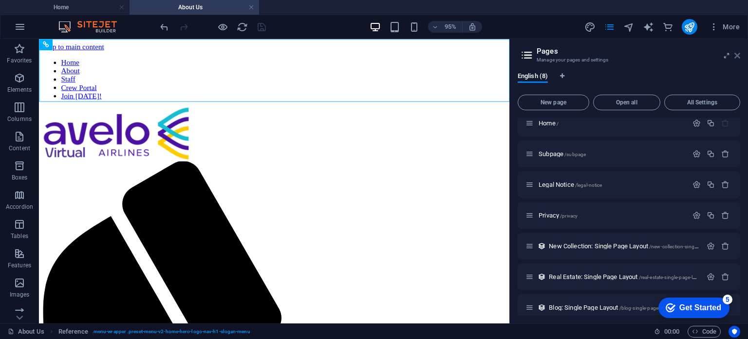
click at [738, 54] on icon at bounding box center [738, 56] width 6 height 8
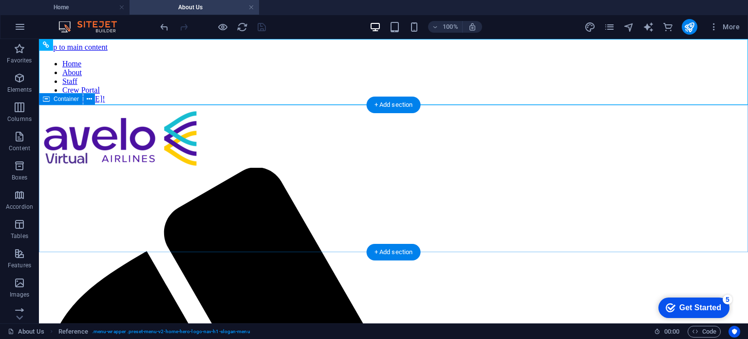
drag, startPoint x: 404, startPoint y: 159, endPoint x: 221, endPoint y: 171, distance: 183.6
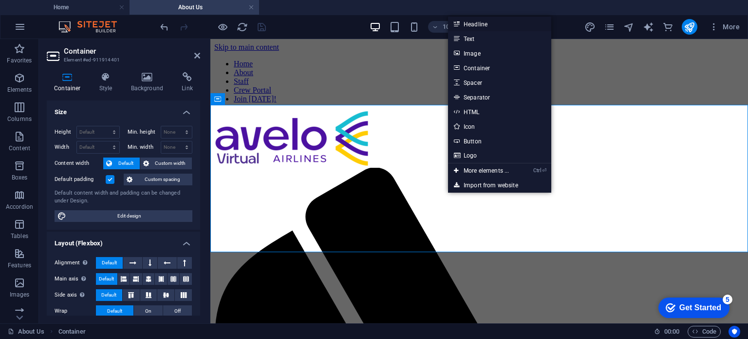
click at [485, 21] on link "Headline" at bounding box center [499, 24] width 103 height 15
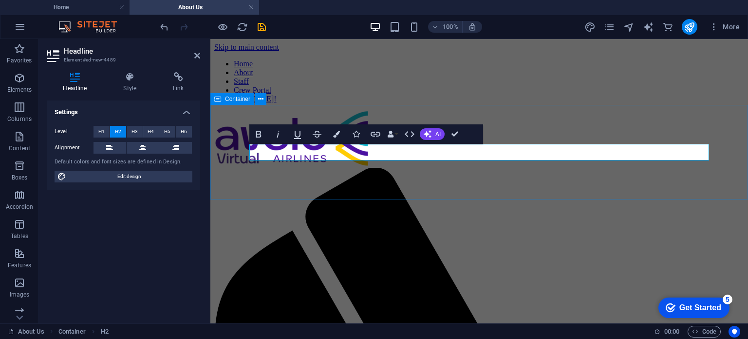
drag, startPoint x: 328, startPoint y: 149, endPoint x: 248, endPoint y: 148, distance: 79.9
click at [339, 138] on button "Colors" at bounding box center [336, 133] width 19 height 19
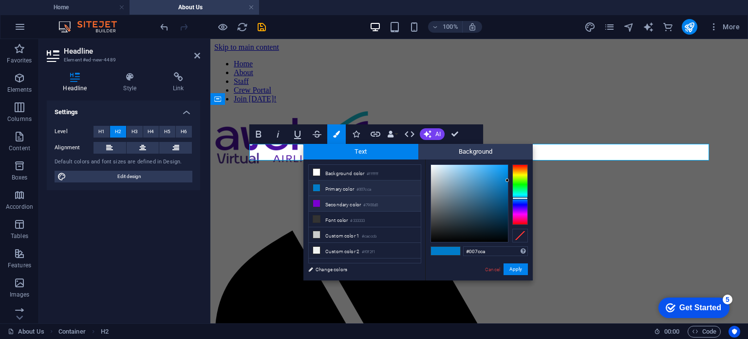
click at [339, 205] on li "Secondary color #7900d0" at bounding box center [365, 204] width 112 height 16
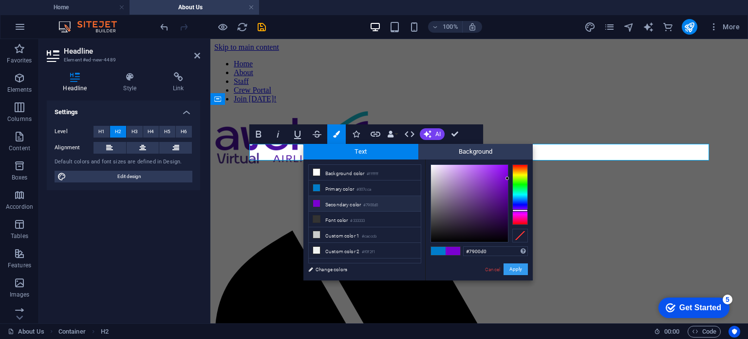
click at [524, 271] on button "Apply" at bounding box center [516, 269] width 24 height 12
